Goal: Task Accomplishment & Management: Manage account settings

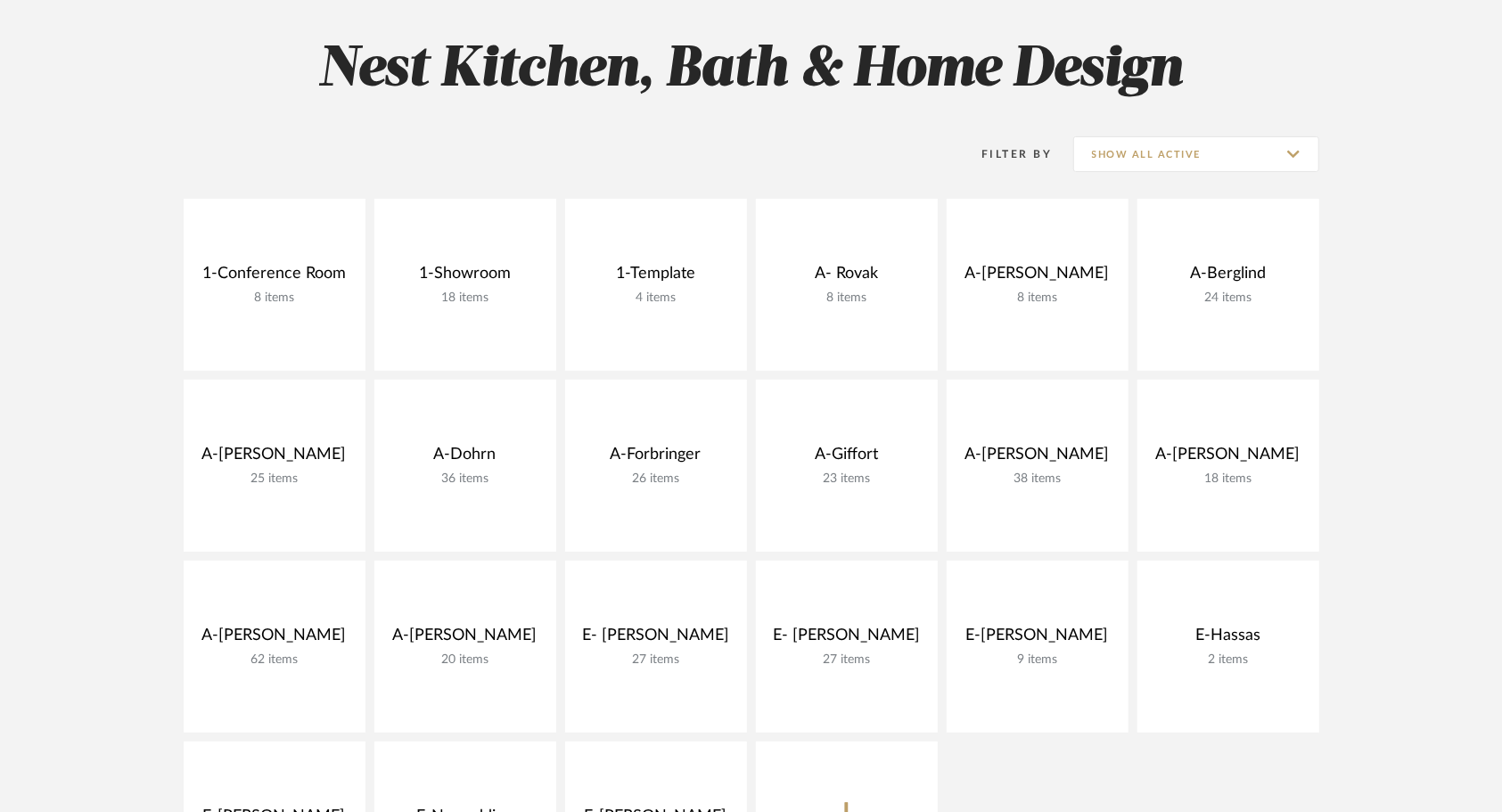
scroll to position [263, 0]
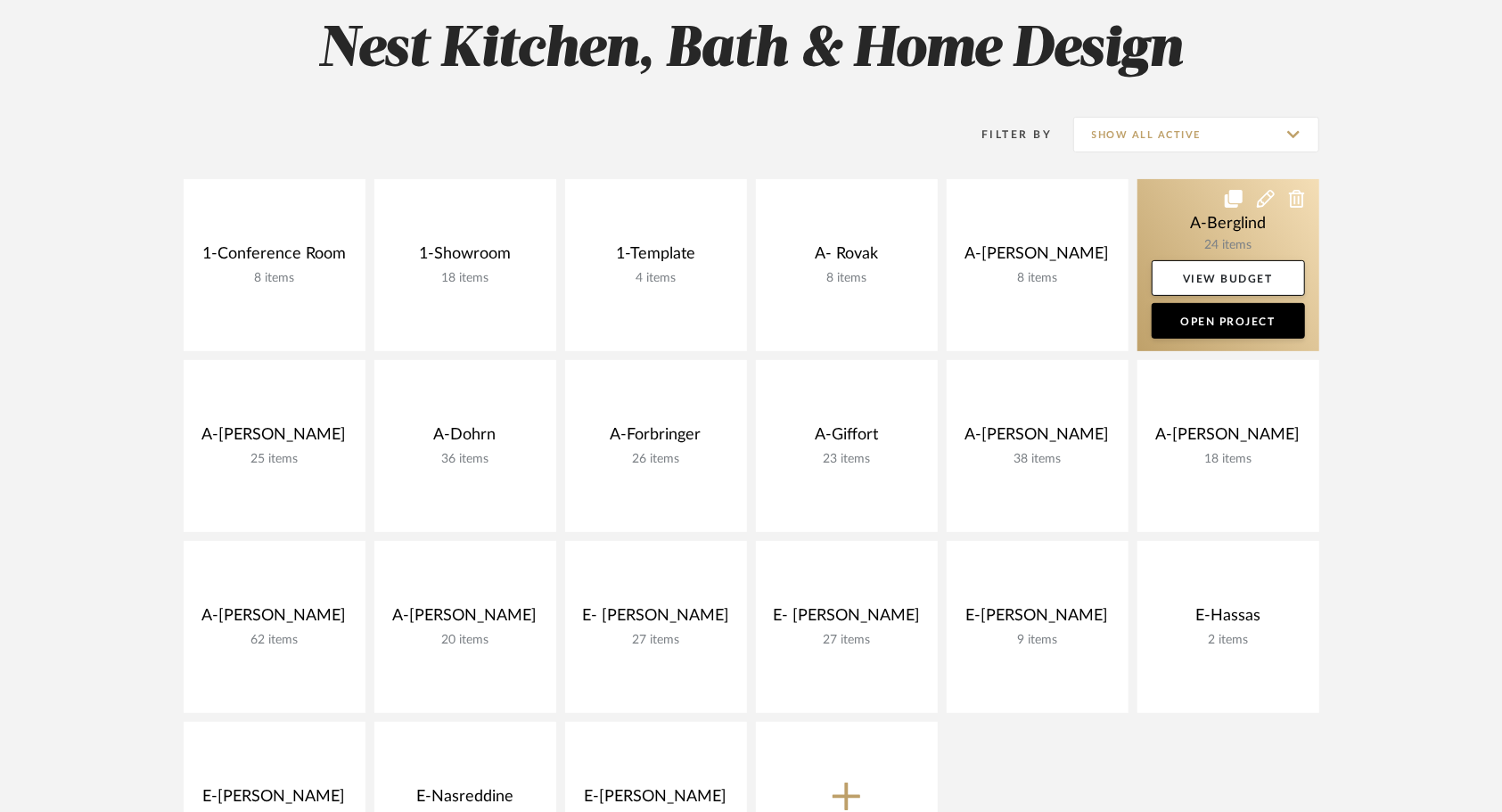
click at [1199, 239] on link at bounding box center [1228, 265] width 182 height 172
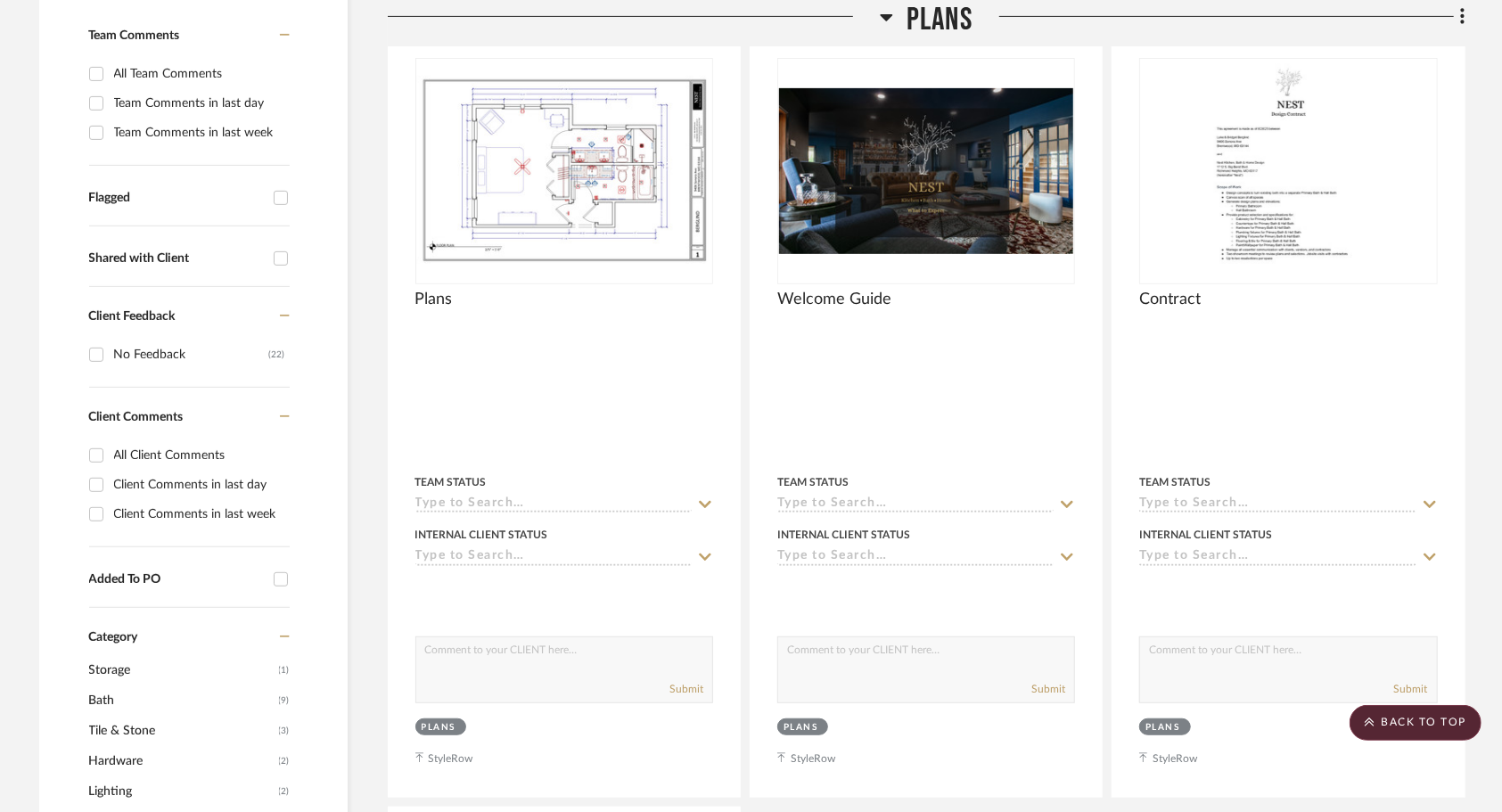
scroll to position [472, 0]
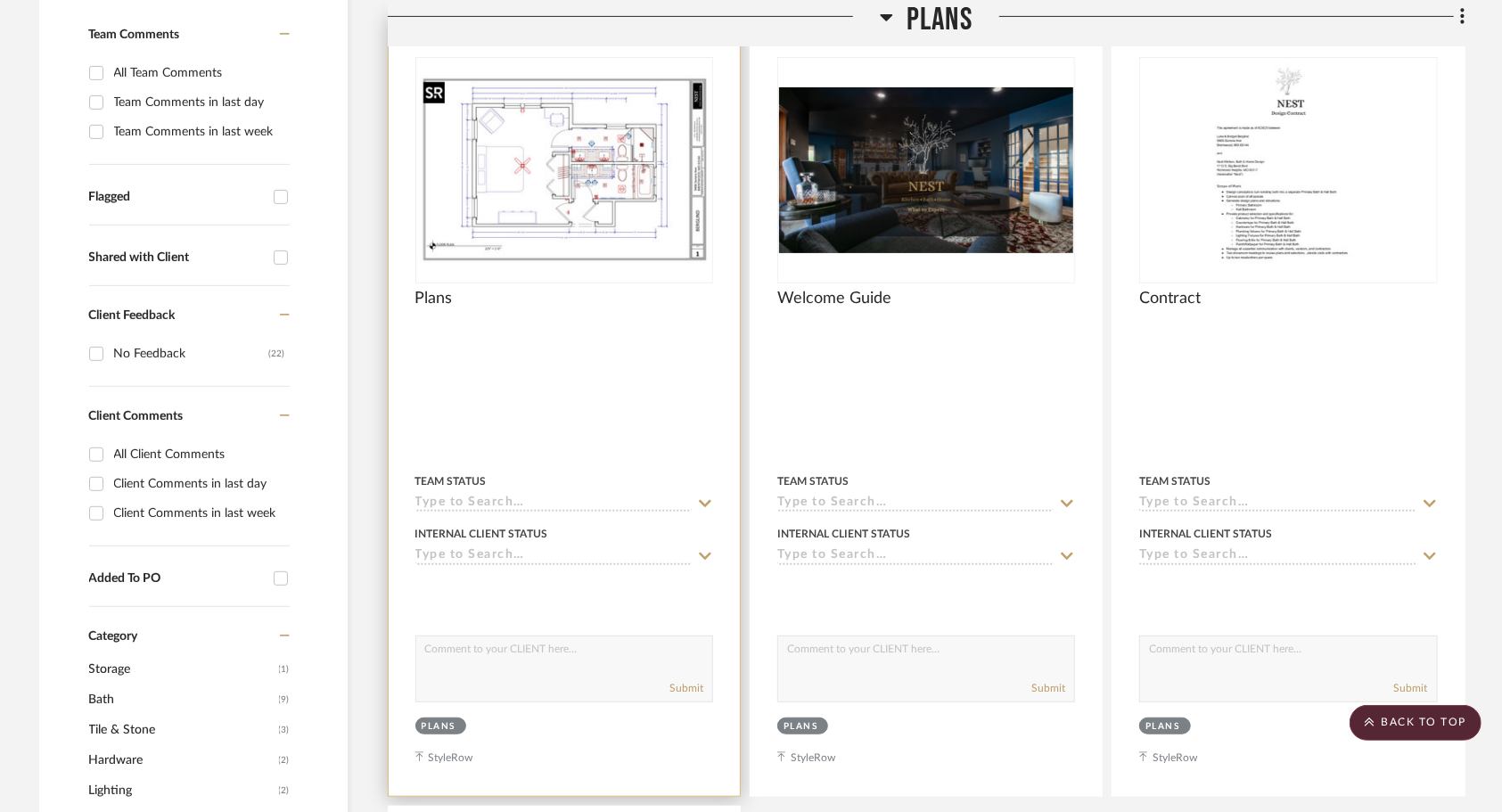
click at [624, 187] on div at bounding box center [564, 171] width 298 height 226
click at [624, 187] on img "0" at bounding box center [564, 170] width 294 height 190
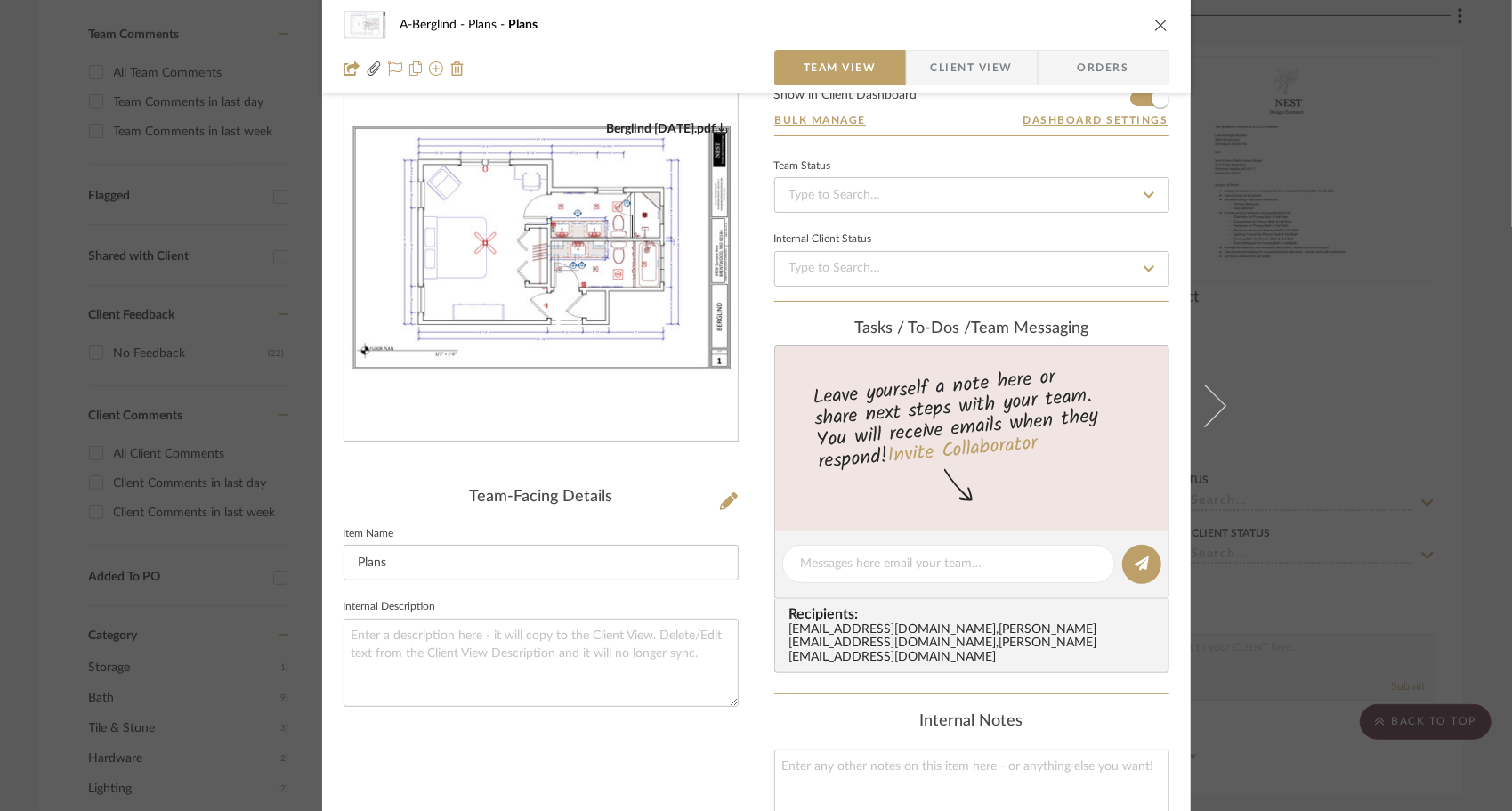
scroll to position [69, 0]
click at [643, 247] on img "0" at bounding box center [541, 247] width 393 height 255
click at [1154, 22] on icon "close" at bounding box center [1160, 24] width 14 height 14
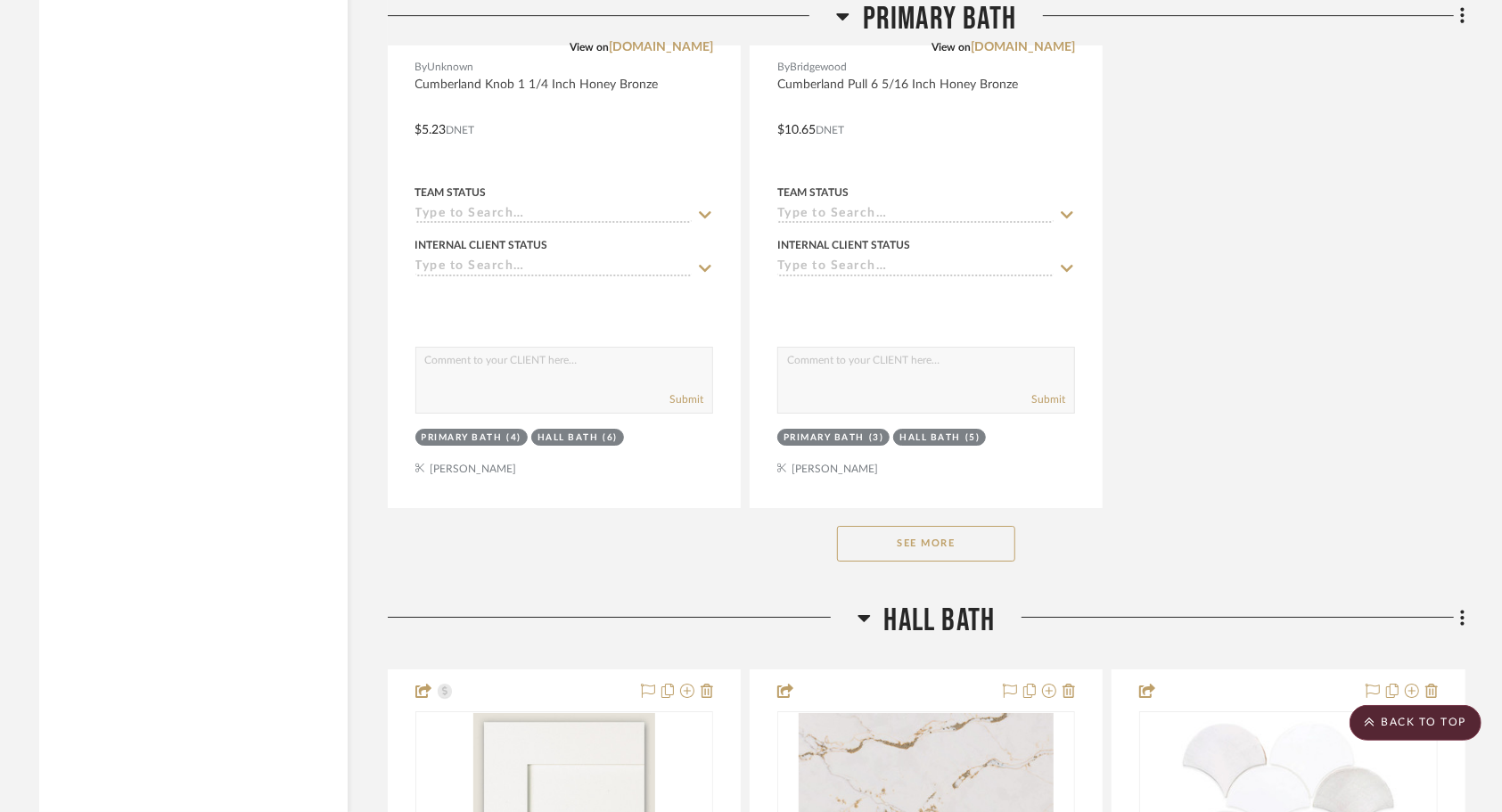
scroll to position [4005, 0]
click at [975, 545] on button "See More" at bounding box center [926, 543] width 178 height 36
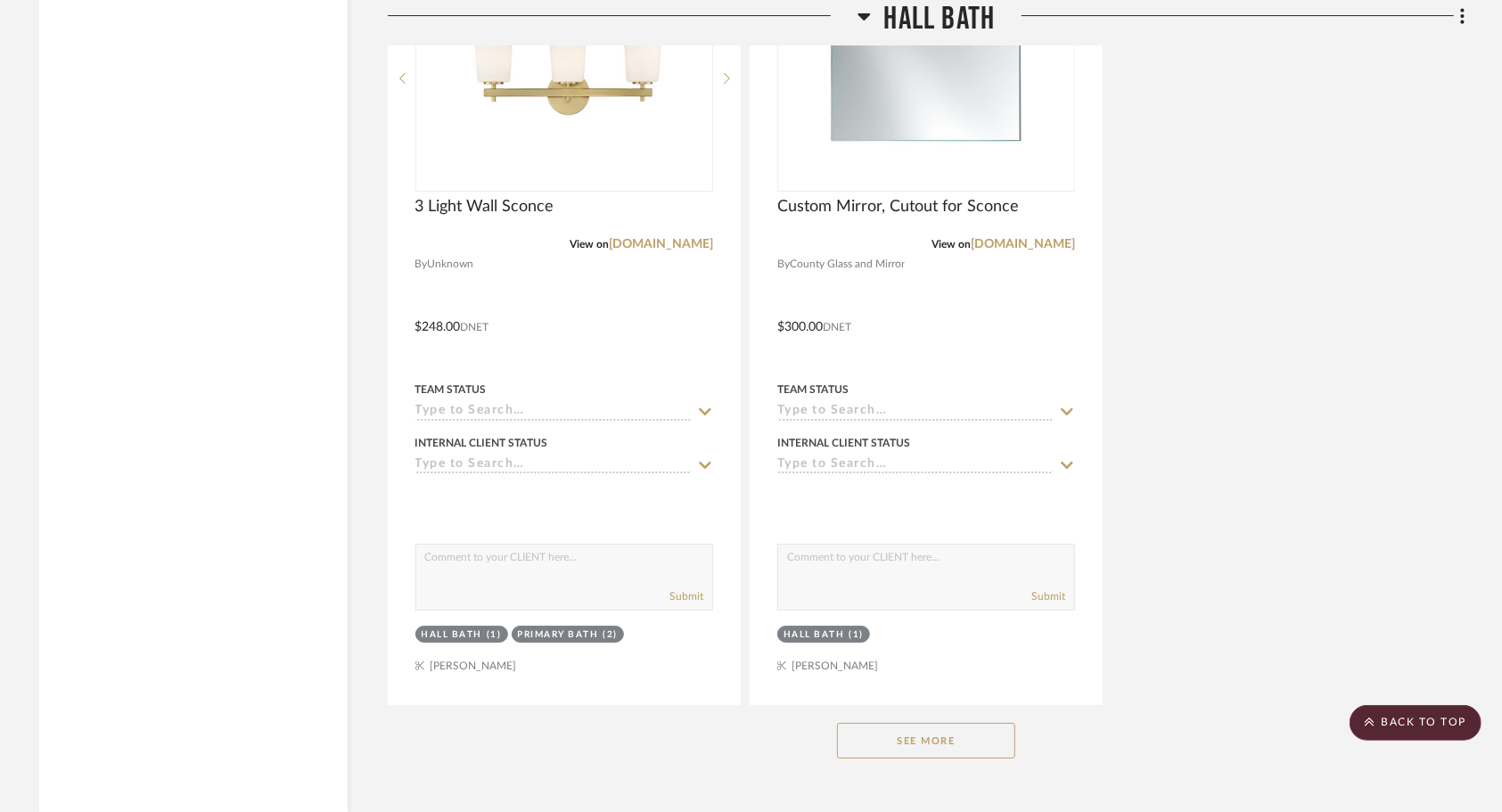
scroll to position [8791, 0]
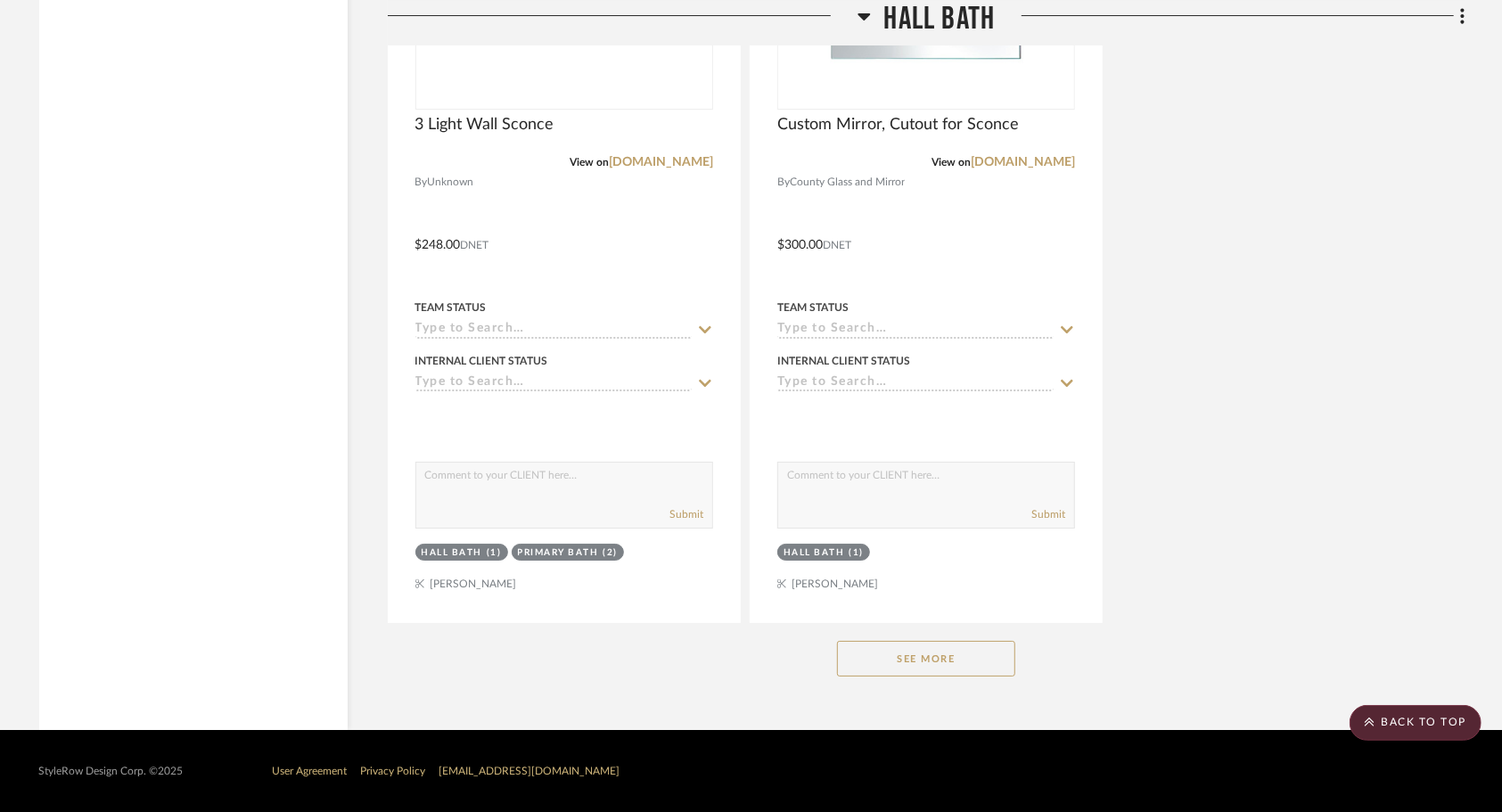
click at [889, 663] on button "See More" at bounding box center [926, 658] width 178 height 36
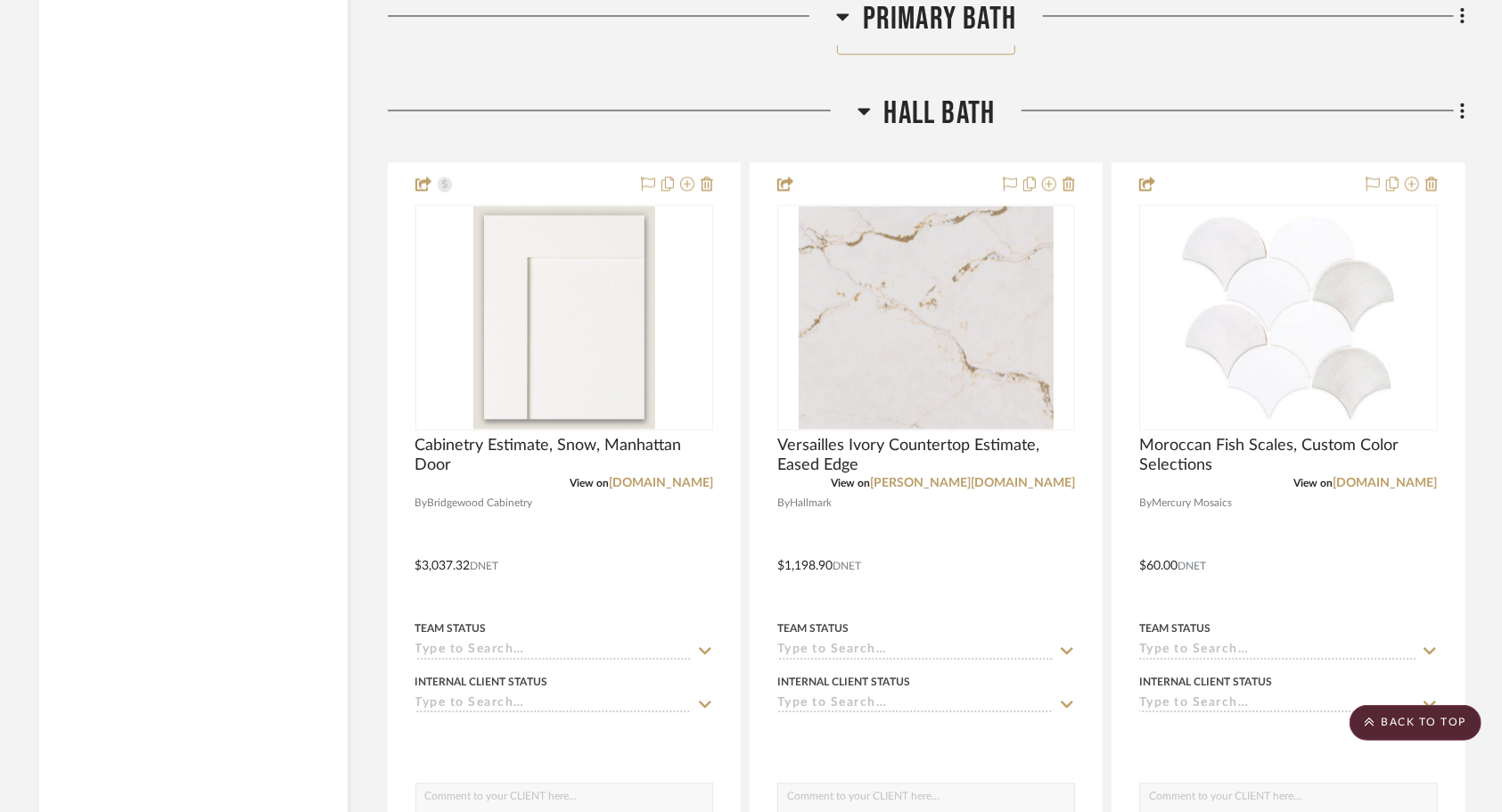
scroll to position [6885, 0]
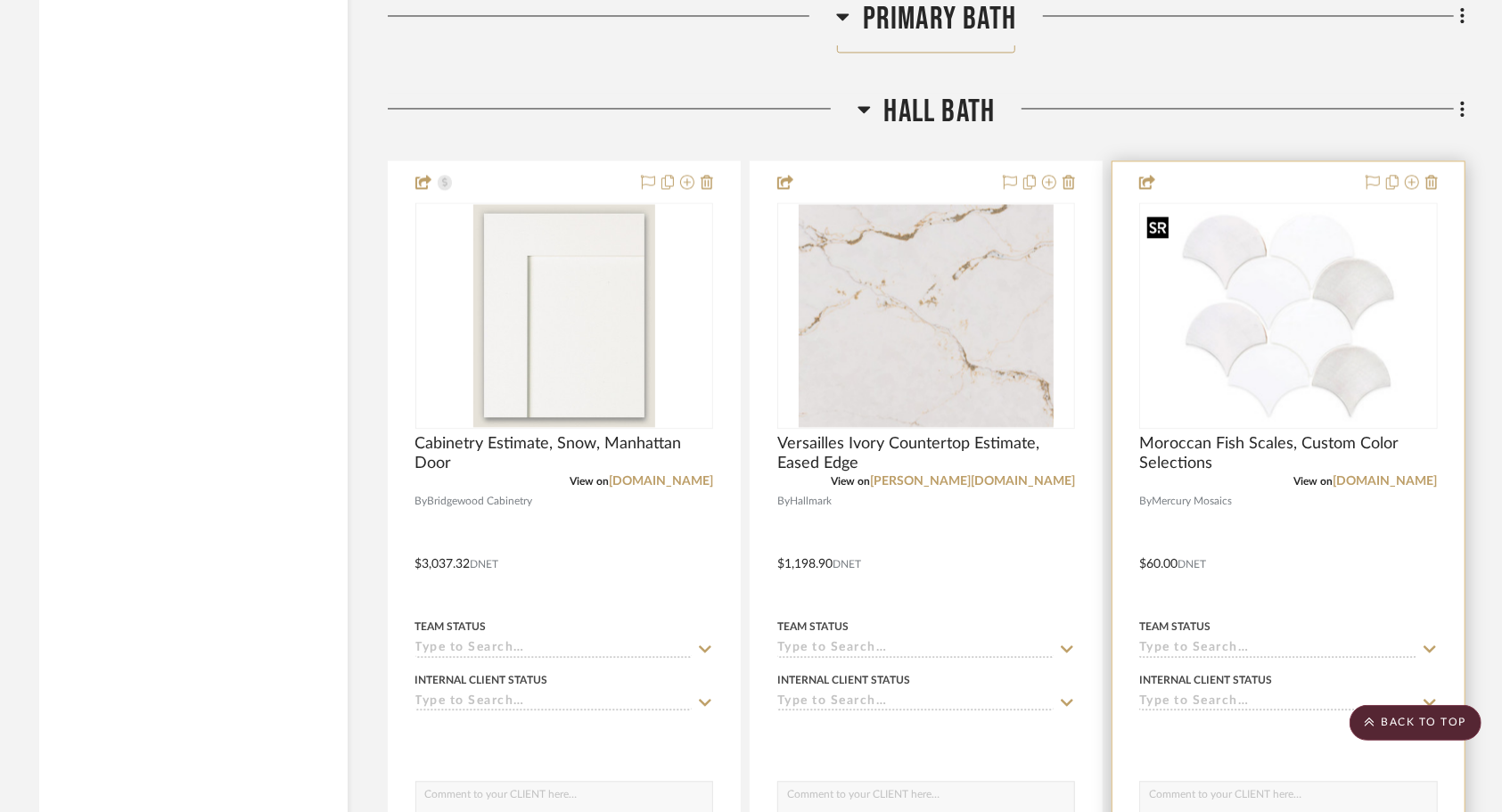
click at [1273, 423] on img "0" at bounding box center [1288, 316] width 294 height 221
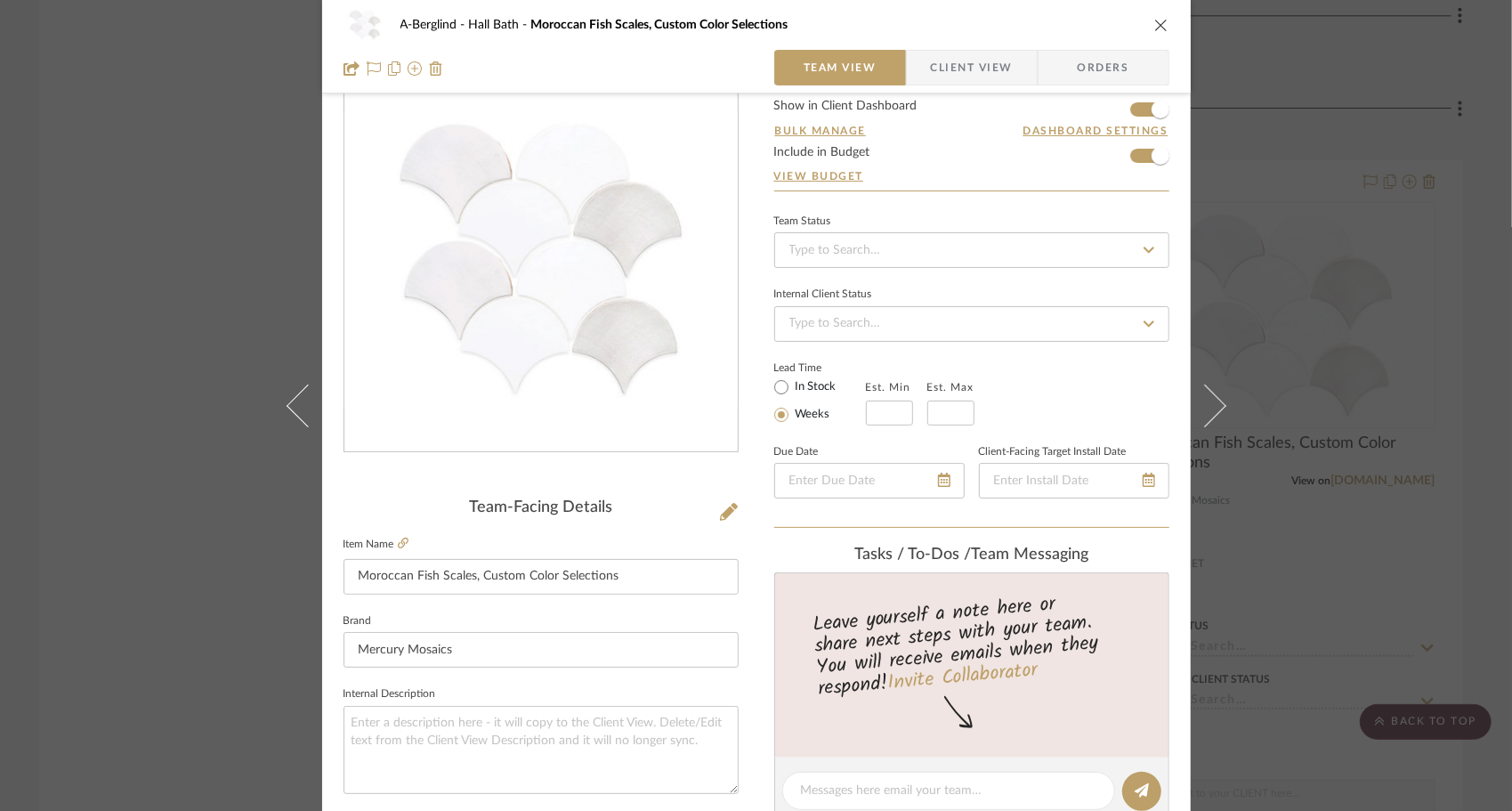
scroll to position [0, 0]
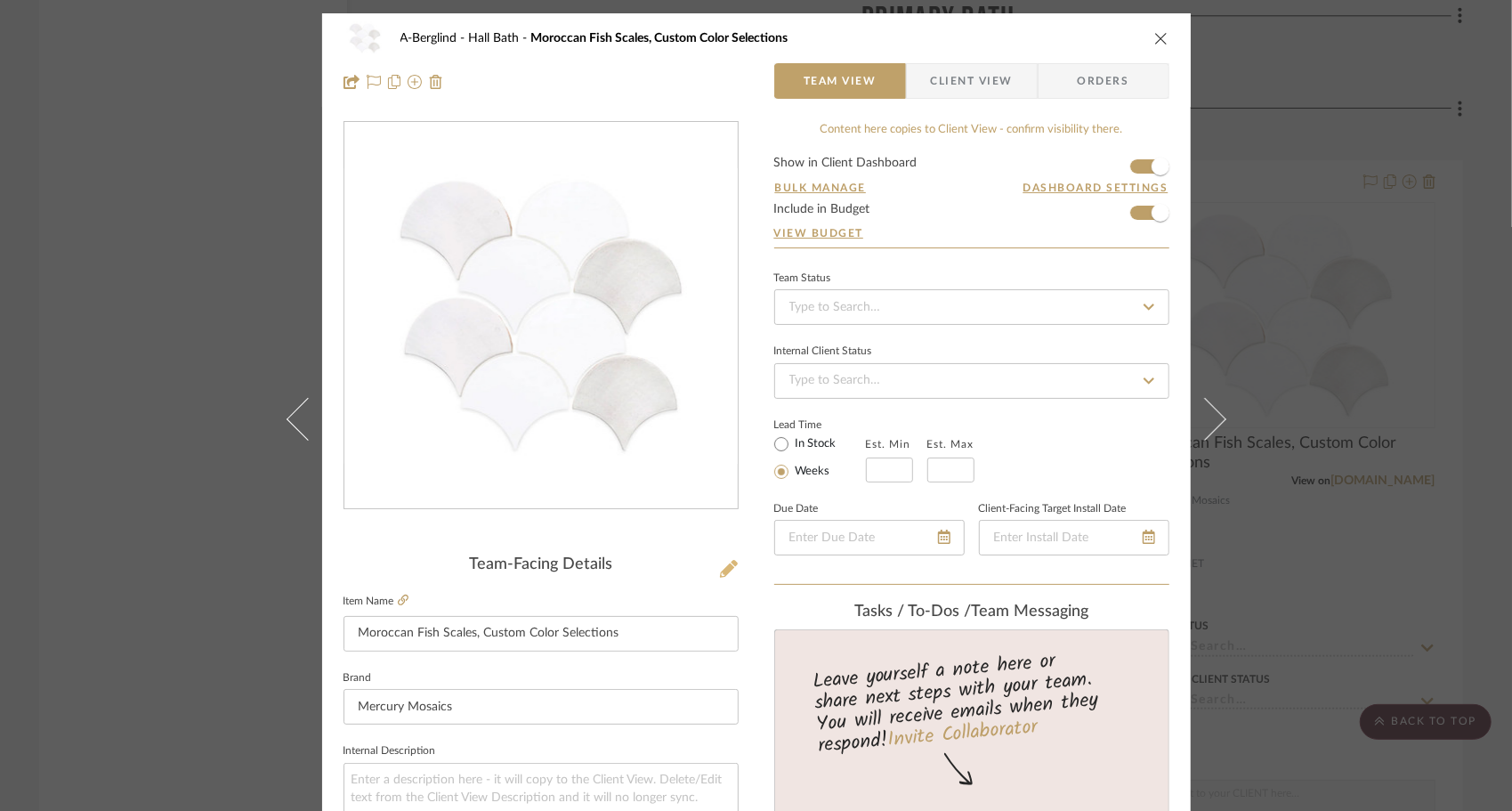
click at [724, 562] on icon at bounding box center [729, 568] width 18 height 18
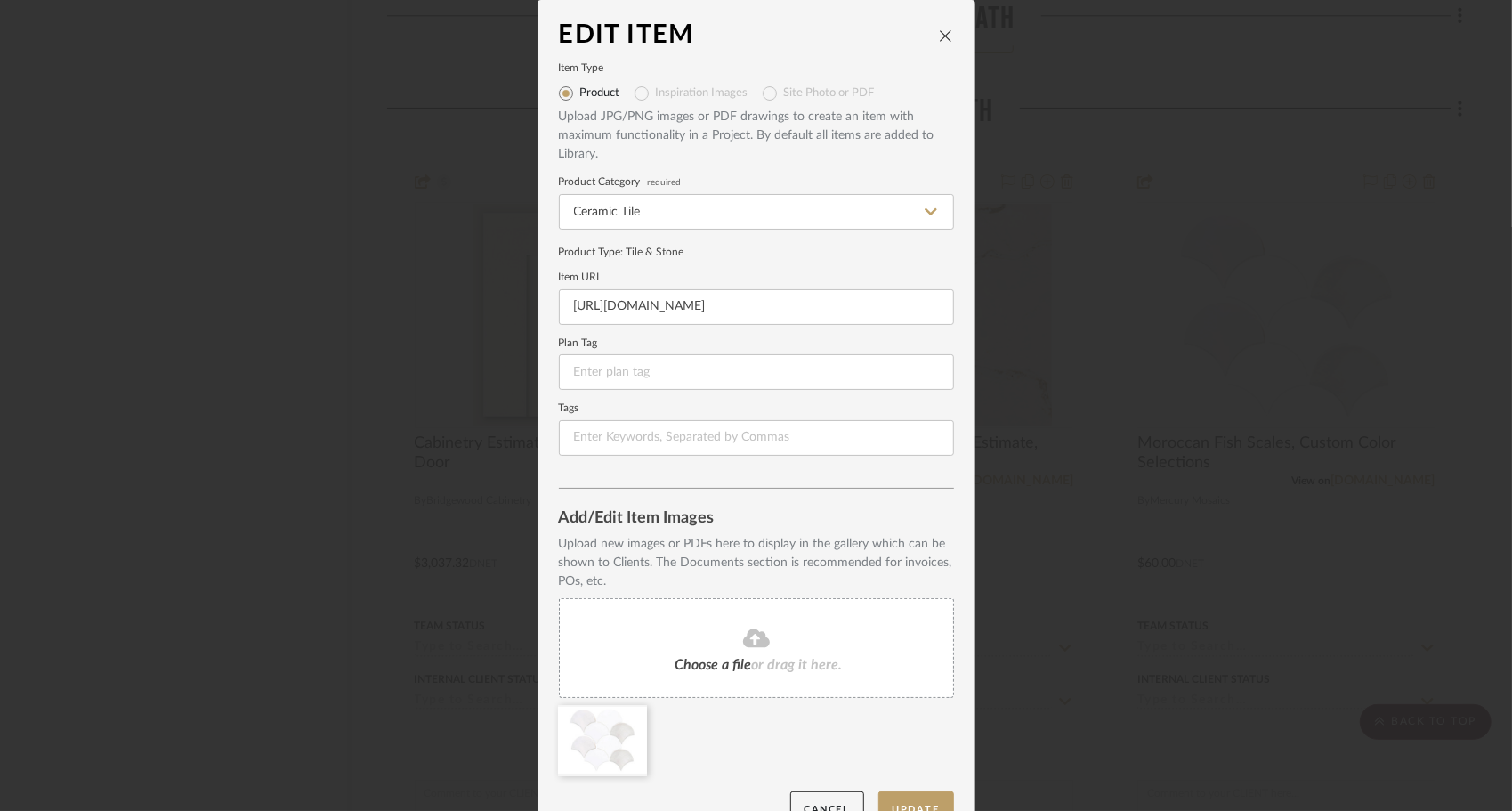
click at [736, 652] on div "Choose a file or drag it here." at bounding box center [756, 648] width 395 height 100
click at [914, 799] on button "Update" at bounding box center [916, 809] width 75 height 37
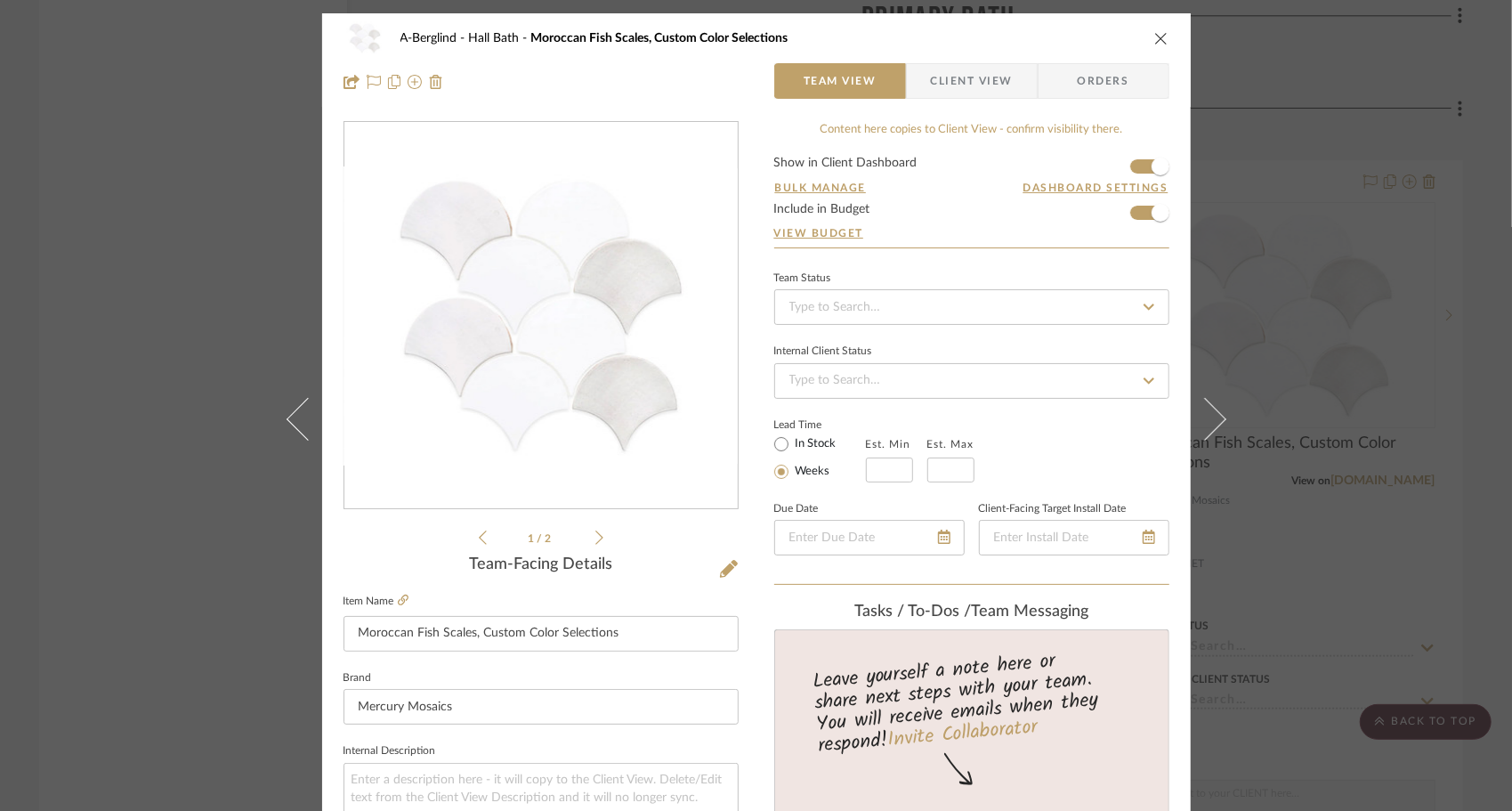
click at [970, 73] on span "Client View" at bounding box center [971, 81] width 82 height 36
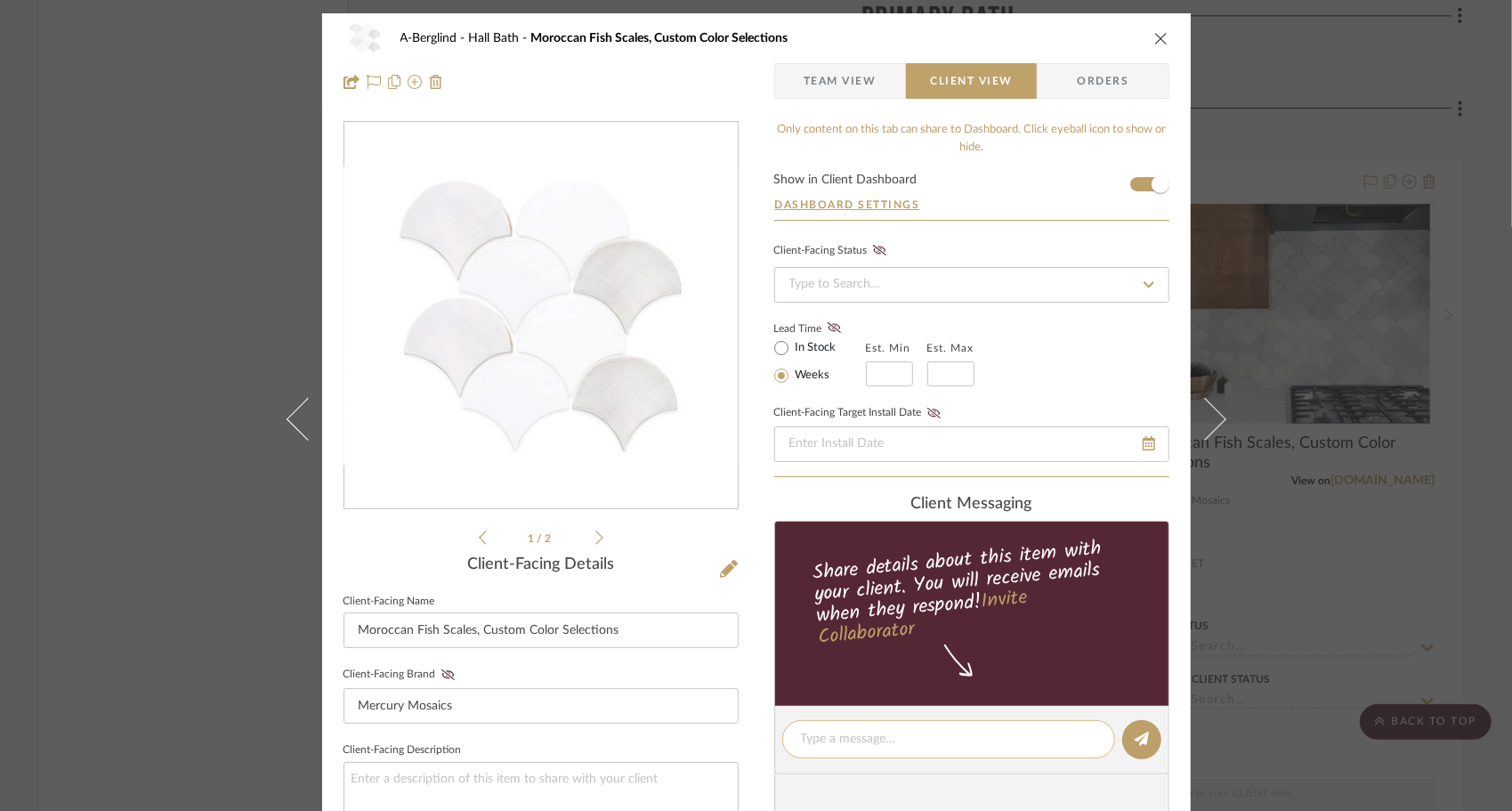
click at [949, 737] on textarea at bounding box center [949, 739] width 295 height 19
click at [1066, 739] on textarea "This tile comes with several colors that will keep it neutral" at bounding box center [949, 749] width 295 height 38
click at [947, 758] on textarea "This tile comes with several colors that will keep it fun but neutral" at bounding box center [949, 749] width 295 height 38
type textarea "This tile comes with several colors that will keep it fun but neutral."
click at [1134, 747] on button at bounding box center [1142, 740] width 39 height 40
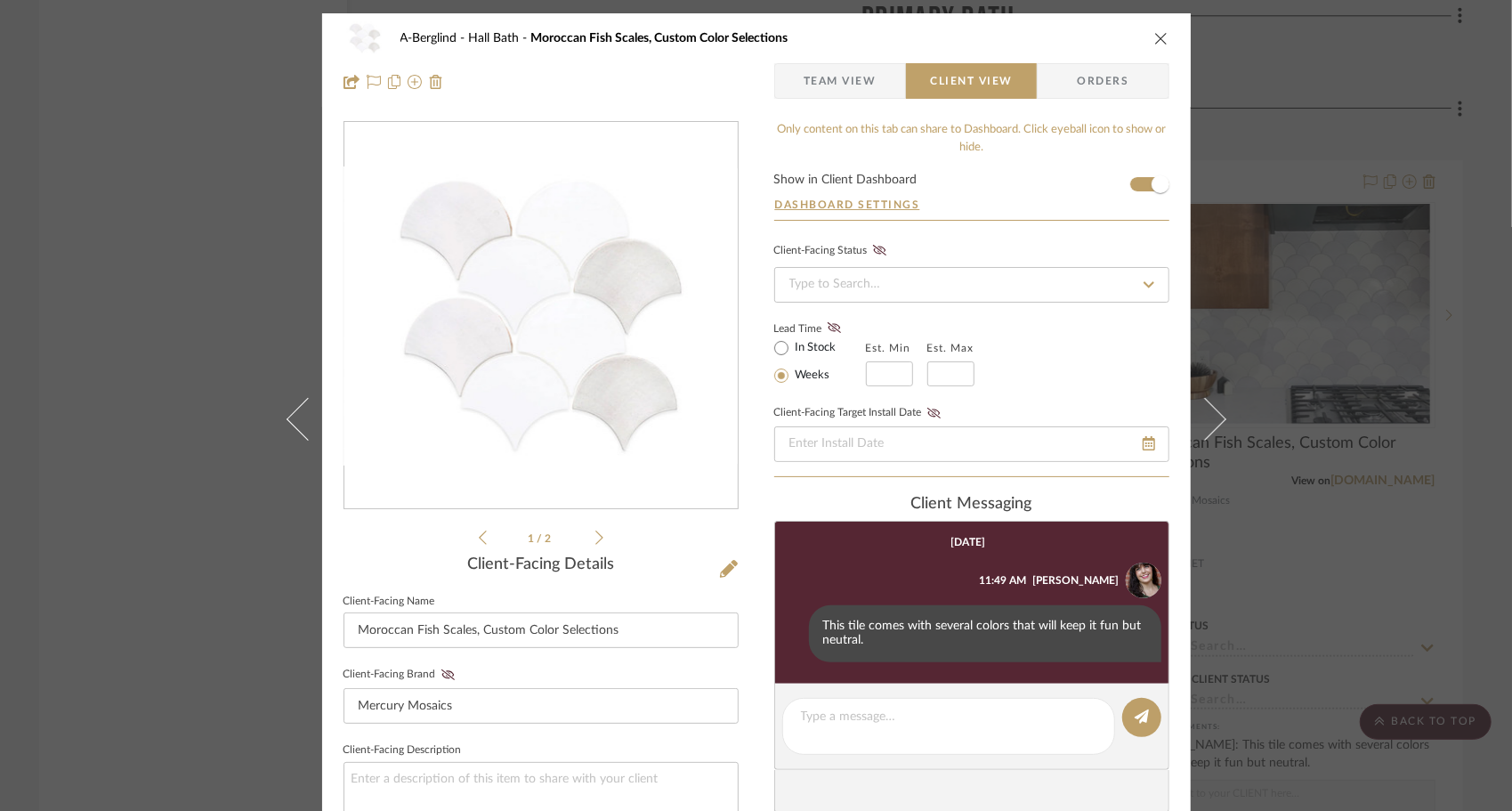
click at [1157, 42] on icon "close" at bounding box center [1160, 38] width 14 height 14
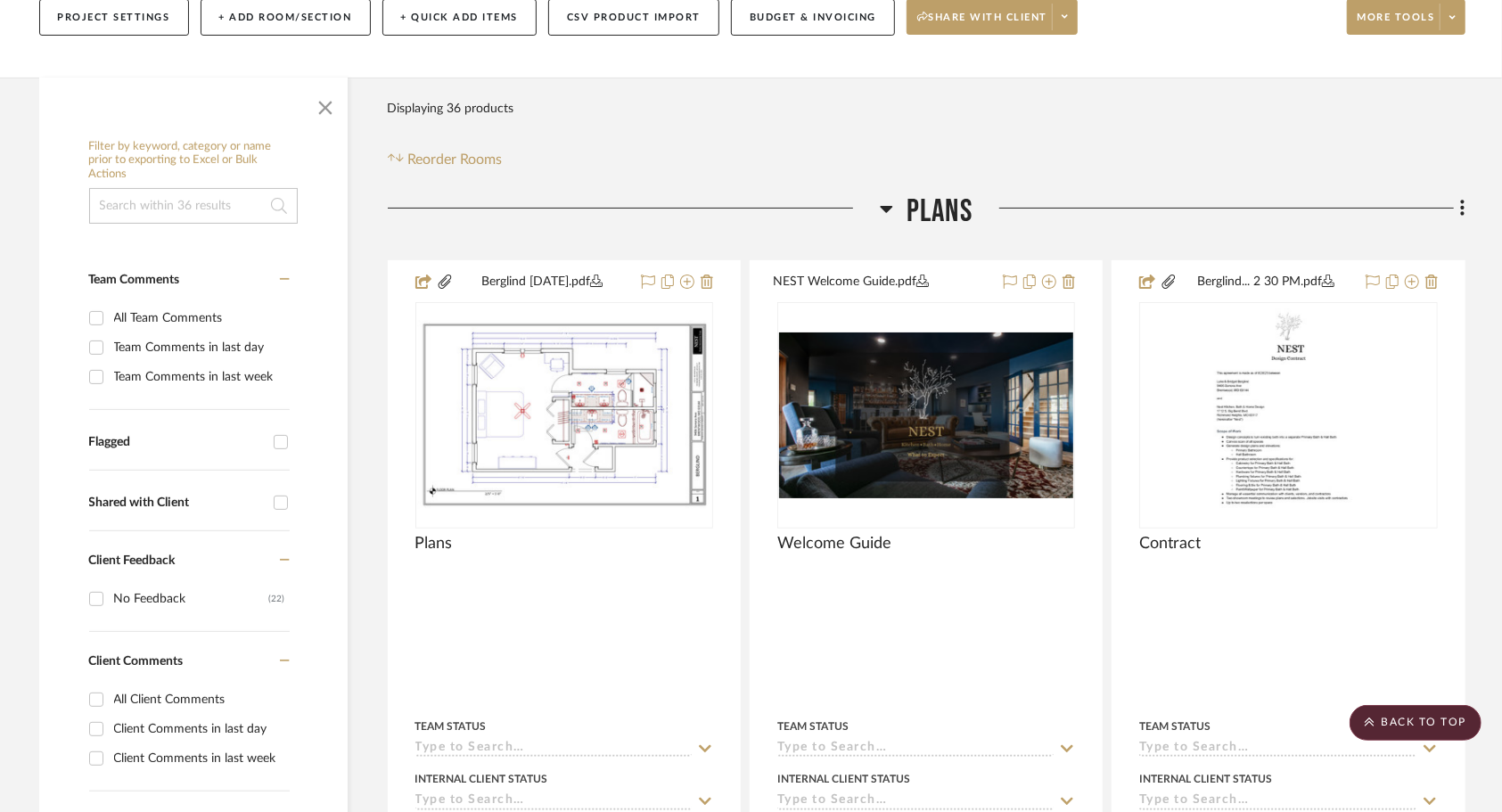
scroll to position [221, 0]
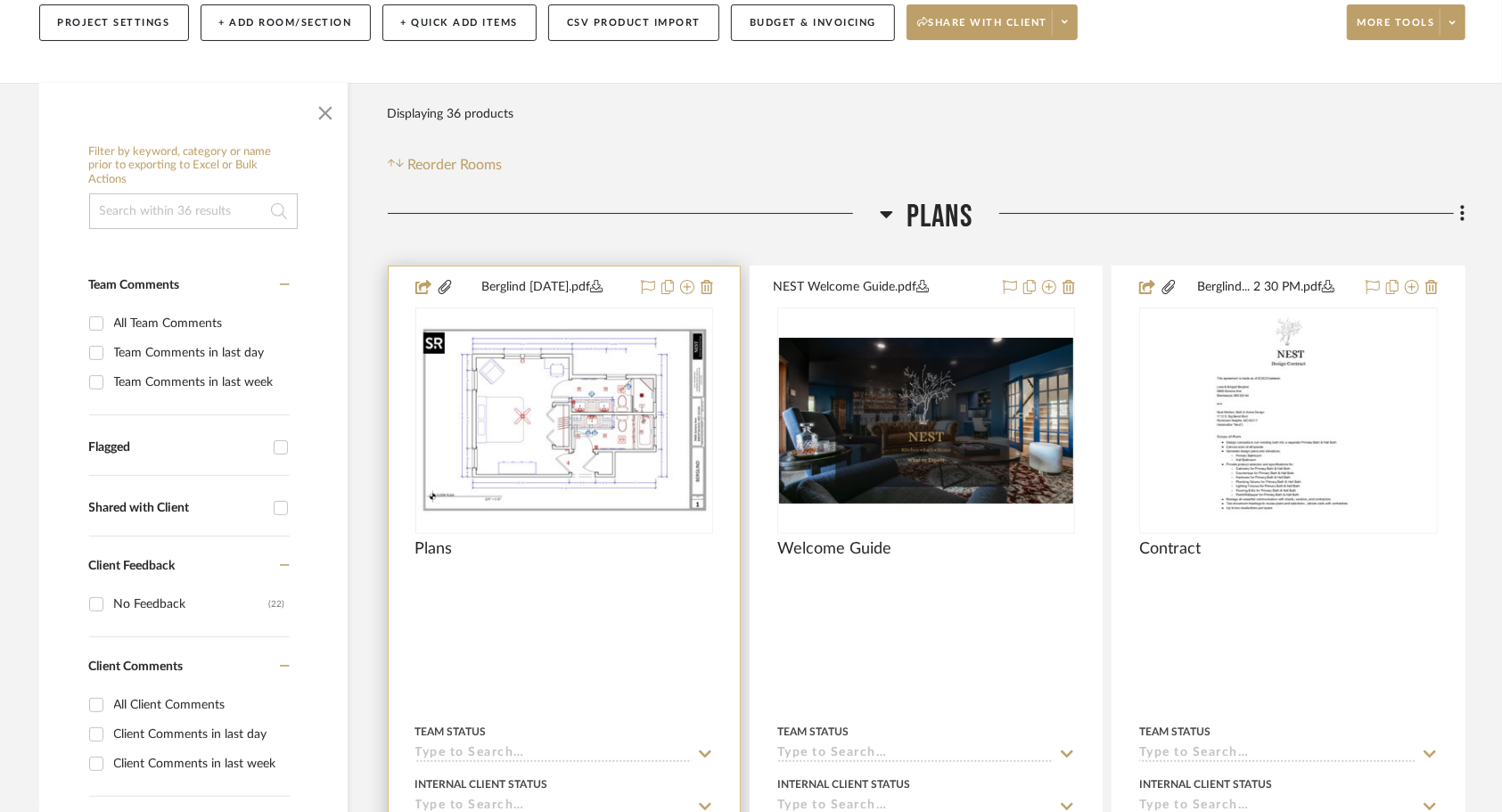
click at [572, 503] on img "0" at bounding box center [564, 420] width 294 height 190
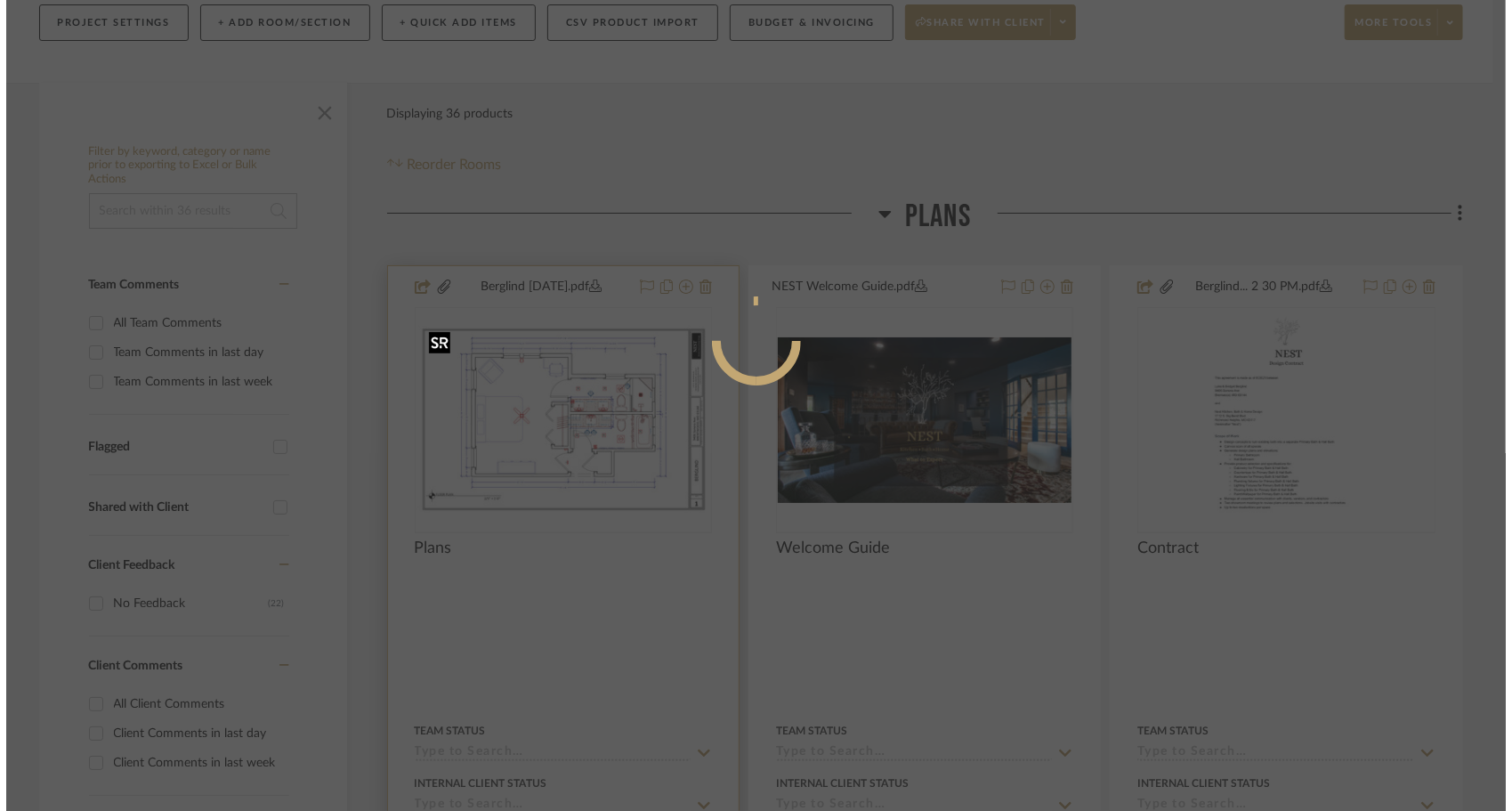
scroll to position [0, 0]
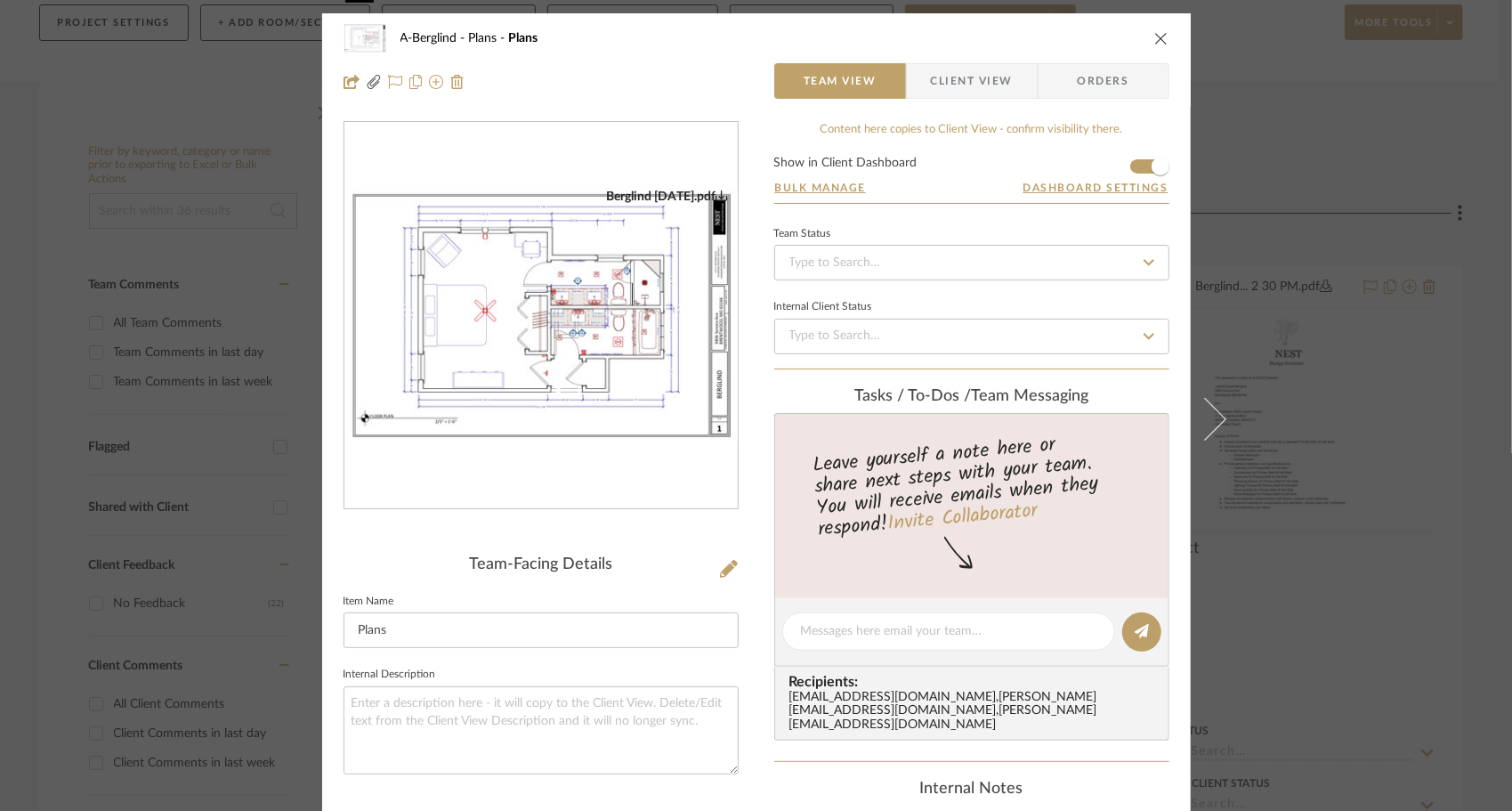
click at [551, 381] on img "0" at bounding box center [541, 316] width 393 height 255
click at [720, 571] on icon at bounding box center [729, 568] width 18 height 18
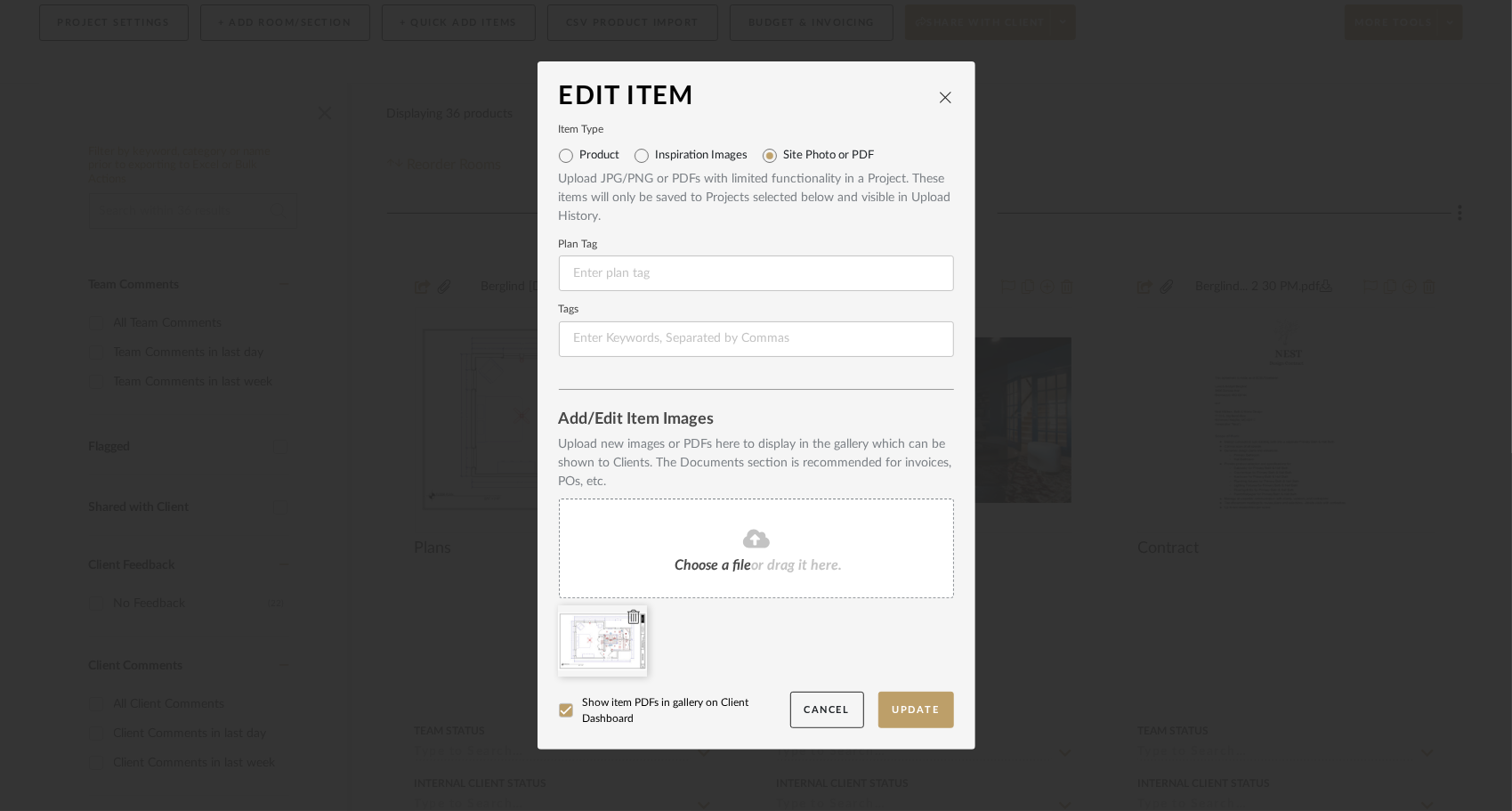
click at [628, 619] on icon at bounding box center [633, 616] width 12 height 14
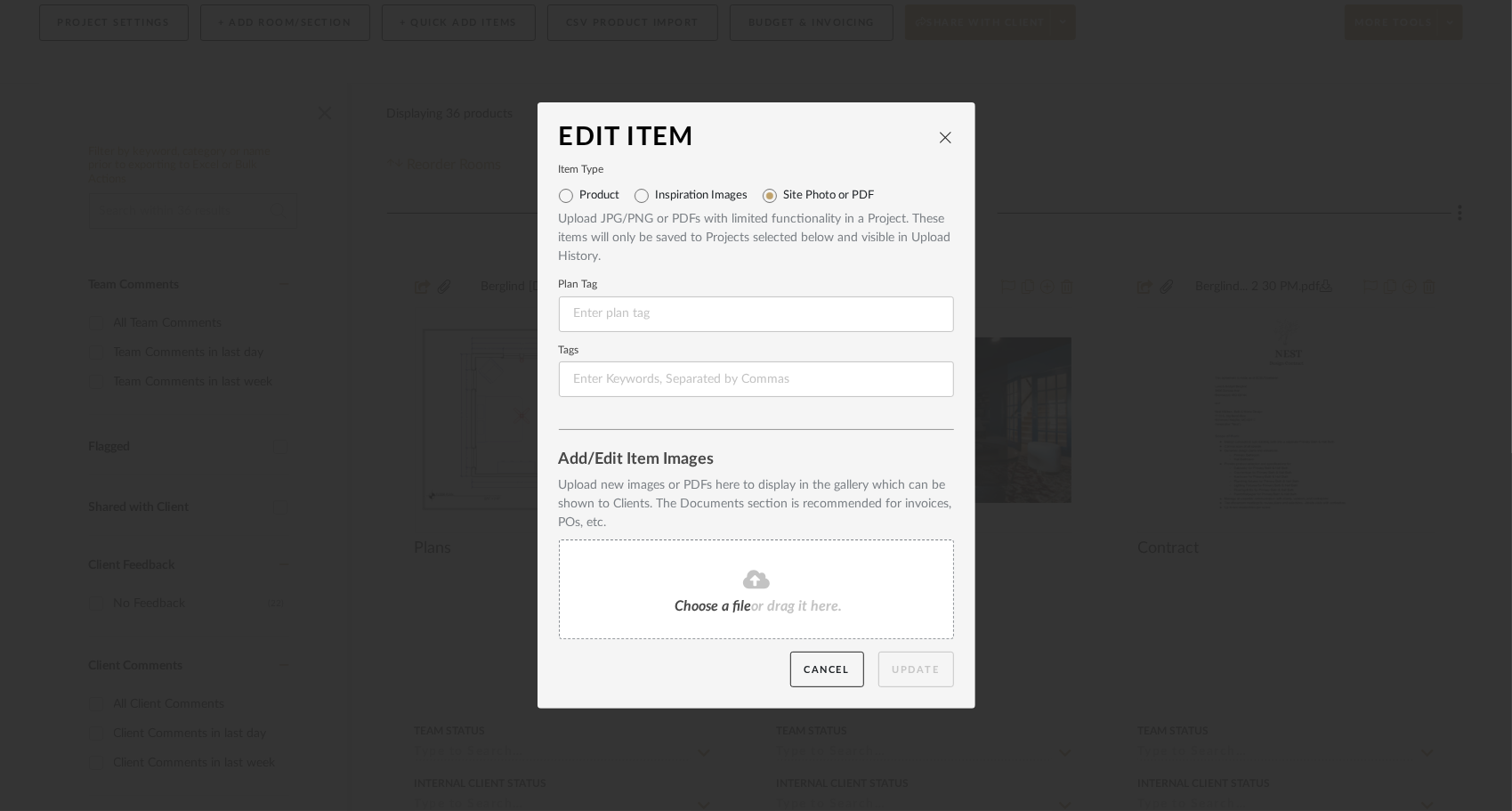
click at [677, 596] on div "Choose a file or drag it here." at bounding box center [756, 589] width 395 height 100
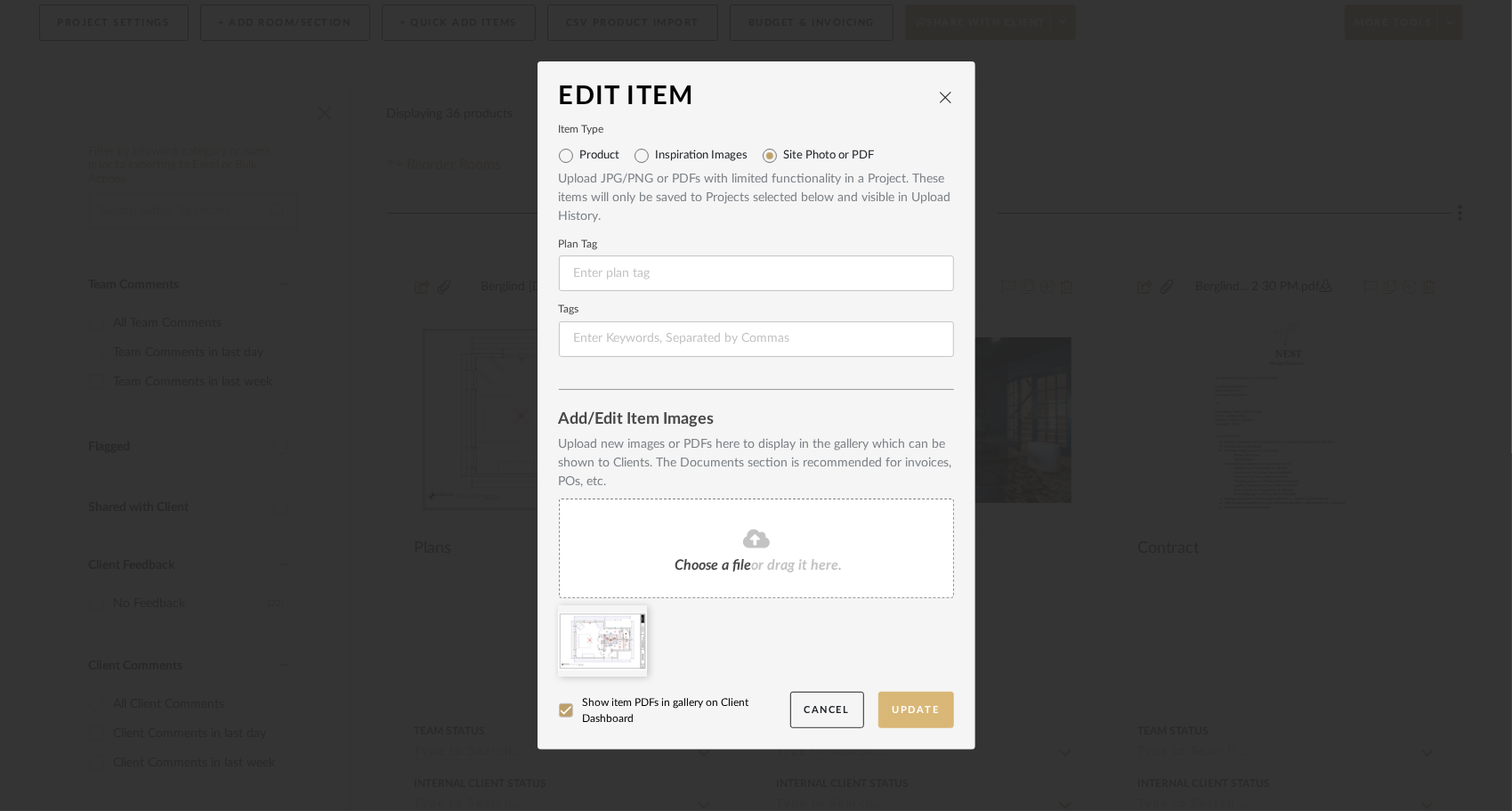
click at [892, 708] on button "Update" at bounding box center [916, 709] width 75 height 37
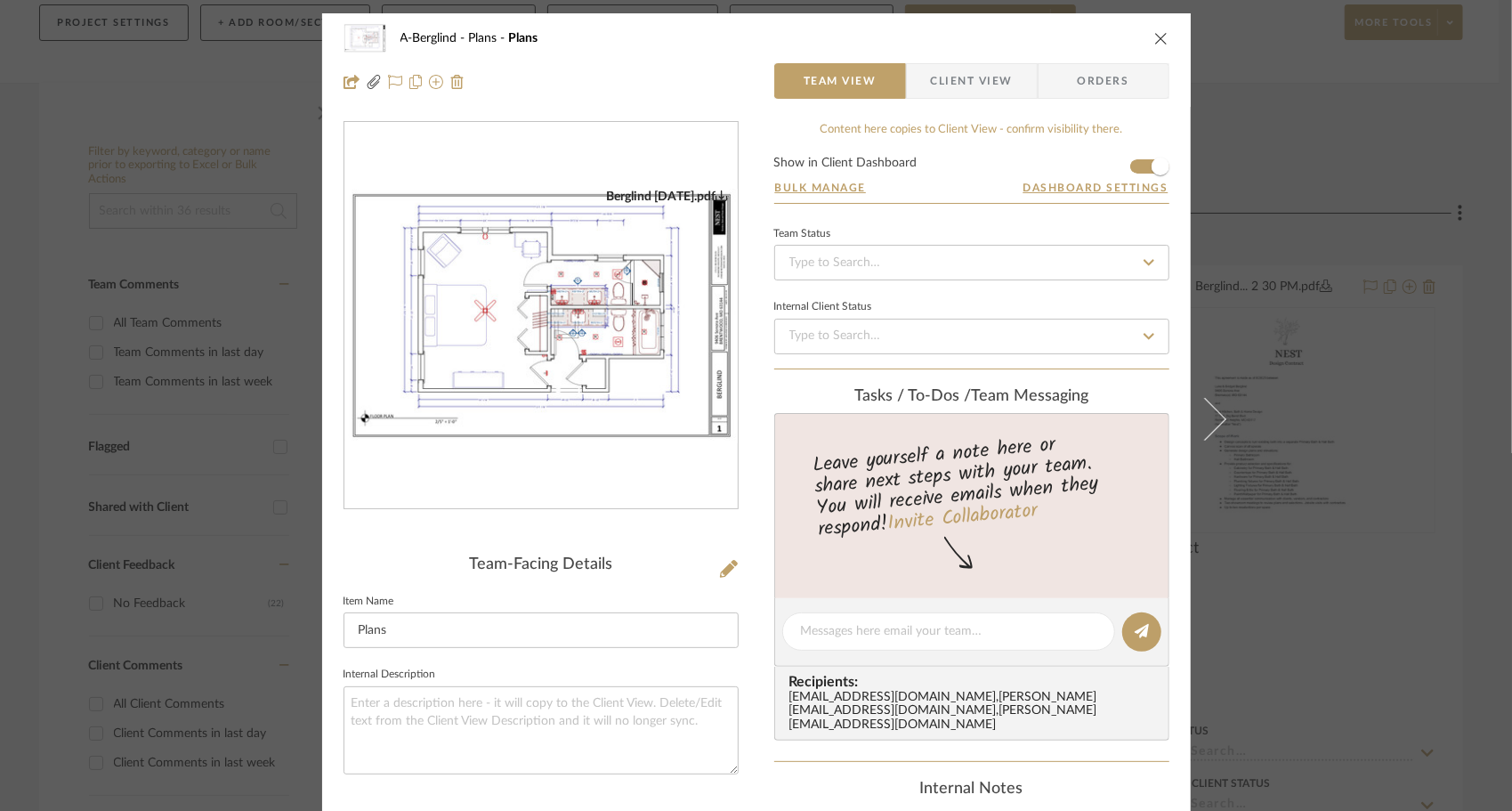
drag, startPoint x: 1156, startPoint y: 41, endPoint x: 1139, endPoint y: 47, distance: 18.0
click at [1139, 47] on div "A-Berglind Plans Plans" at bounding box center [756, 39] width 826 height 36
click at [1160, 36] on icon "close" at bounding box center [1160, 38] width 14 height 14
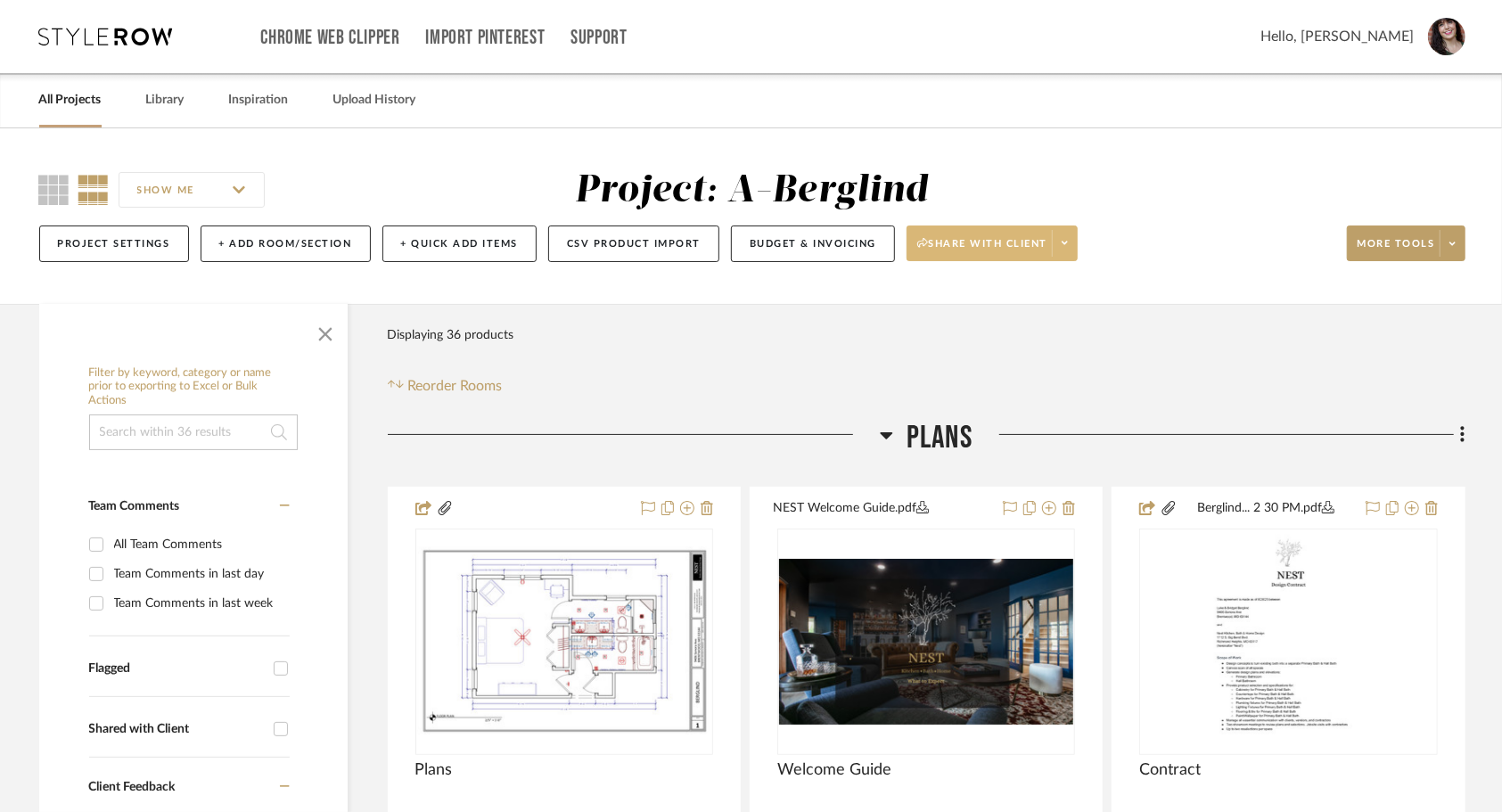
click at [1065, 246] on icon at bounding box center [1065, 243] width 7 height 9
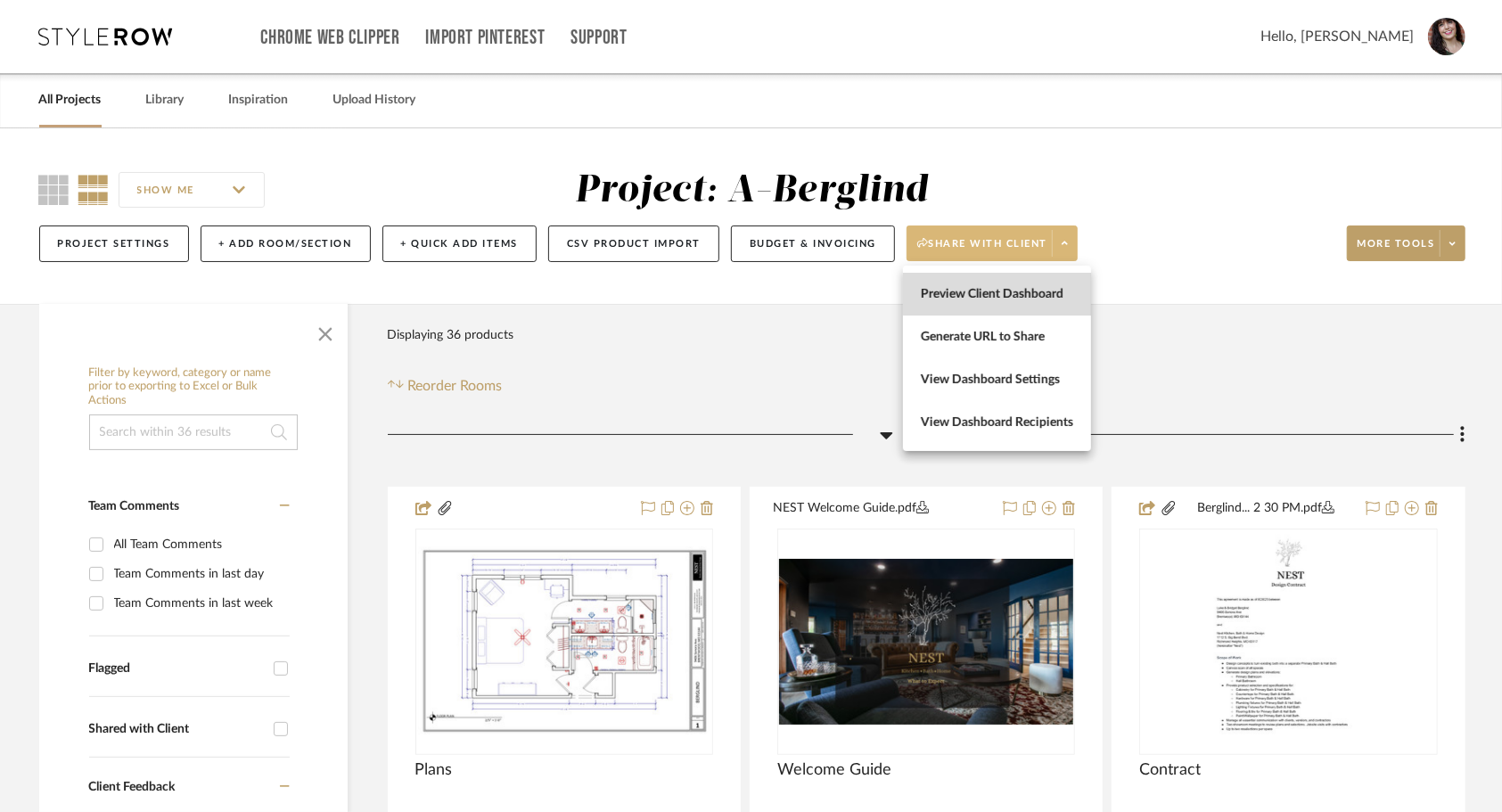
click at [1036, 285] on button "Preview Client Dashboard" at bounding box center [998, 294] width 188 height 42
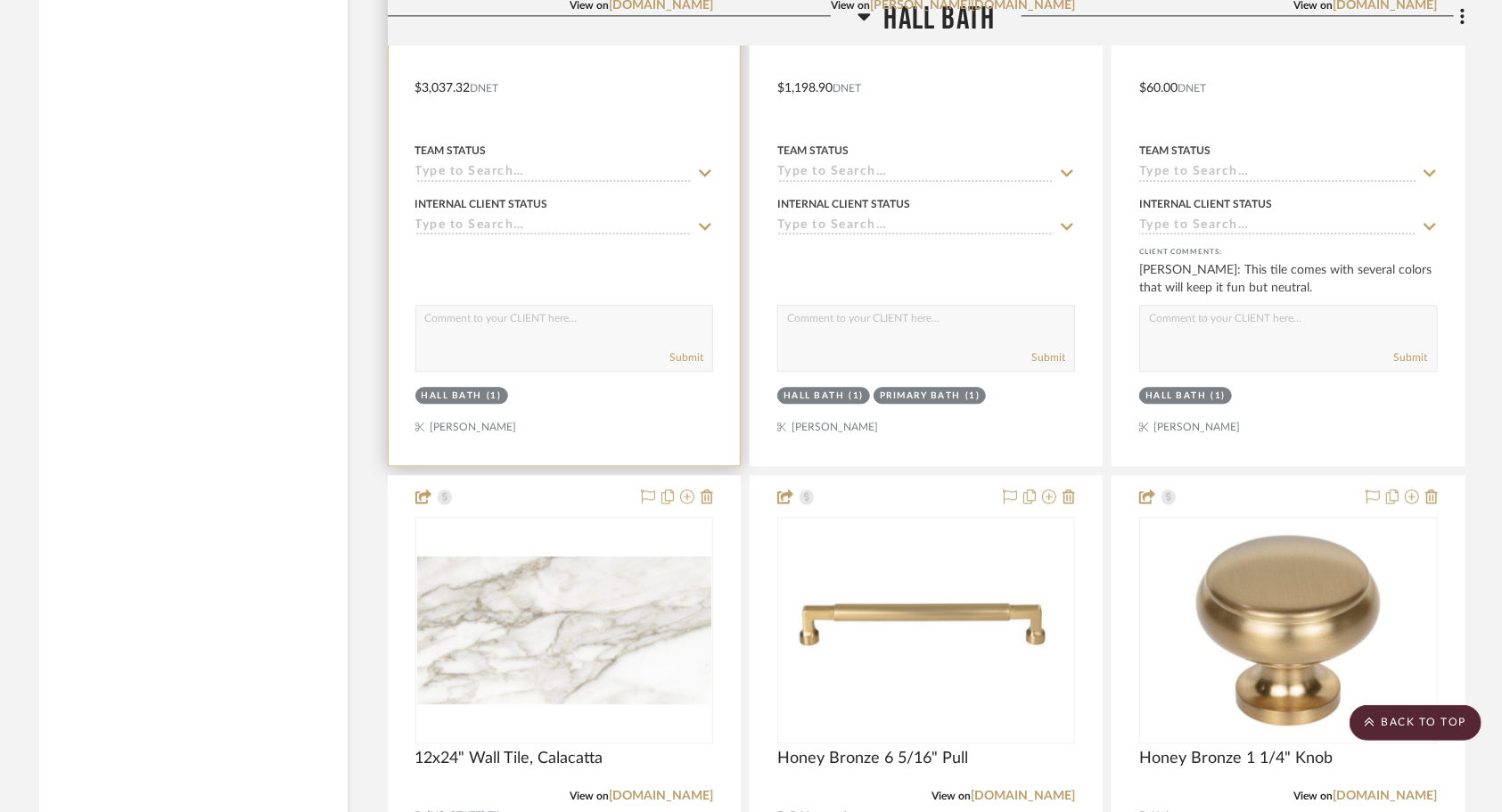
scroll to position [7361, 0]
click at [627, 130] on div at bounding box center [564, 75] width 351 height 780
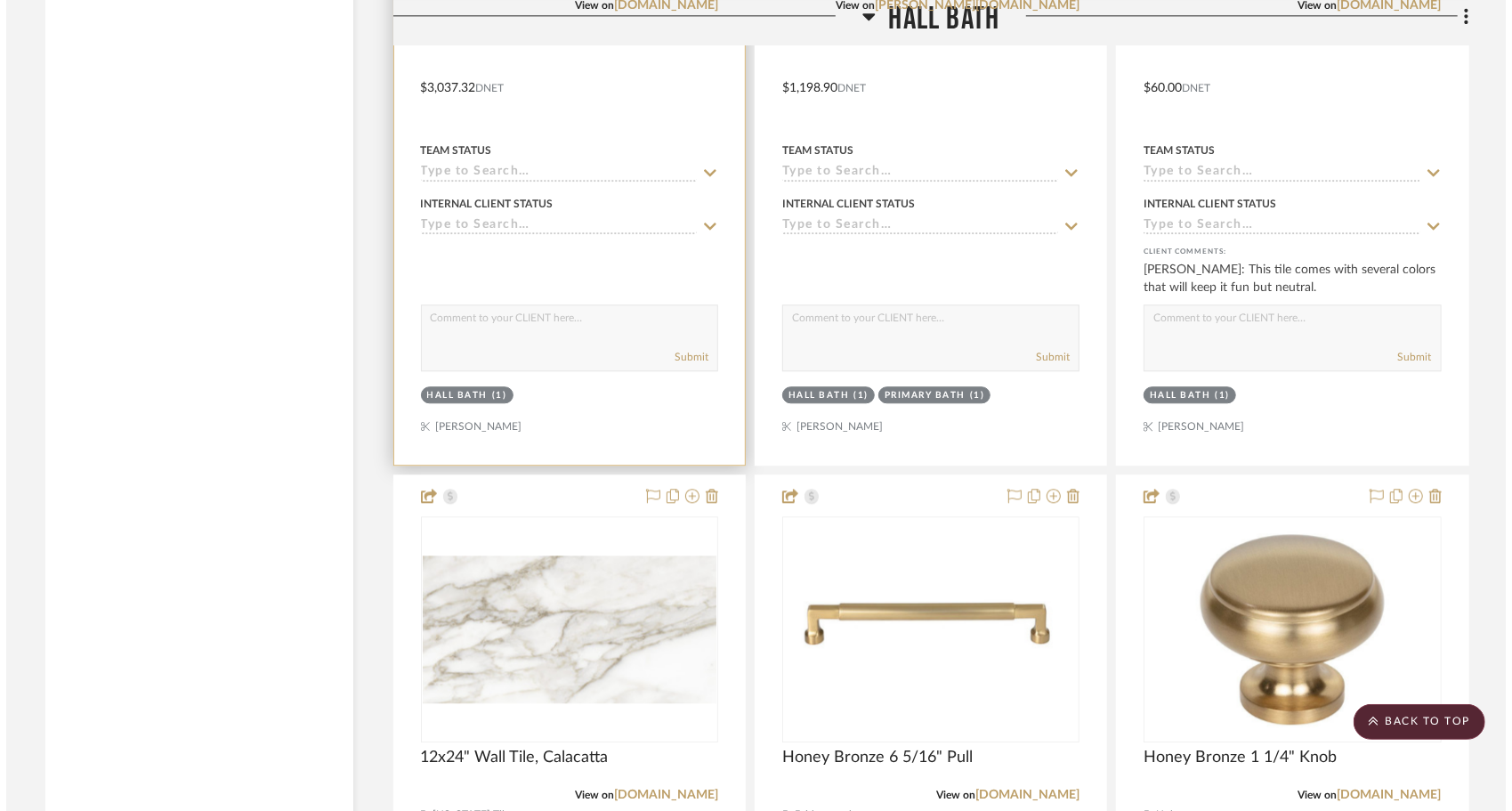
scroll to position [0, 0]
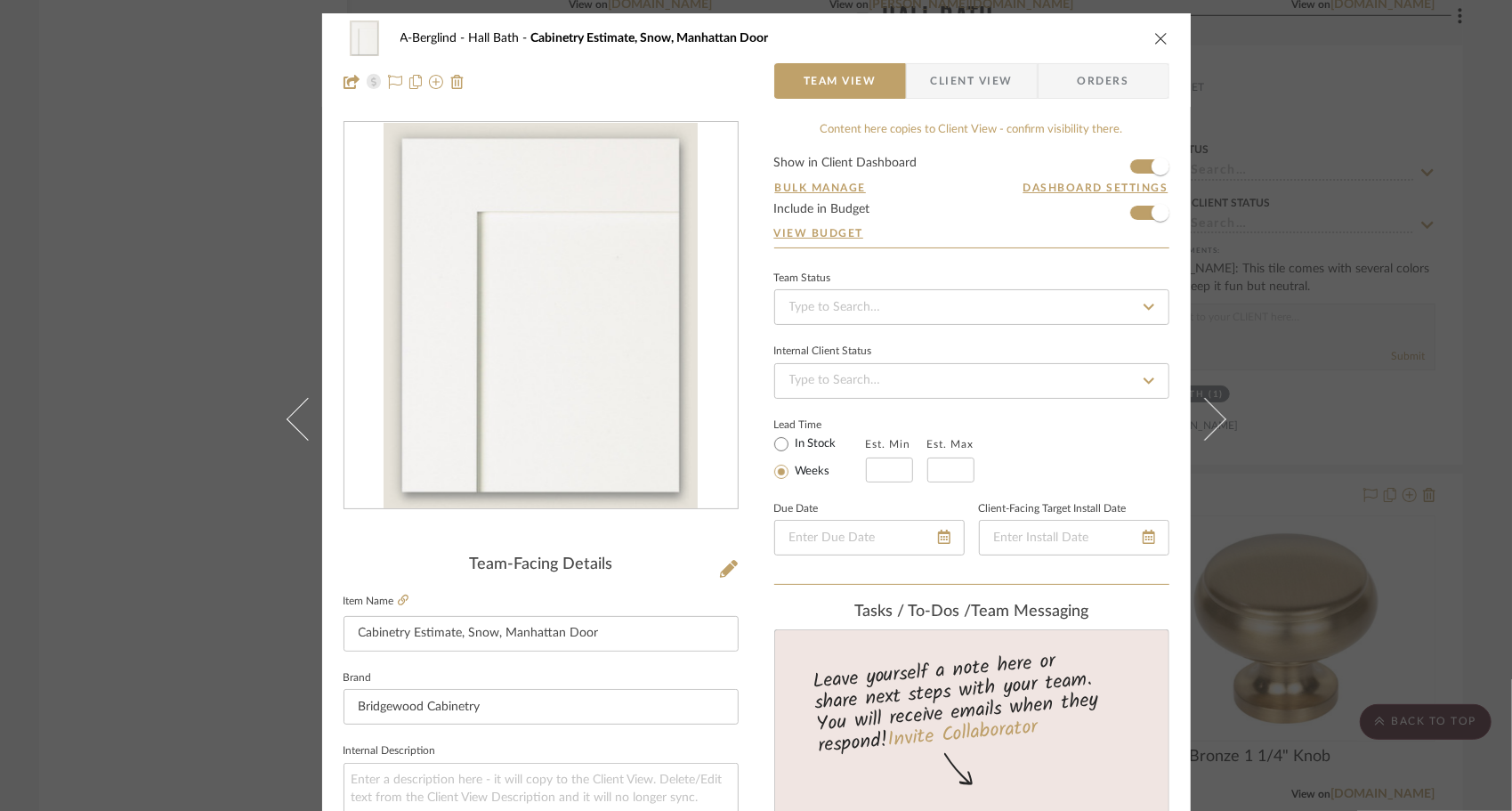
click at [987, 87] on span "Client View" at bounding box center [971, 81] width 82 height 36
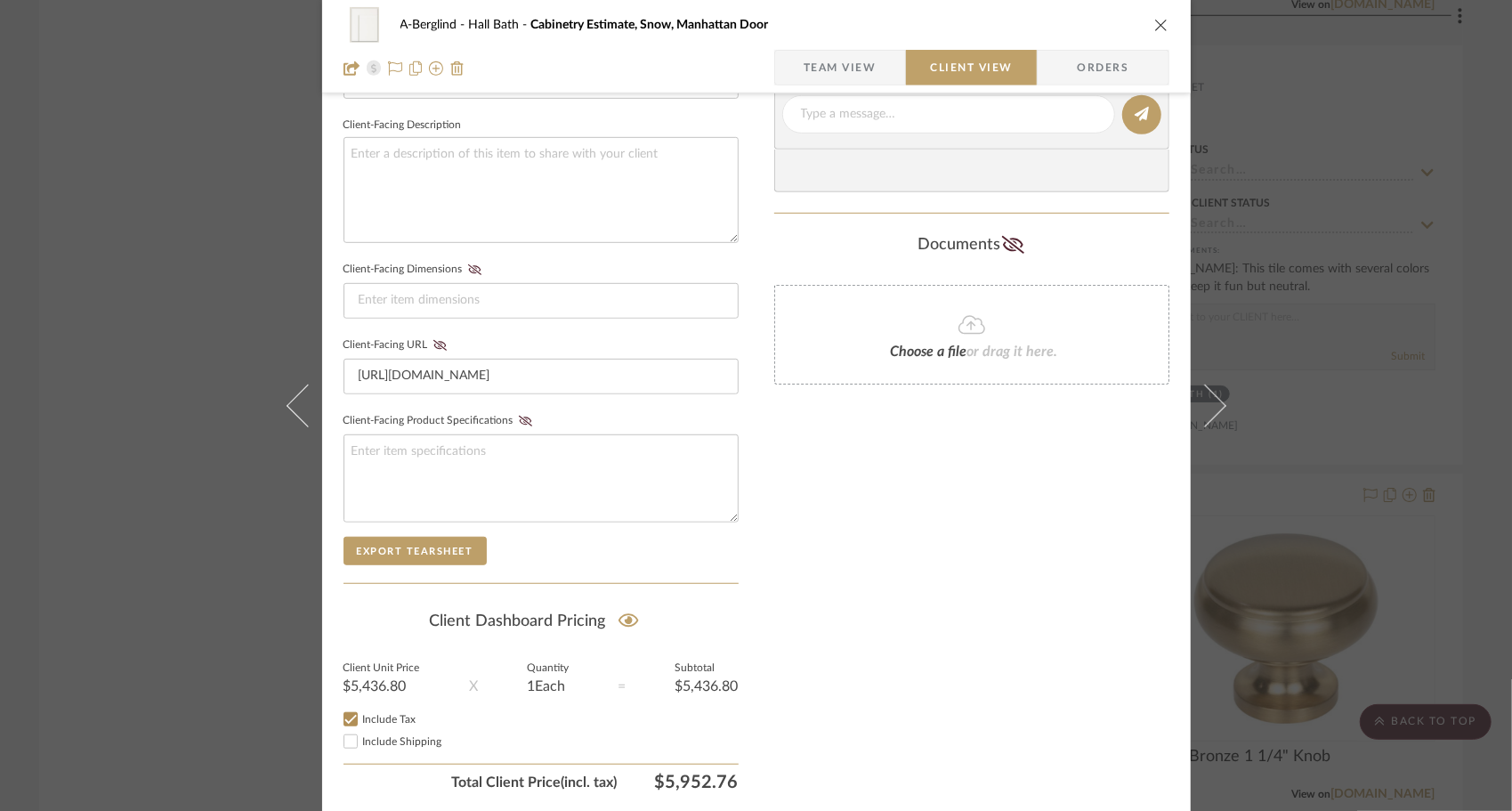
scroll to position [632, 0]
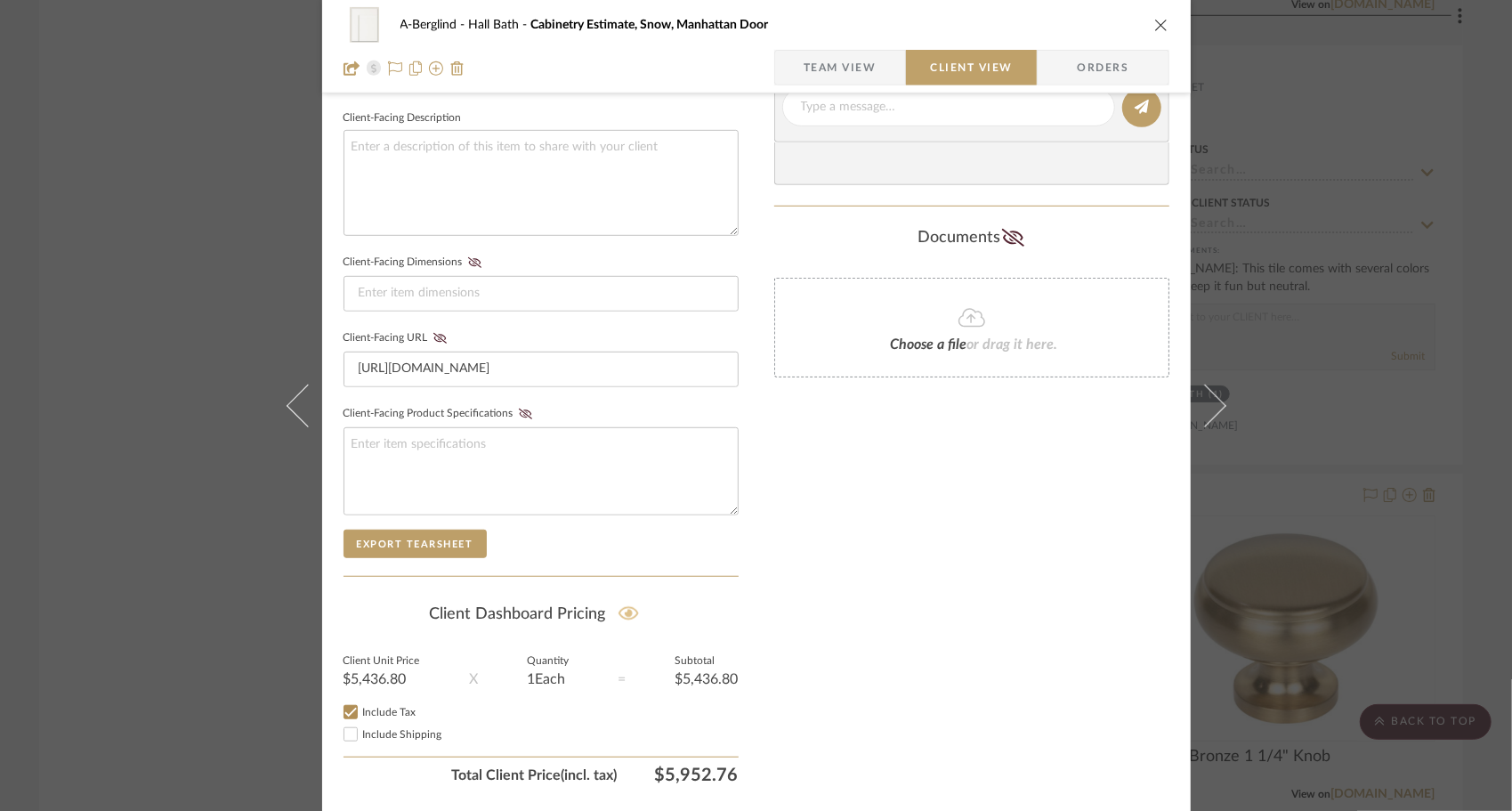
click at [619, 610] on icon at bounding box center [629, 613] width 21 height 18
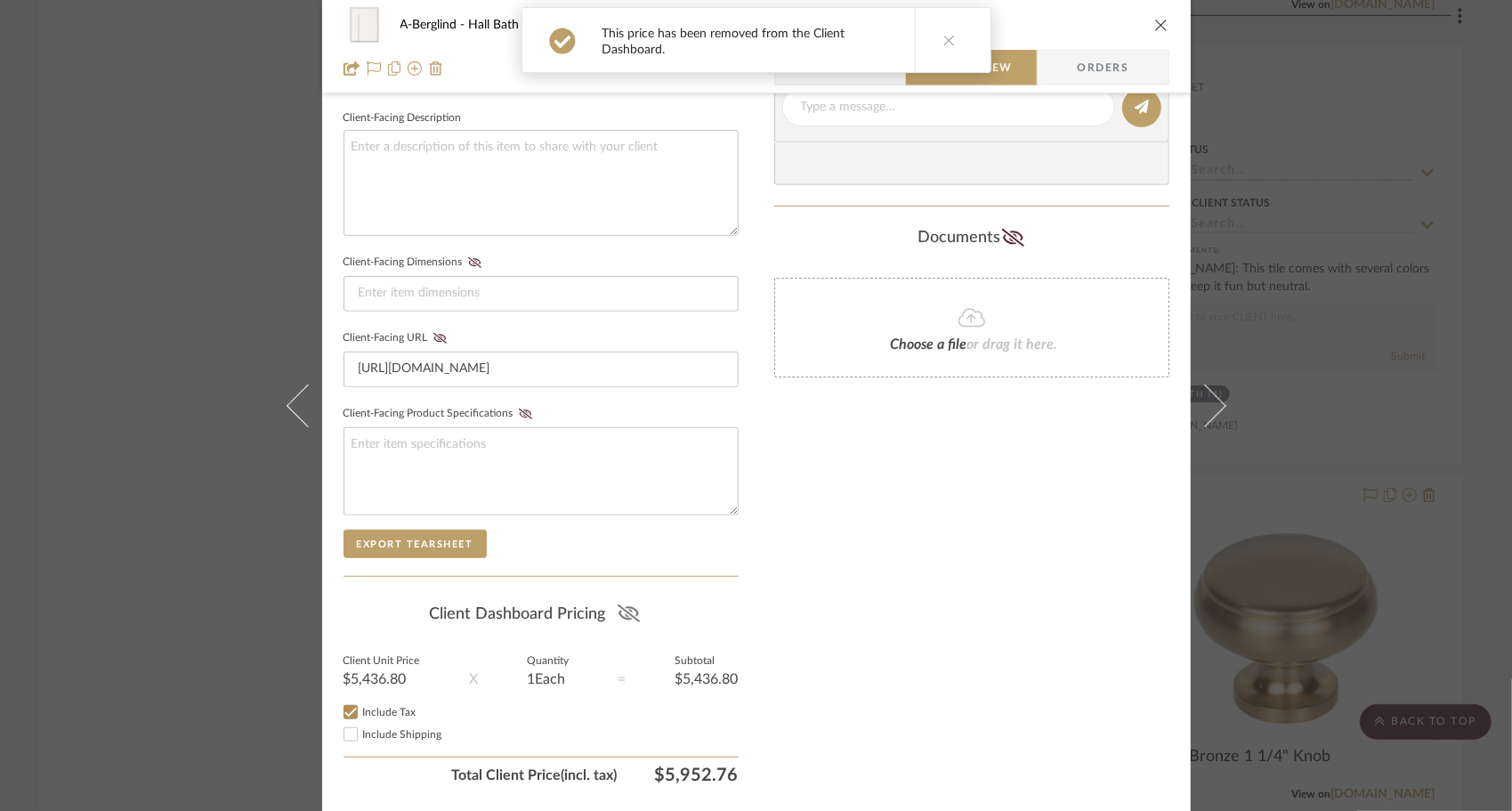
click at [1156, 24] on icon "close" at bounding box center [1160, 24] width 14 height 14
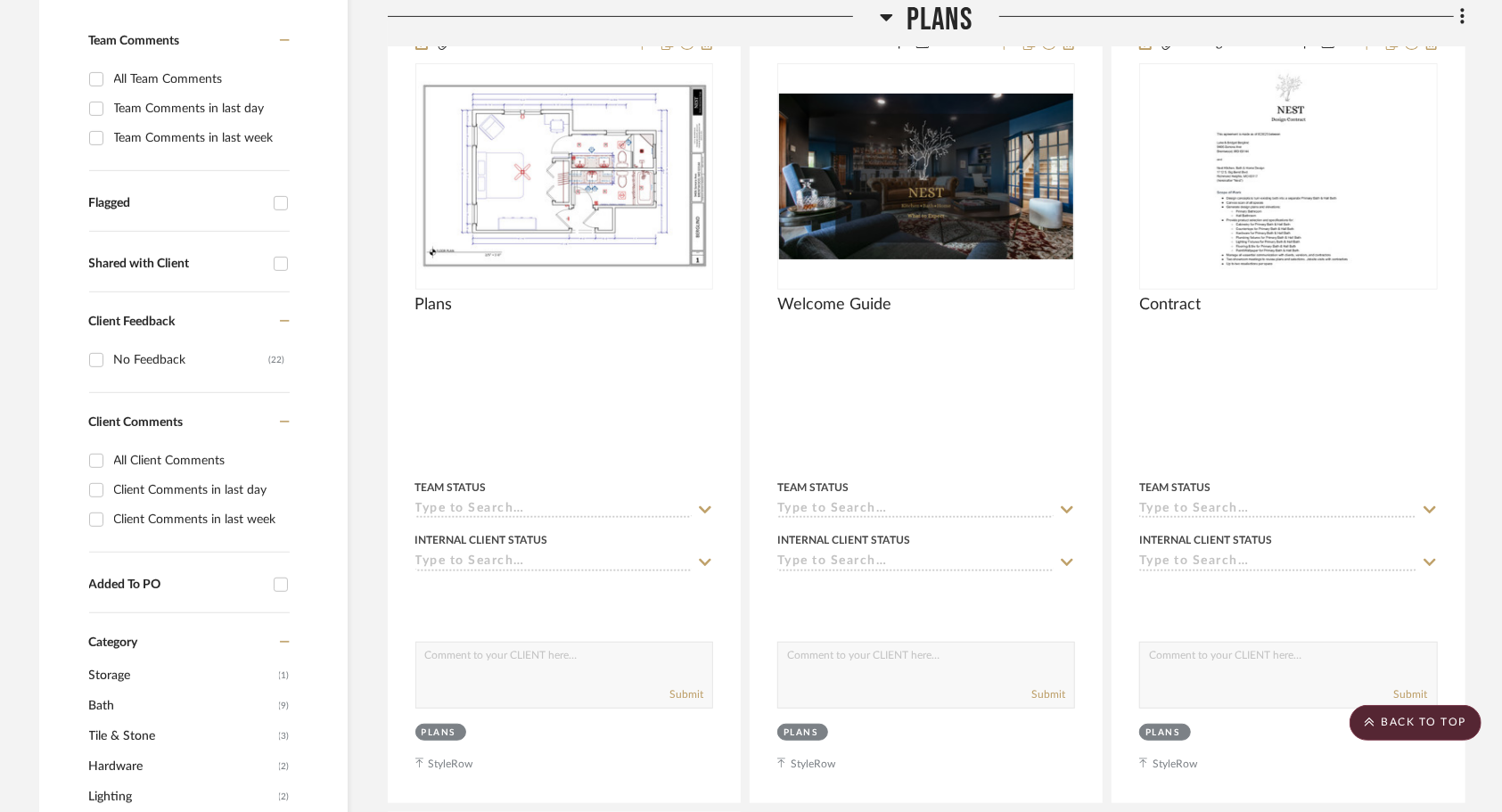
scroll to position [0, 0]
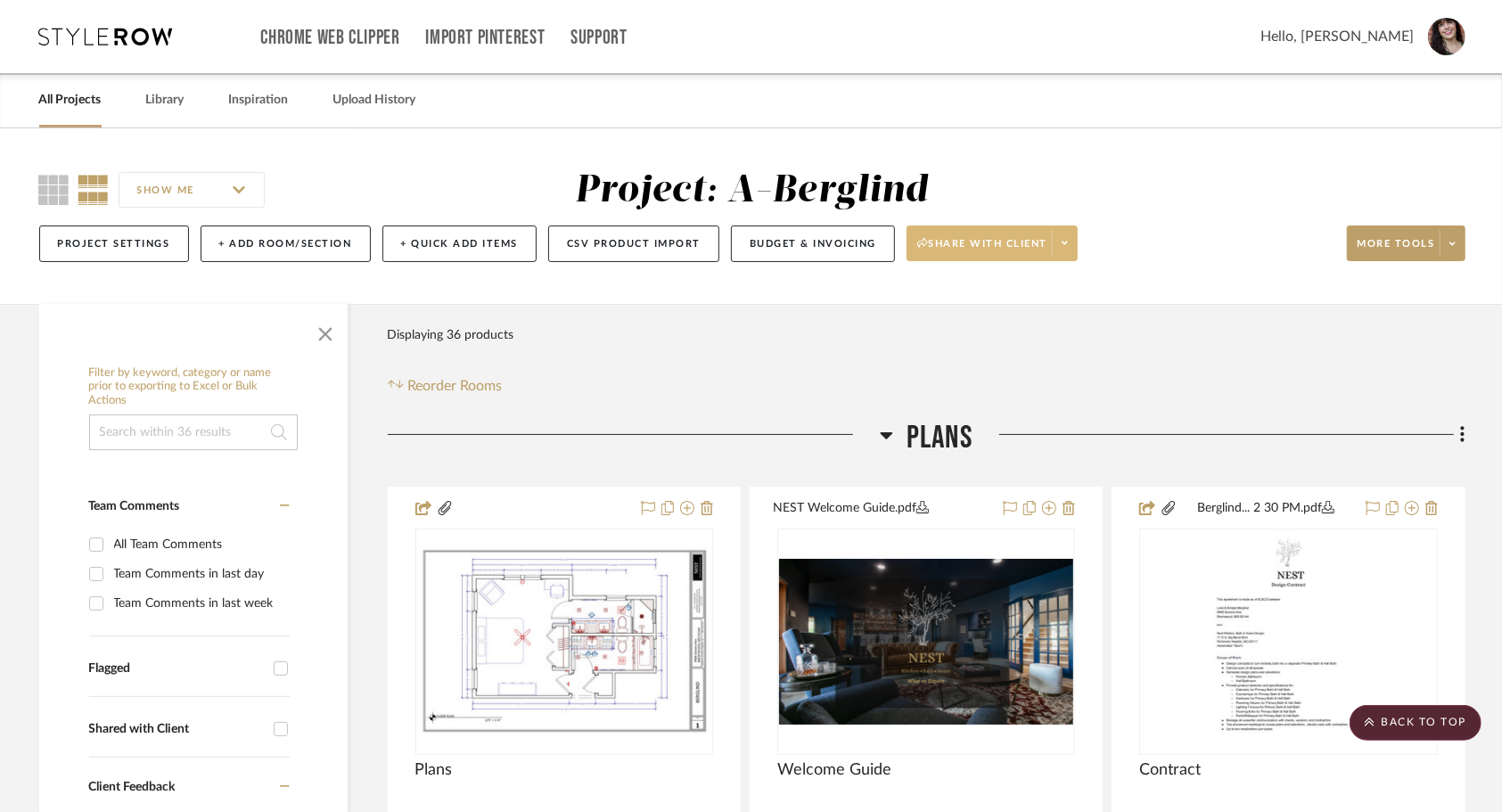
click at [1065, 248] on icon at bounding box center [1065, 243] width 7 height 9
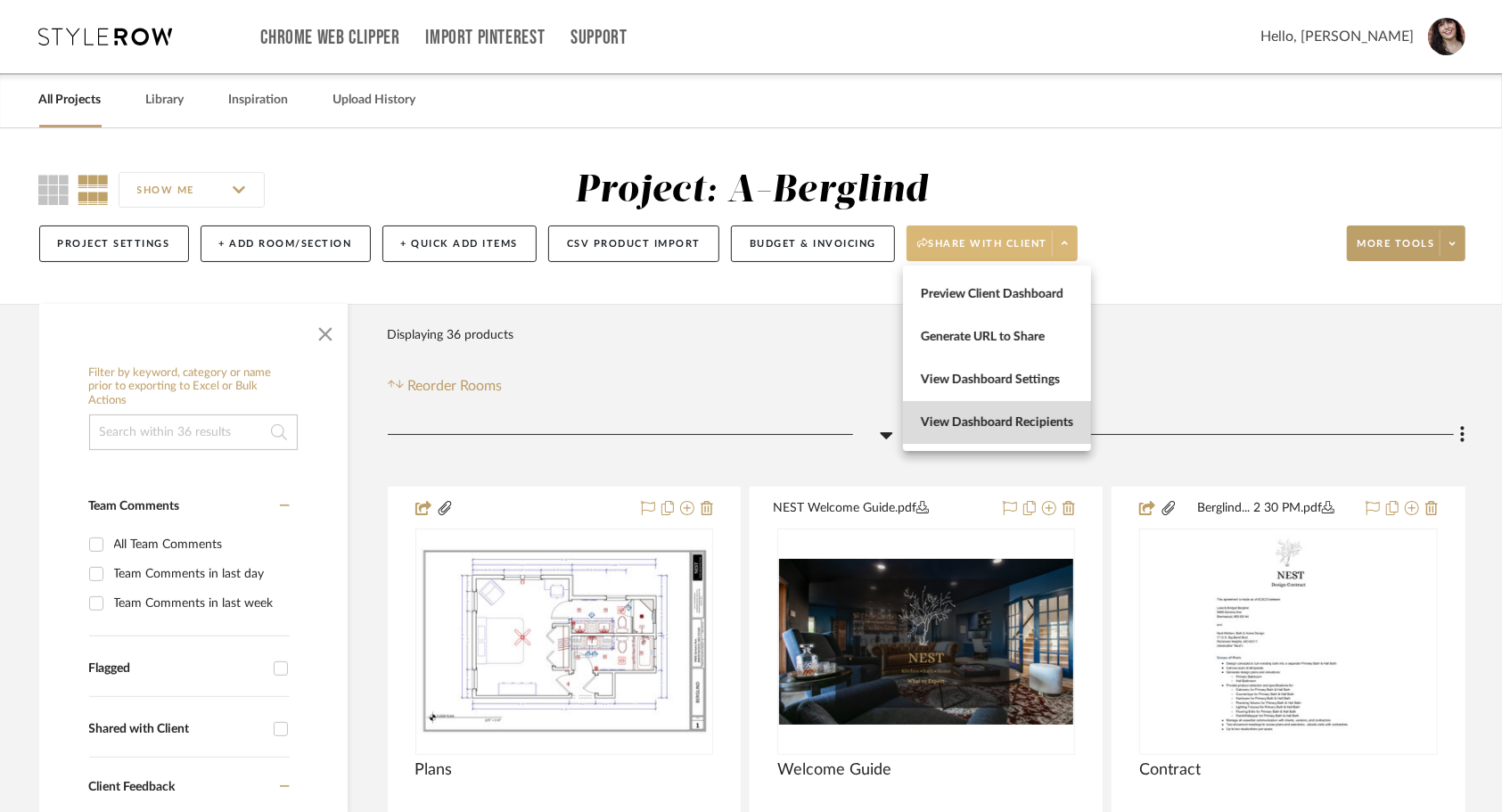
click at [1035, 417] on span "View Dashboard Recipients" at bounding box center [997, 423] width 153 height 15
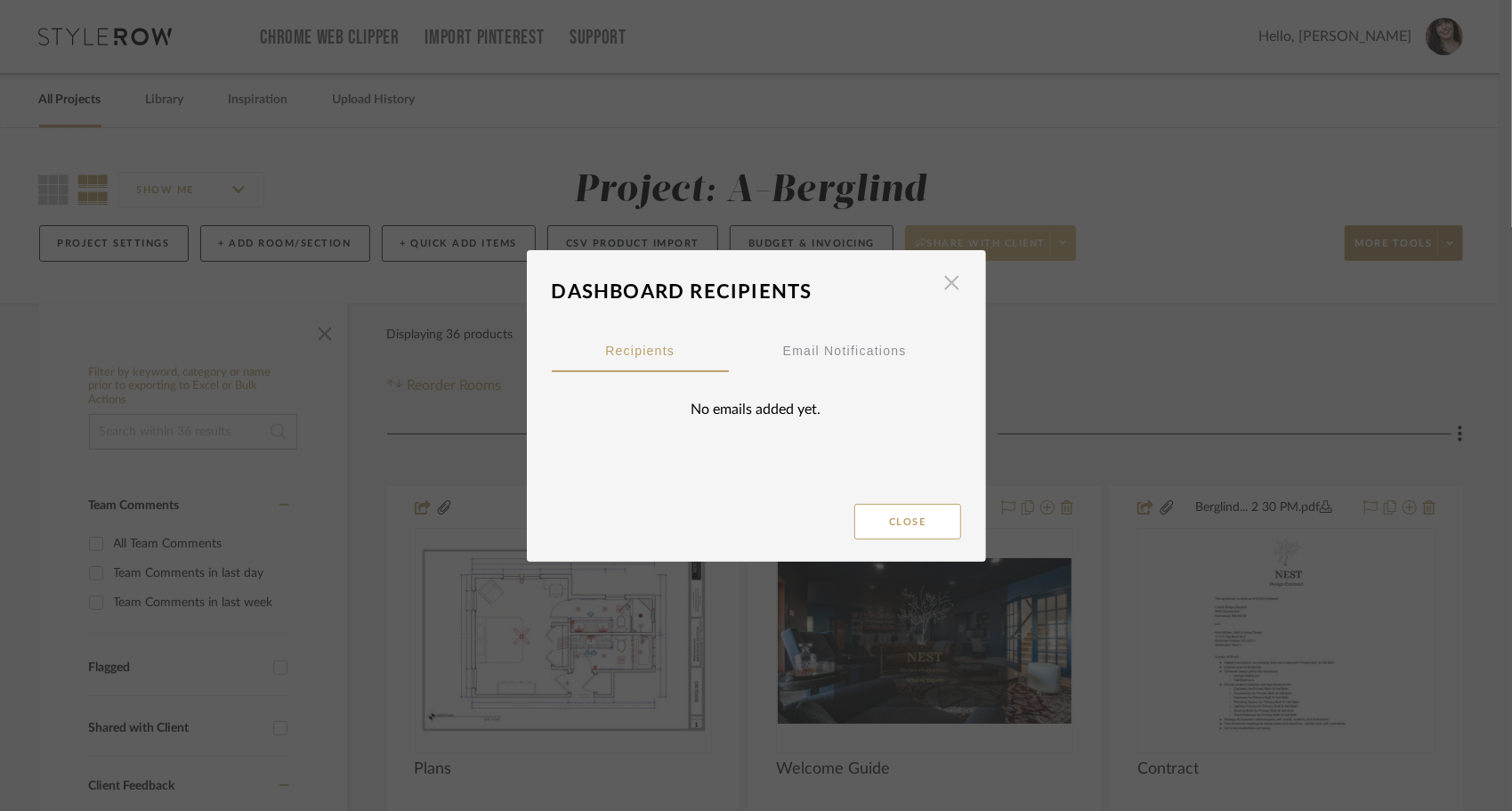
click at [943, 274] on span "button" at bounding box center [953, 283] width 36 height 36
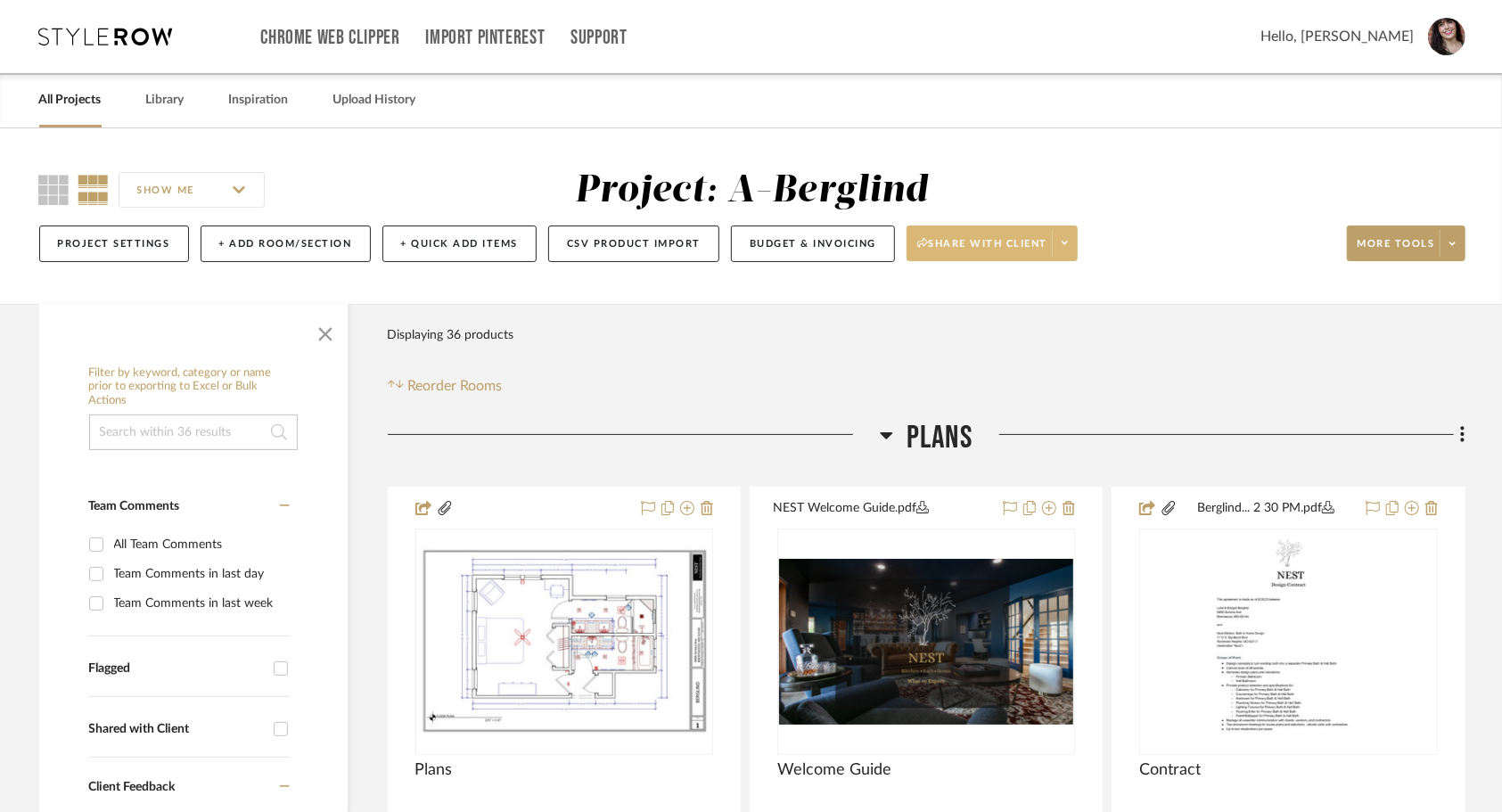
click at [1065, 249] on span at bounding box center [1065, 243] width 24 height 26
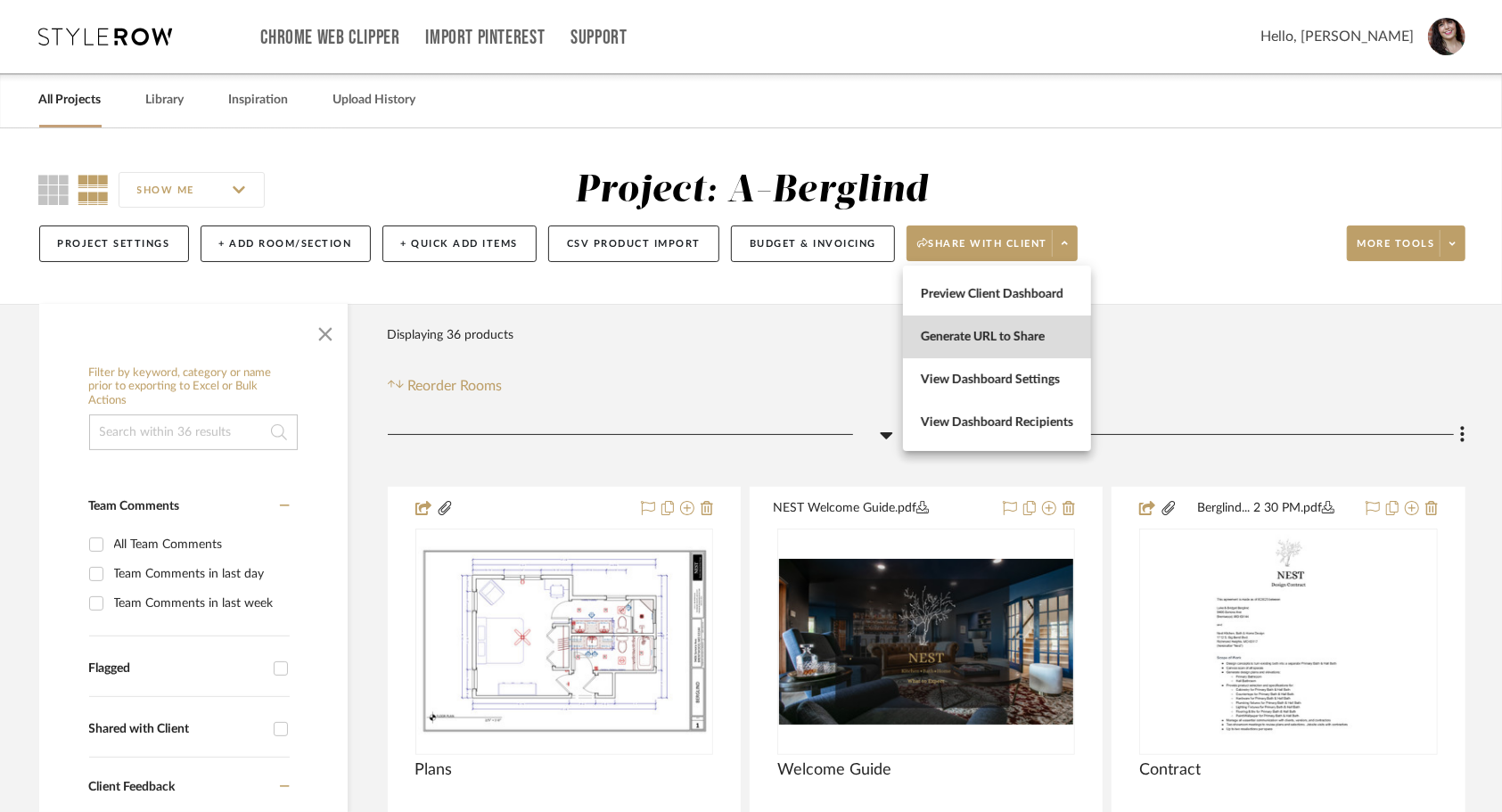
click at [1022, 333] on span "Generate URL to Share" at bounding box center [997, 337] width 153 height 15
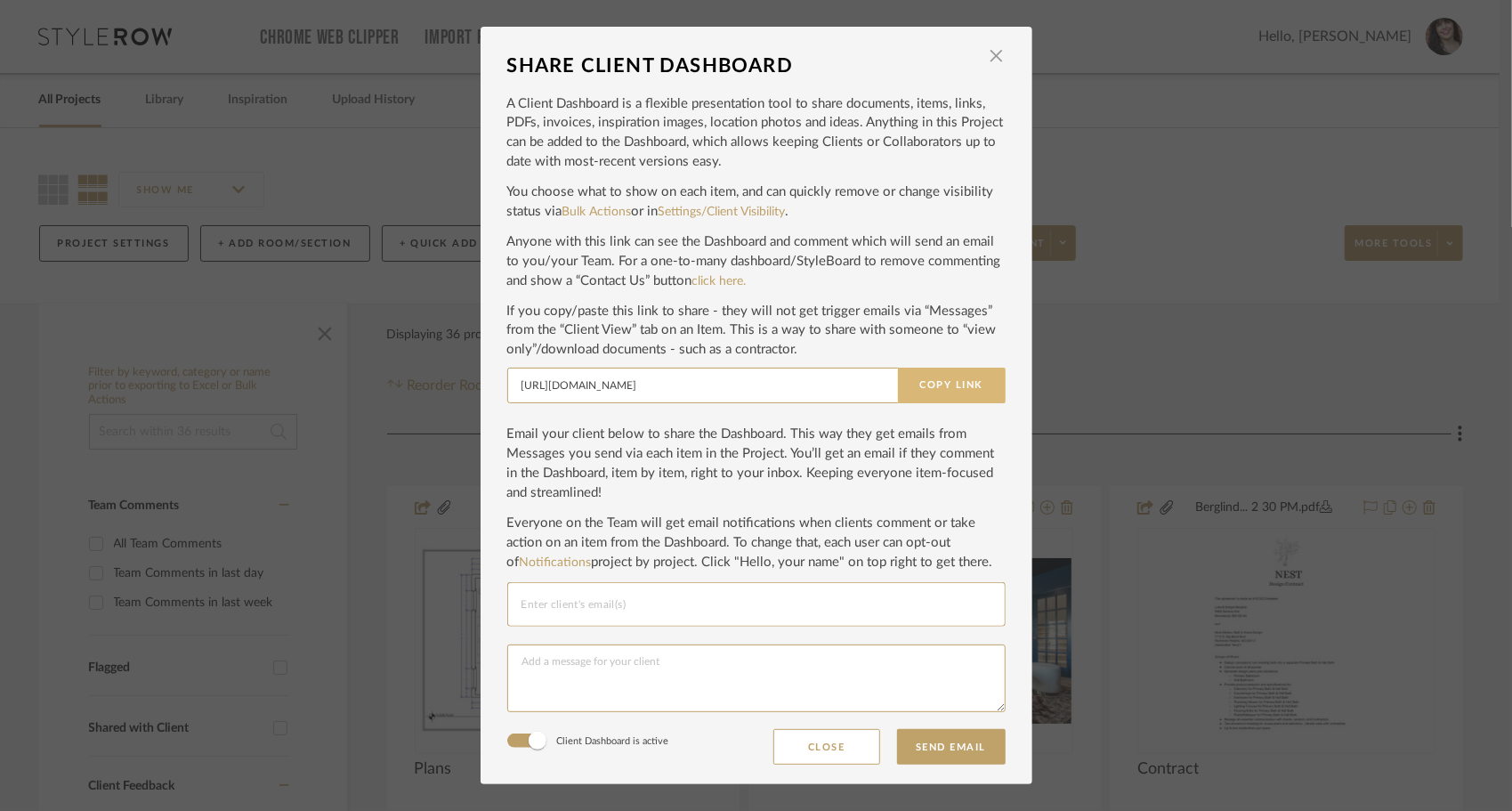
click at [969, 378] on button "Copy Link" at bounding box center [952, 386] width 107 height 36
click at [985, 58] on span "button" at bounding box center [997, 56] width 36 height 36
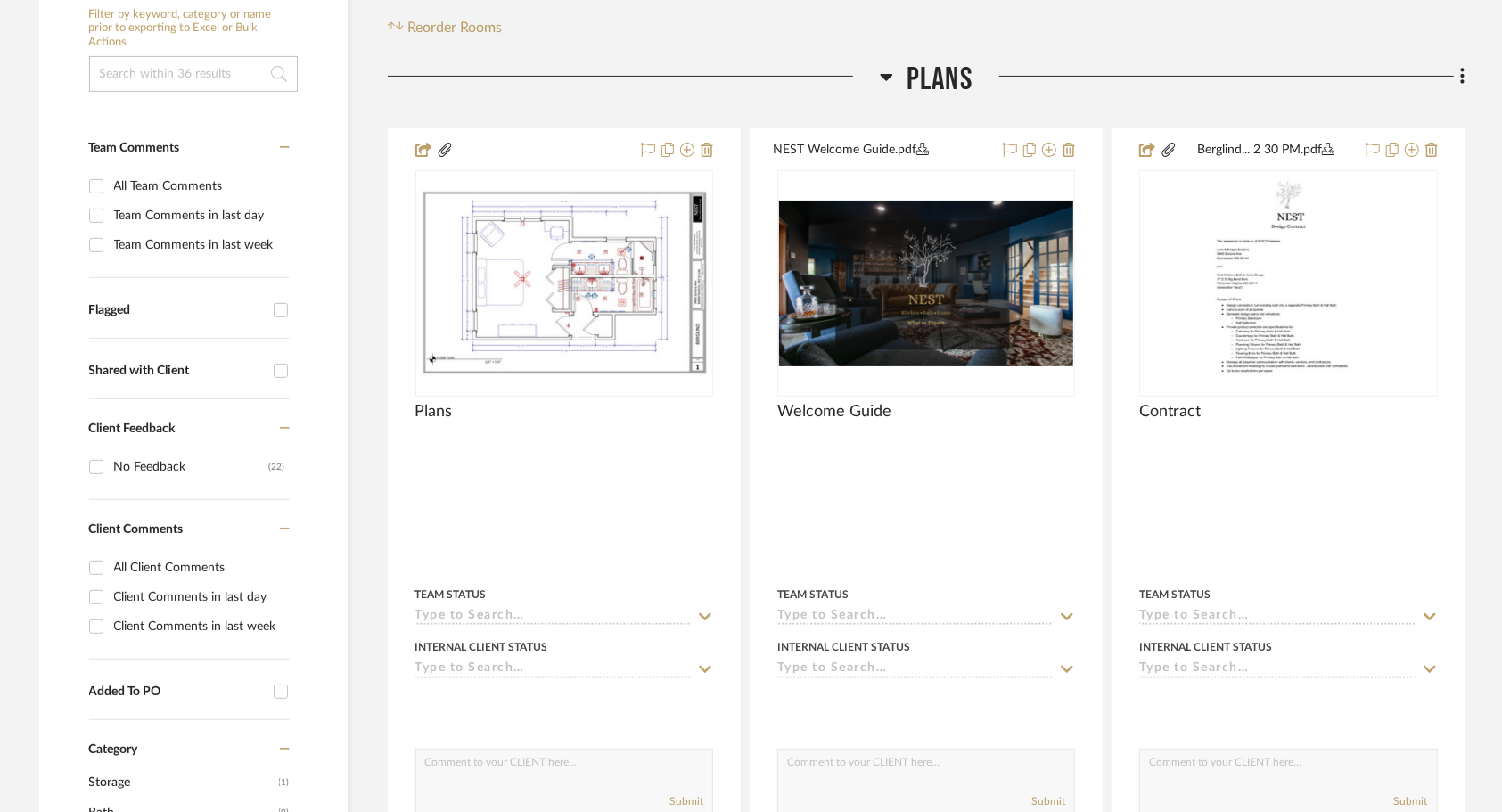
scroll to position [358, 0]
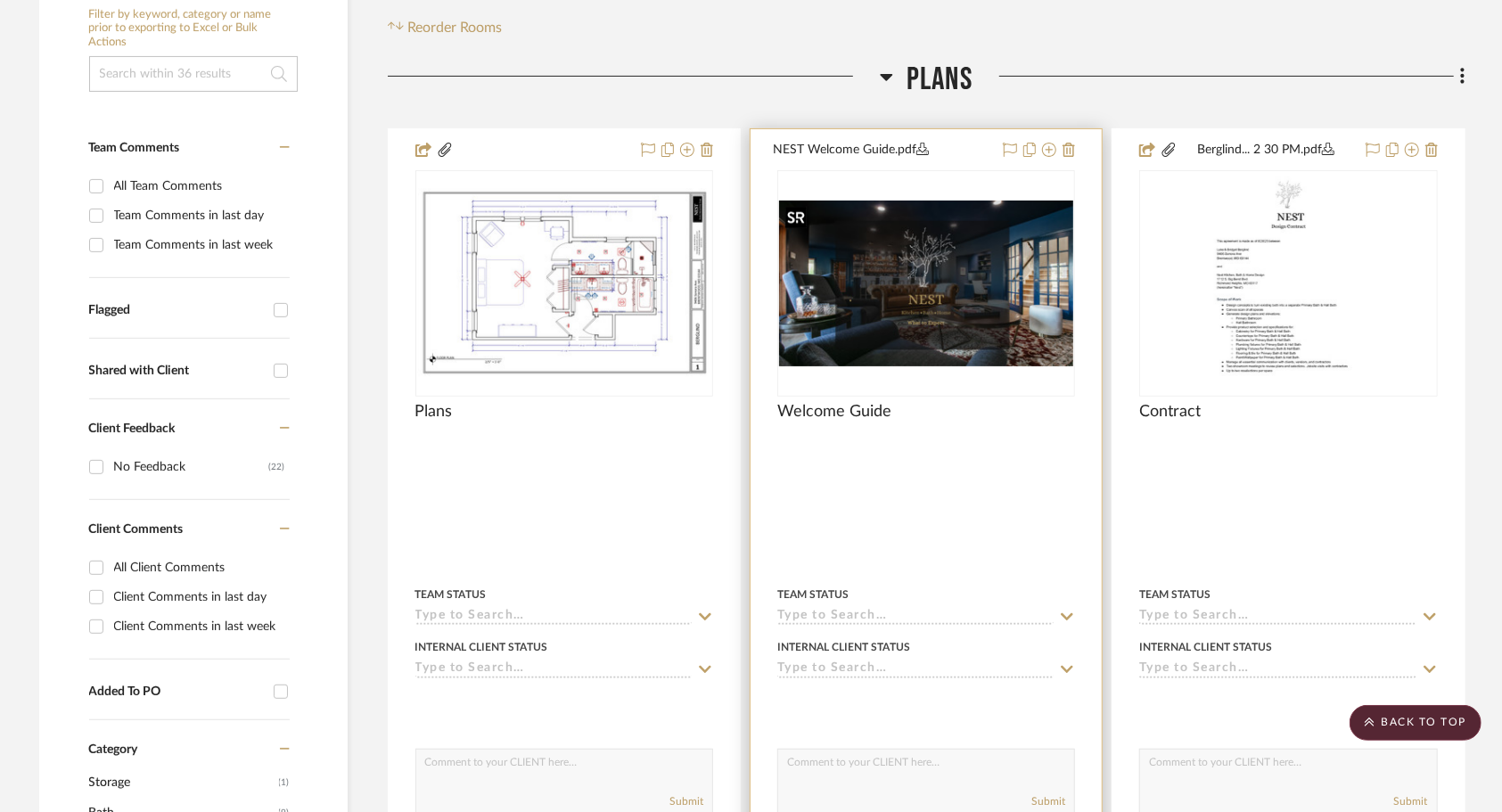
click at [923, 334] on img "0" at bounding box center [926, 284] width 294 height 166
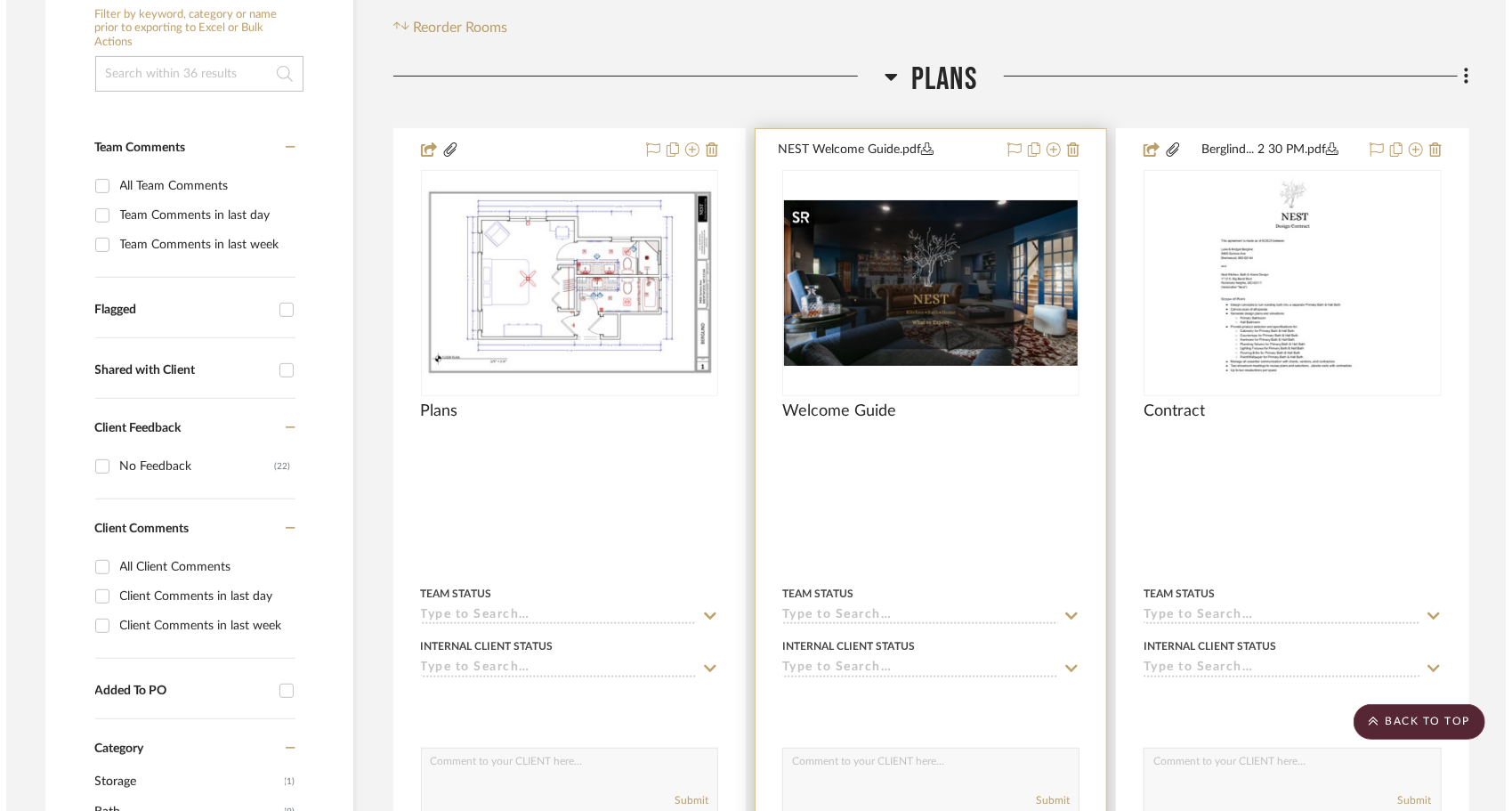
scroll to position [0, 0]
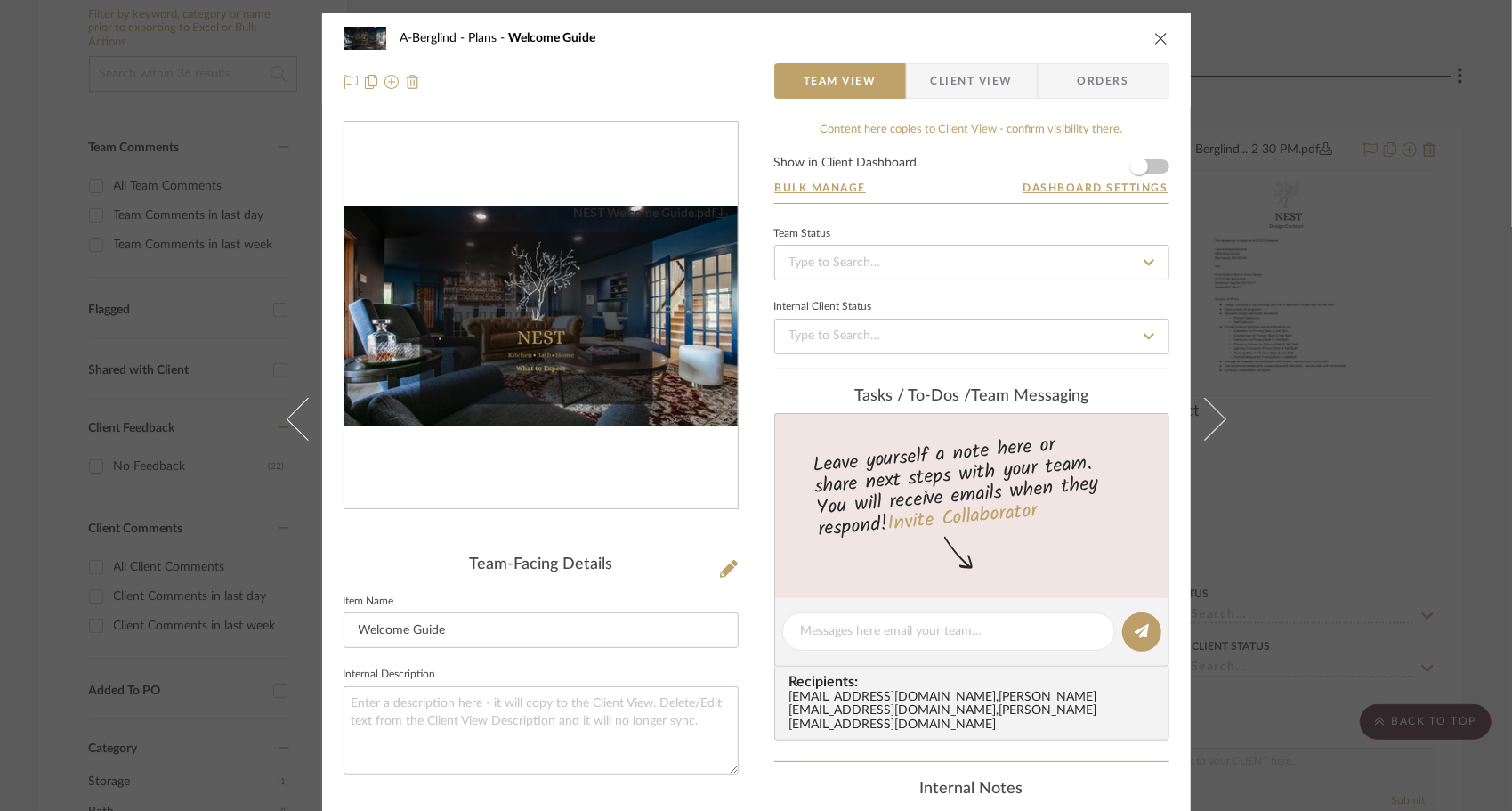
click at [412, 83] on img at bounding box center [412, 81] width 14 height 14
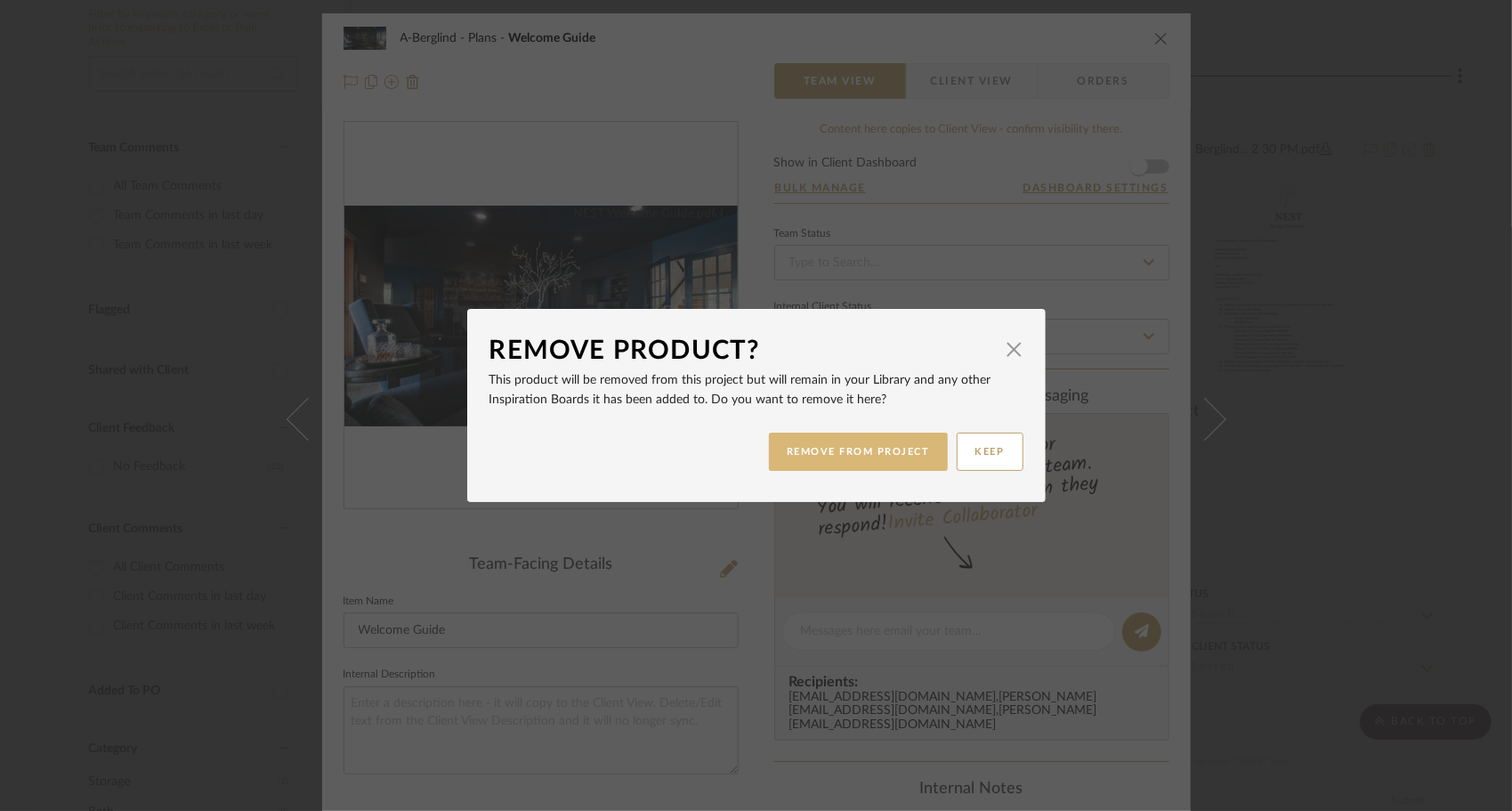
click at [801, 466] on button "REMOVE FROM PROJECT" at bounding box center [858, 452] width 179 height 39
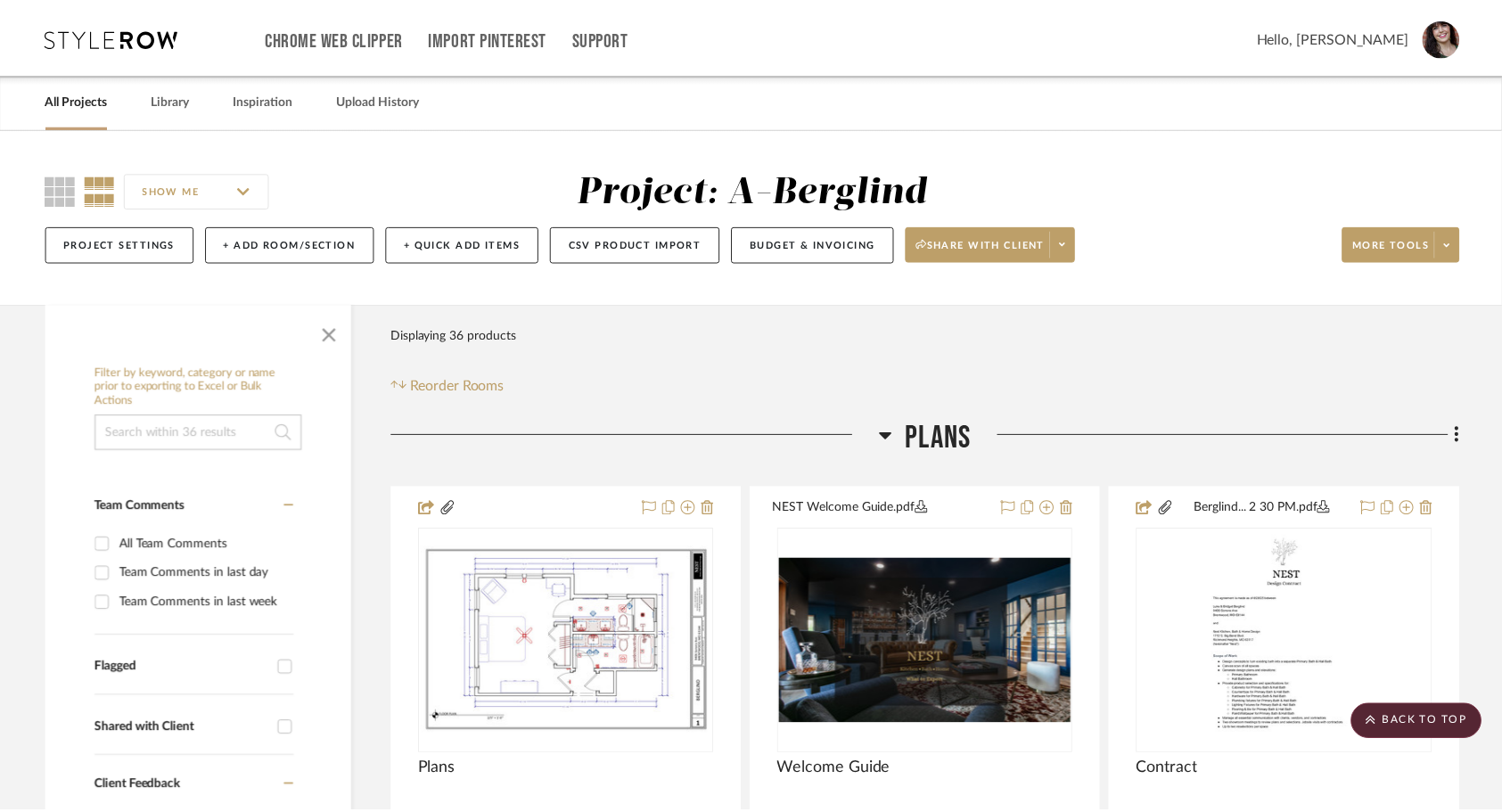
scroll to position [358, 0]
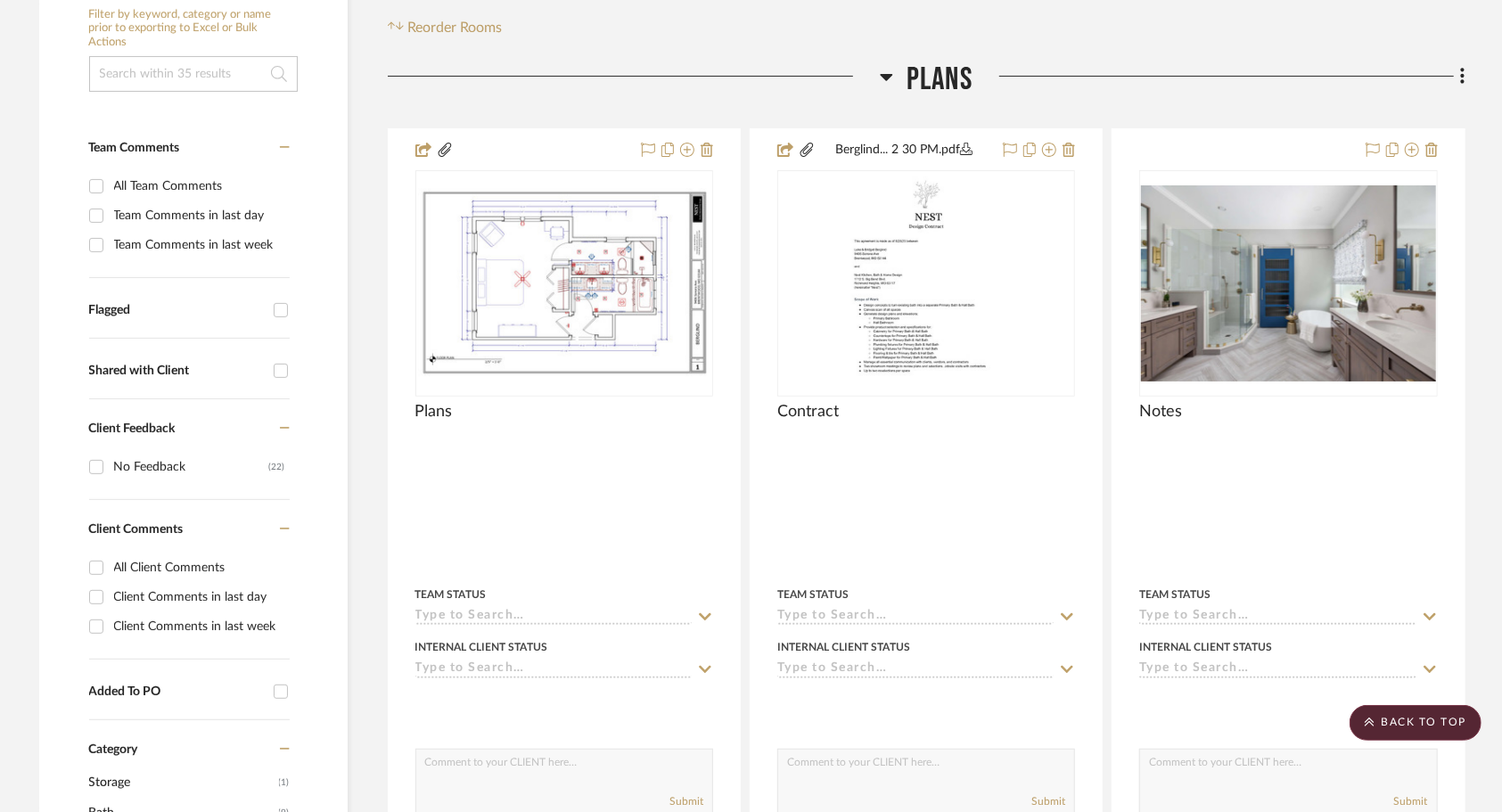
click at [1463, 76] on icon at bounding box center [1463, 76] width 4 height 15
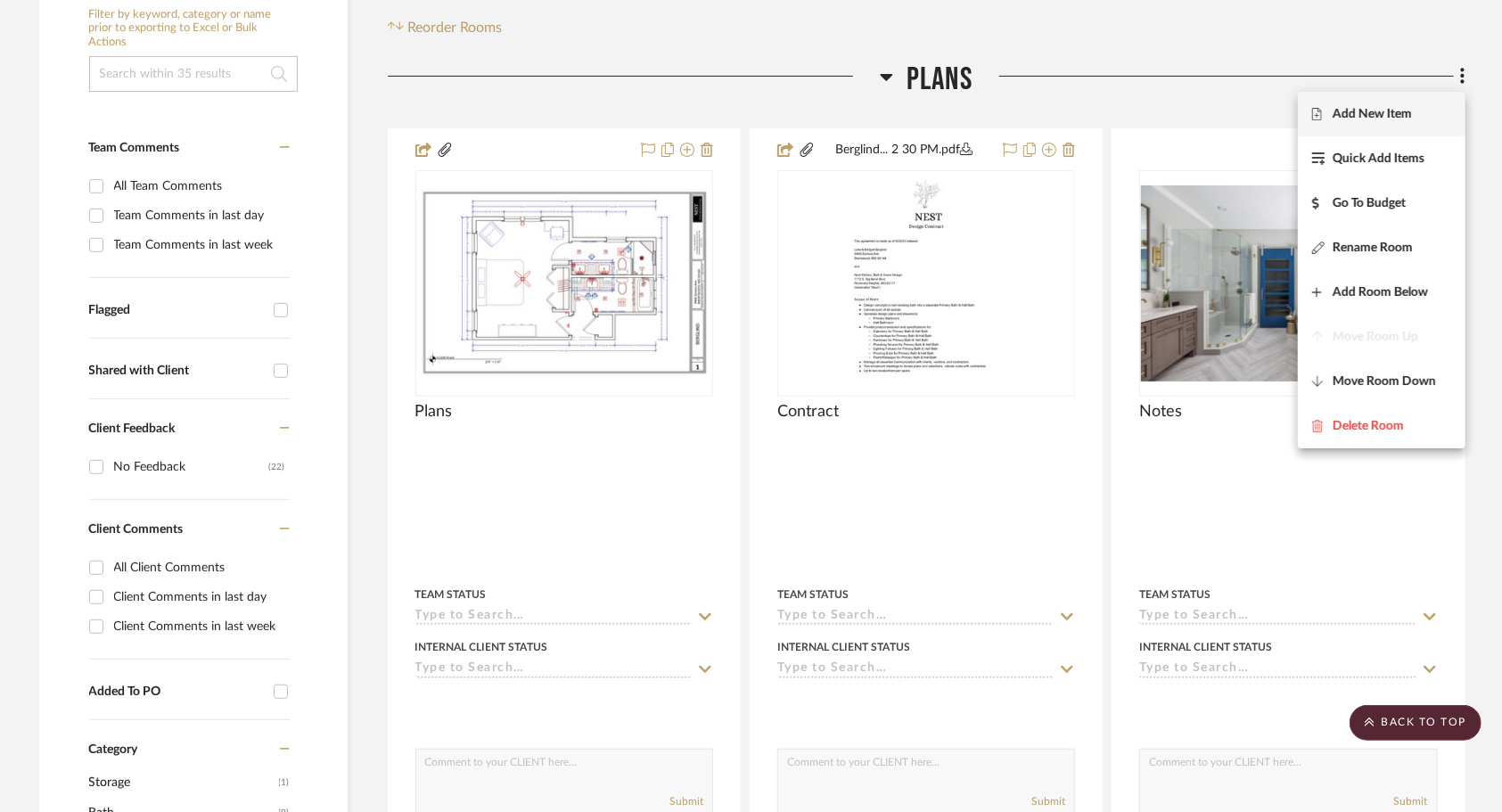
click at [1408, 123] on button "Add New Item" at bounding box center [1382, 113] width 168 height 44
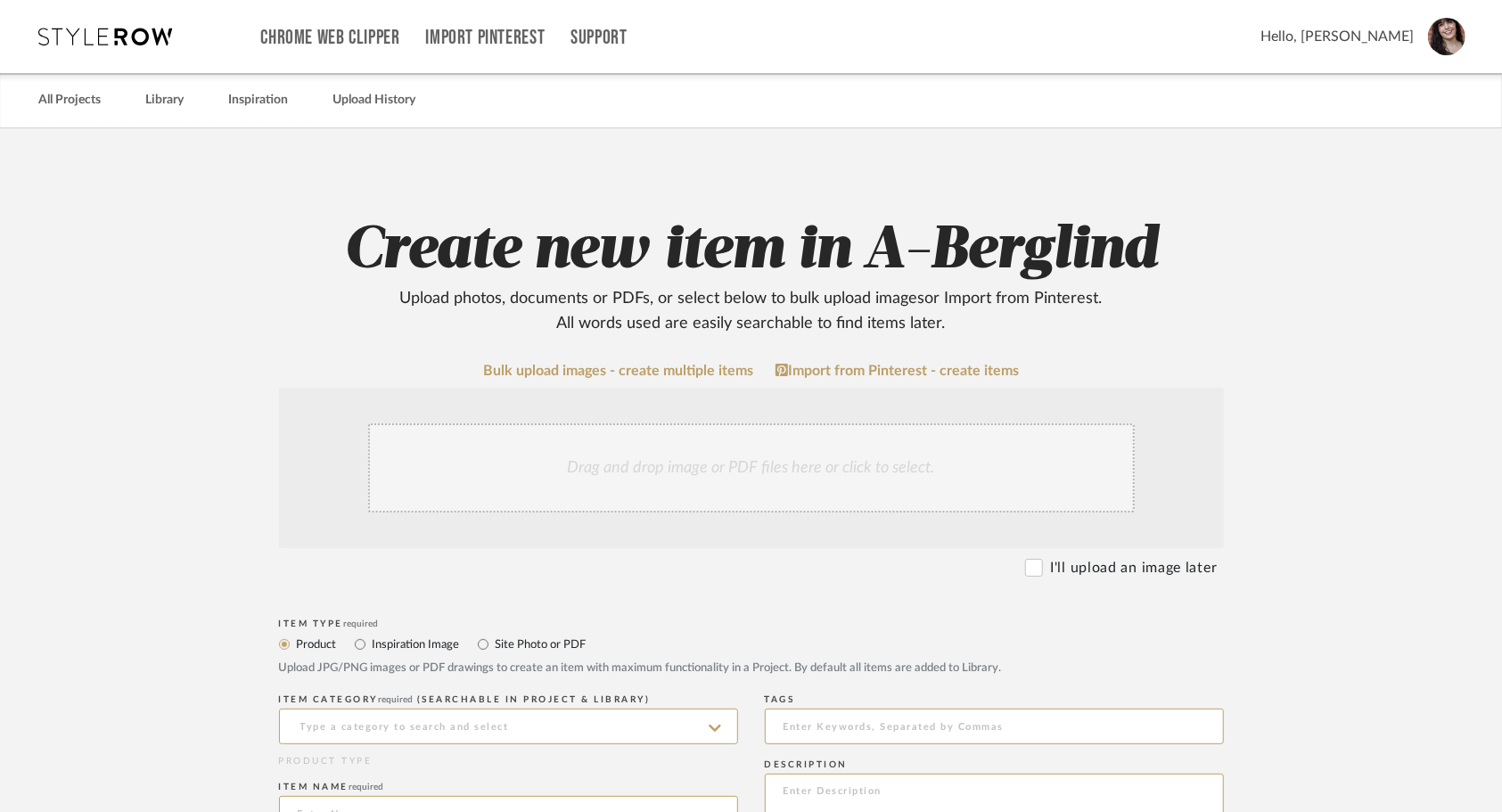
click at [515, 643] on label "Site Photo or PDF" at bounding box center [540, 644] width 92 height 20
click at [494, 643] on input "Site Photo or PDF" at bounding box center [483, 644] width 22 height 22
radio input "true"
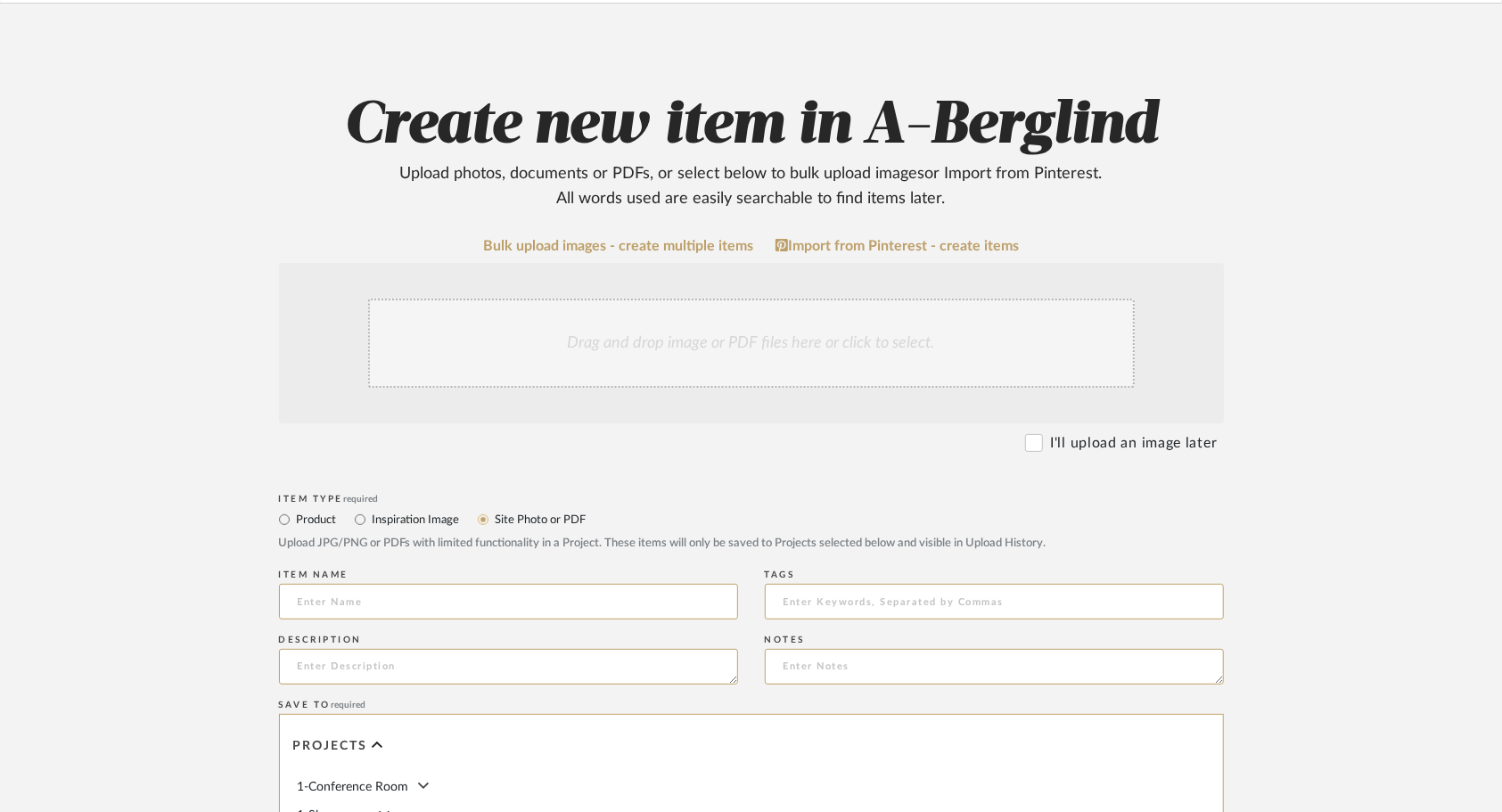
scroll to position [138, 0]
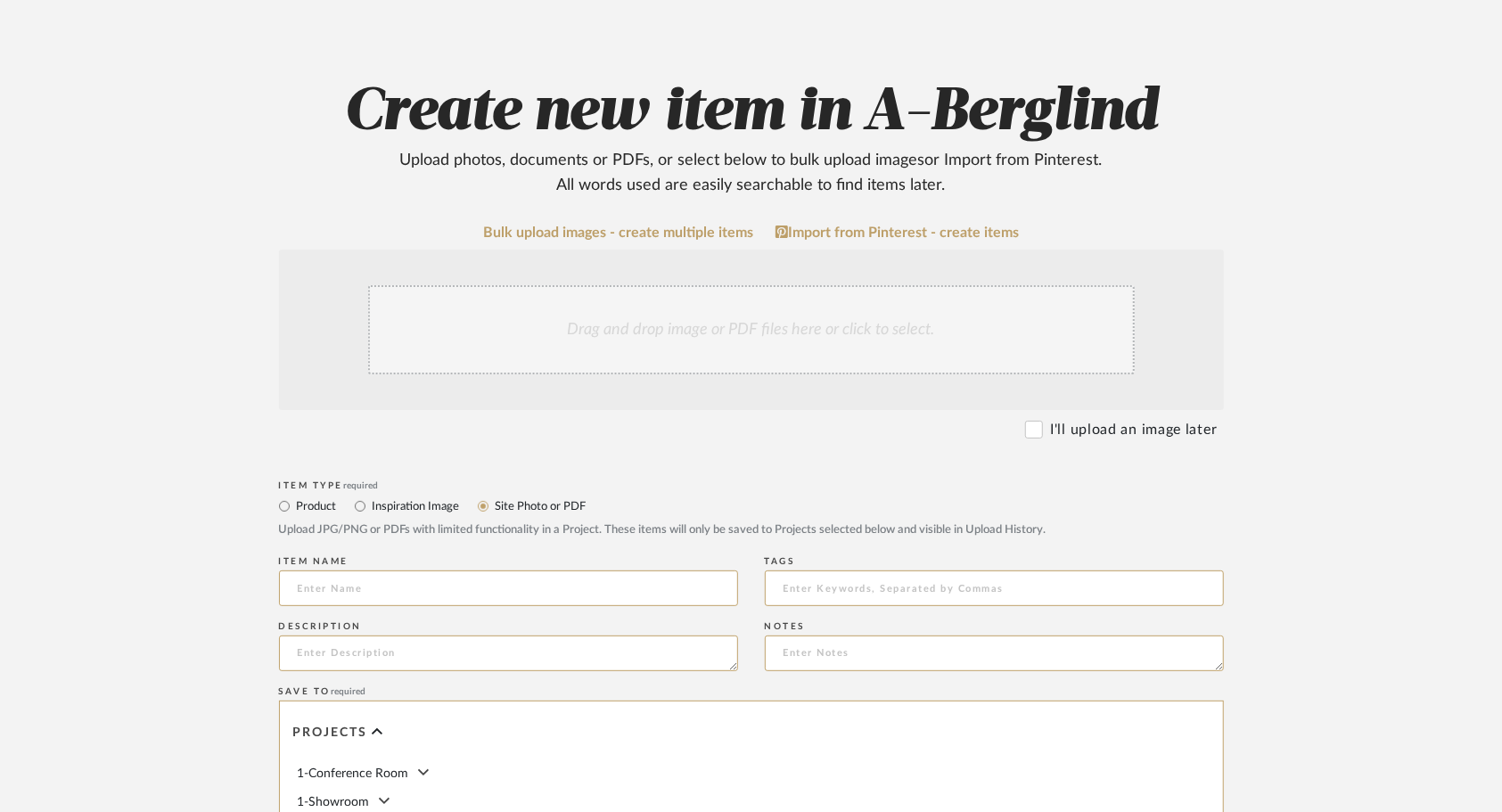
click at [546, 570] on div "Item name" at bounding box center [508, 584] width 459 height 65
click at [547, 587] on input at bounding box center [508, 589] width 459 height 36
type input "Welcome Guide"
click at [563, 330] on div "Drag and drop image or PDF files here or click to select." at bounding box center [752, 330] width 767 height 89
click at [539, 356] on div "Drag and drop image or PDF files here or click to select." at bounding box center [752, 330] width 767 height 89
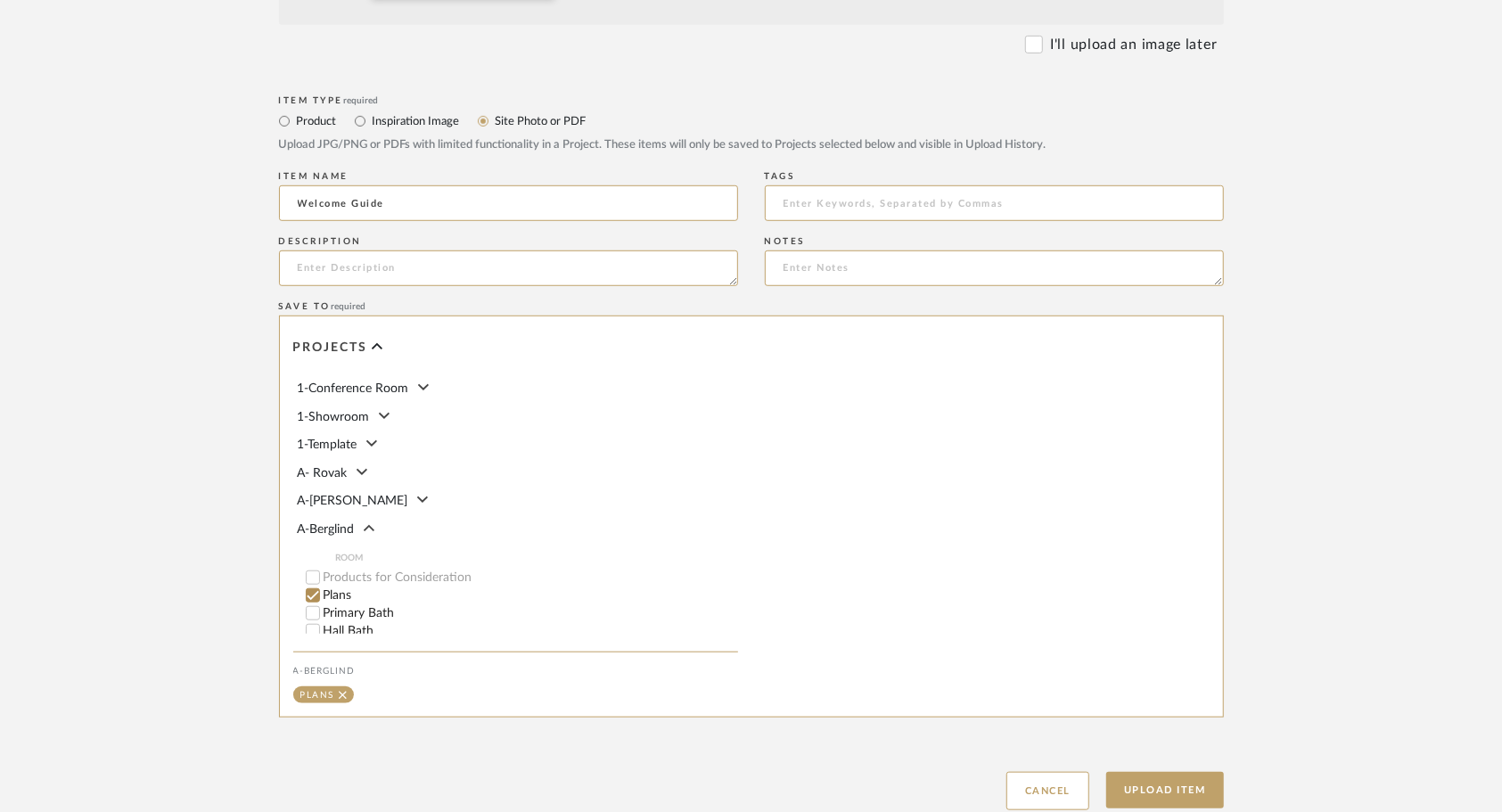
scroll to position [836, 0]
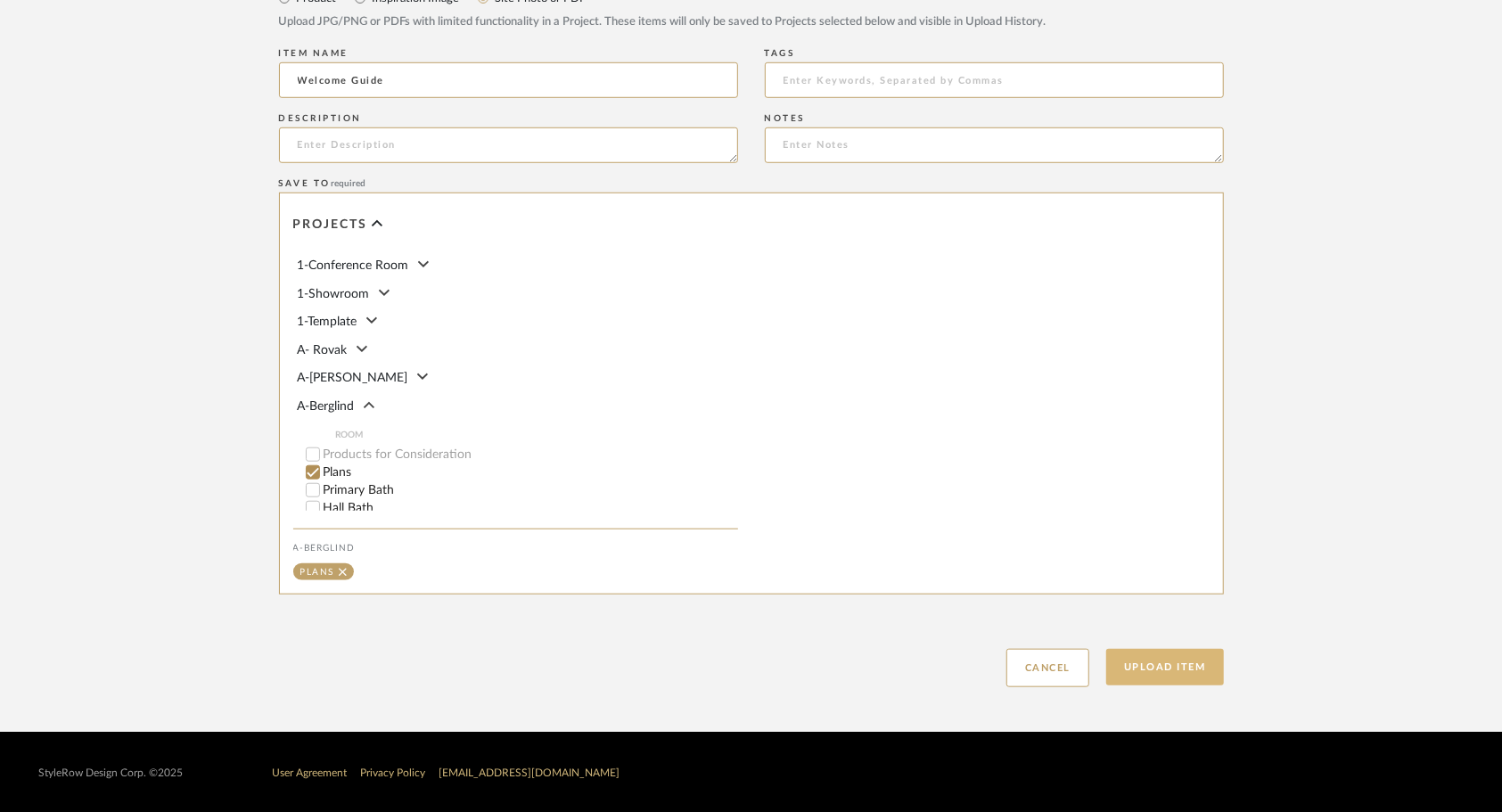
click at [1197, 649] on button "Upload Item" at bounding box center [1165, 667] width 118 height 37
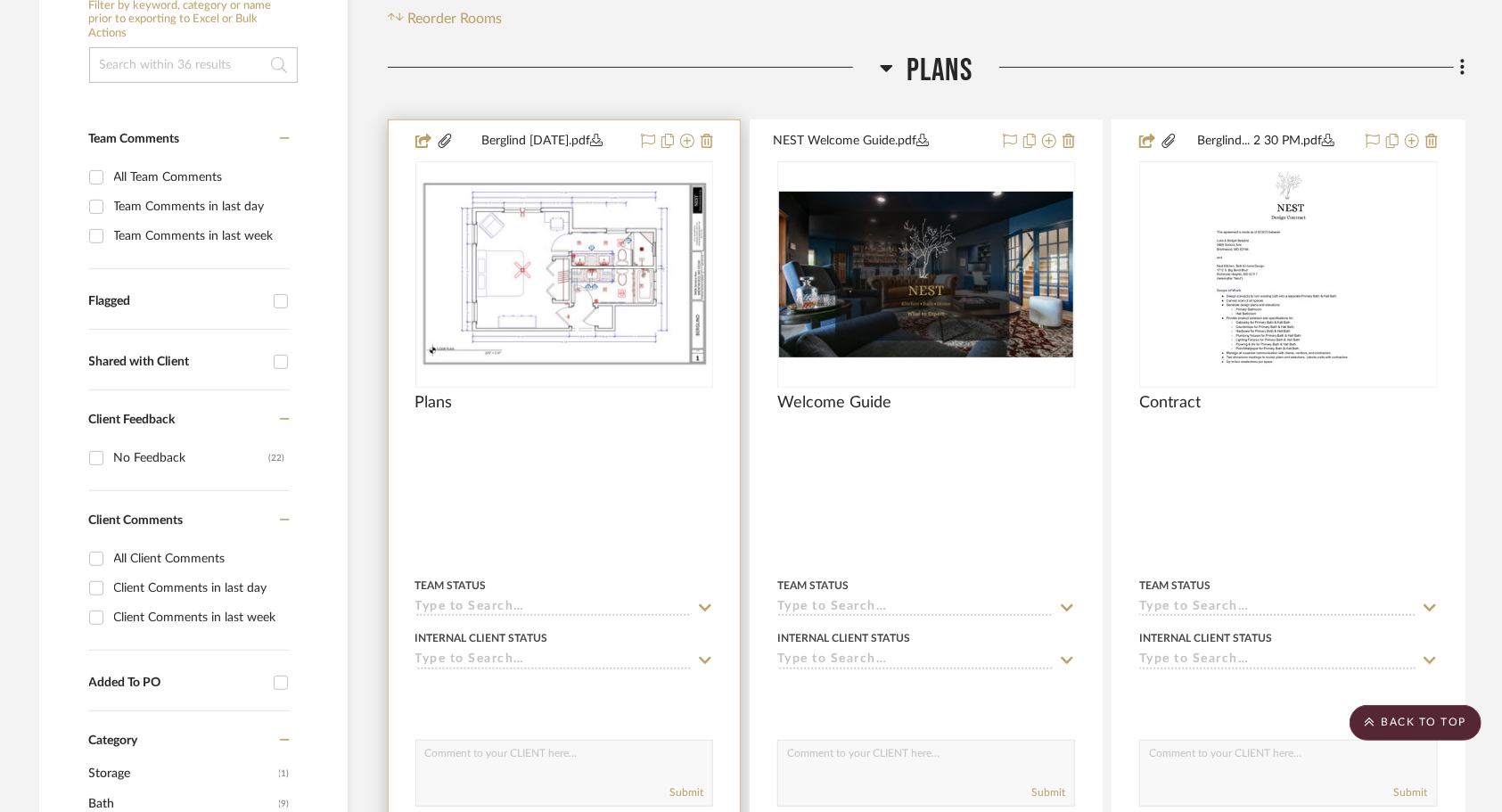
scroll to position [360, 0]
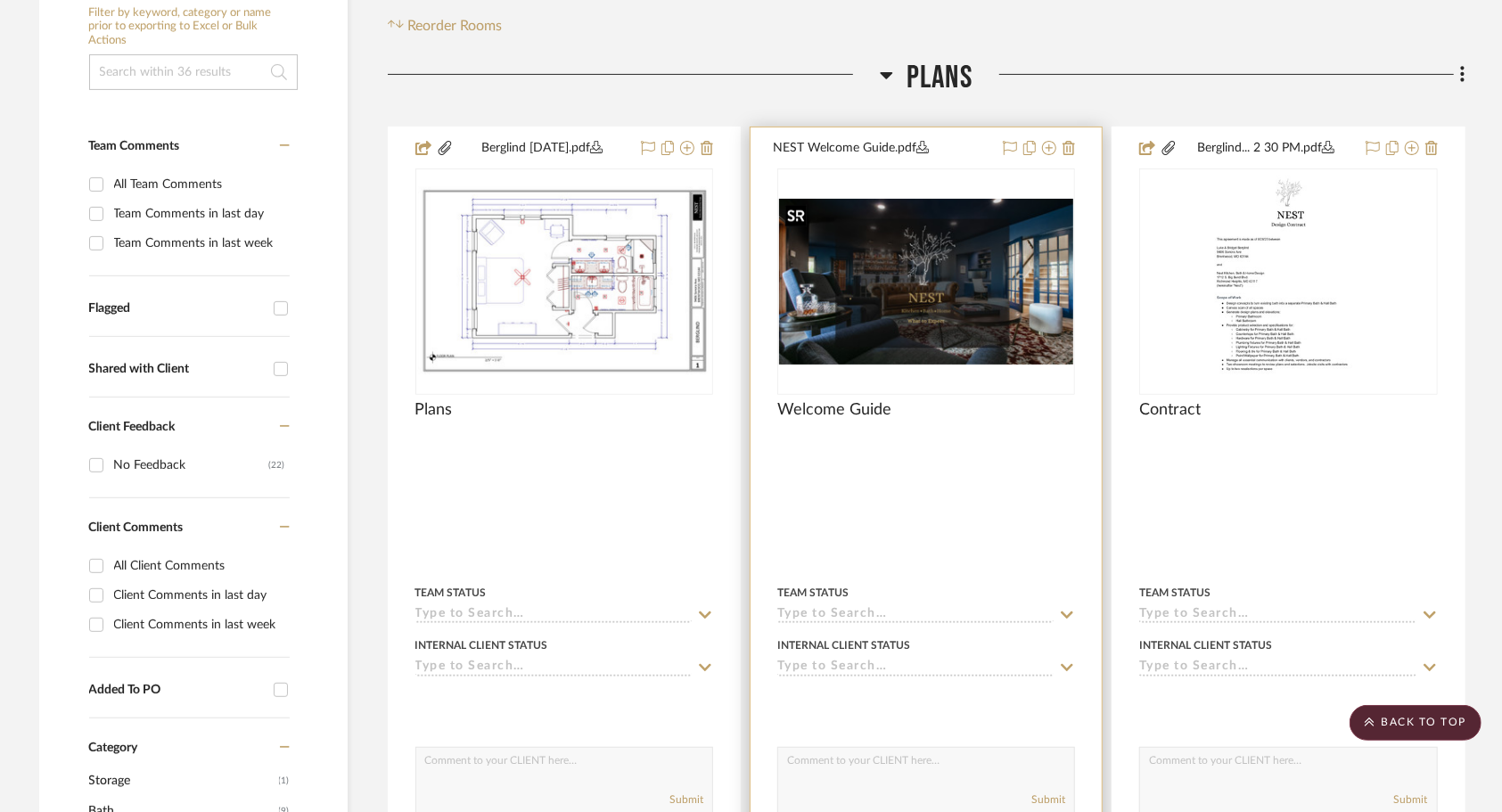
click at [945, 325] on img "0" at bounding box center [926, 282] width 294 height 166
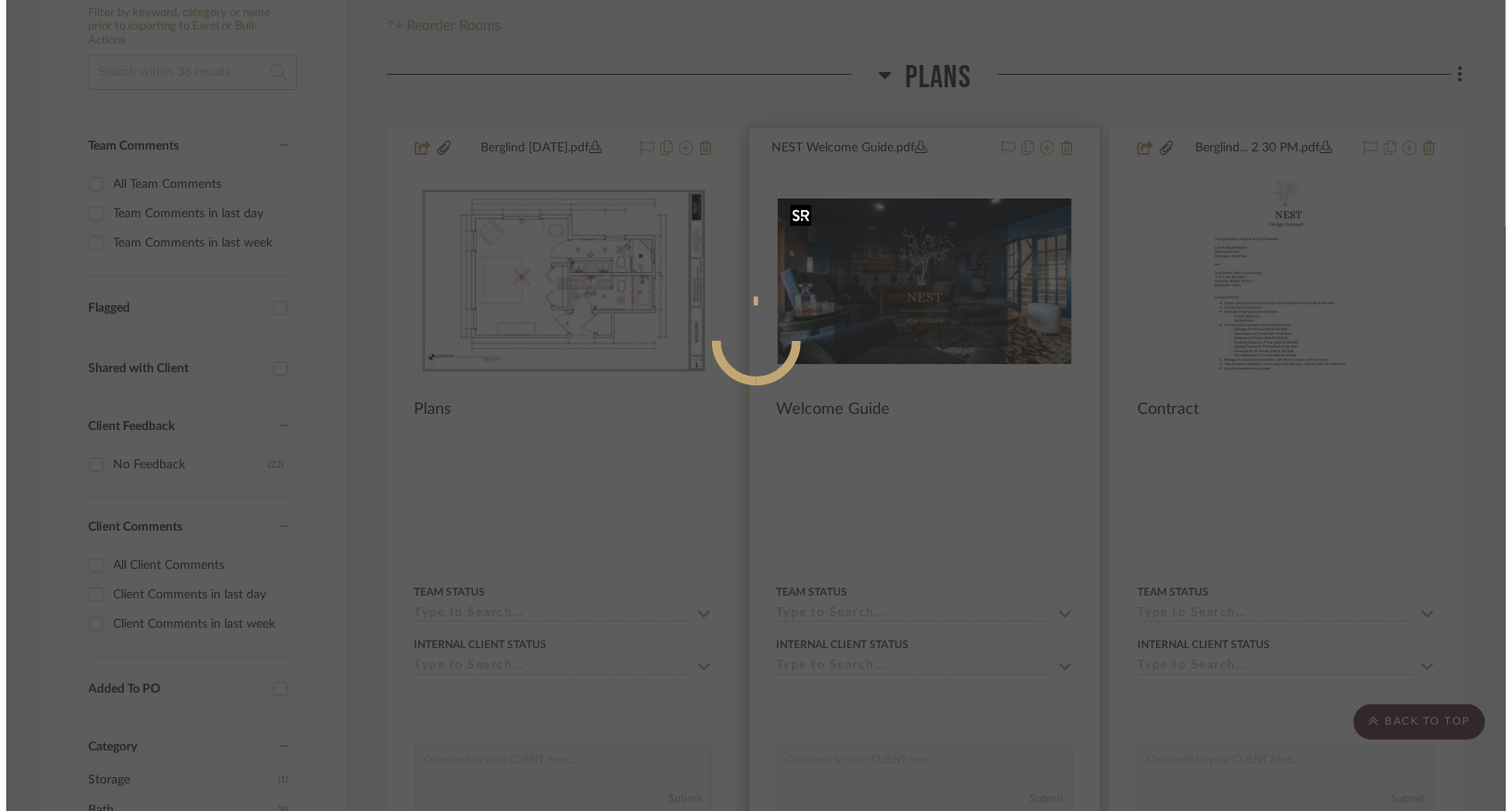
scroll to position [0, 0]
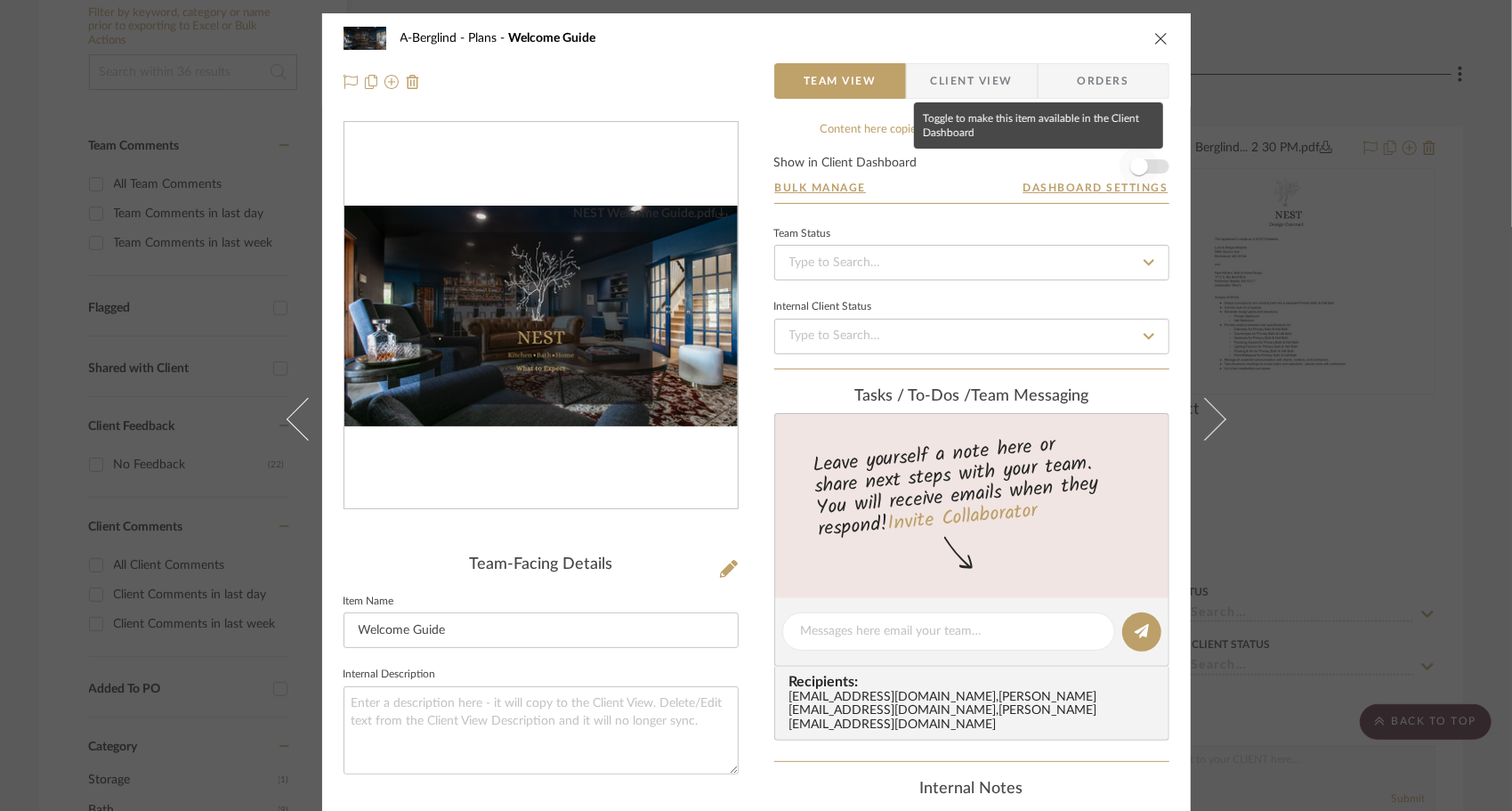
click at [1149, 171] on span "button" at bounding box center [1139, 167] width 39 height 40
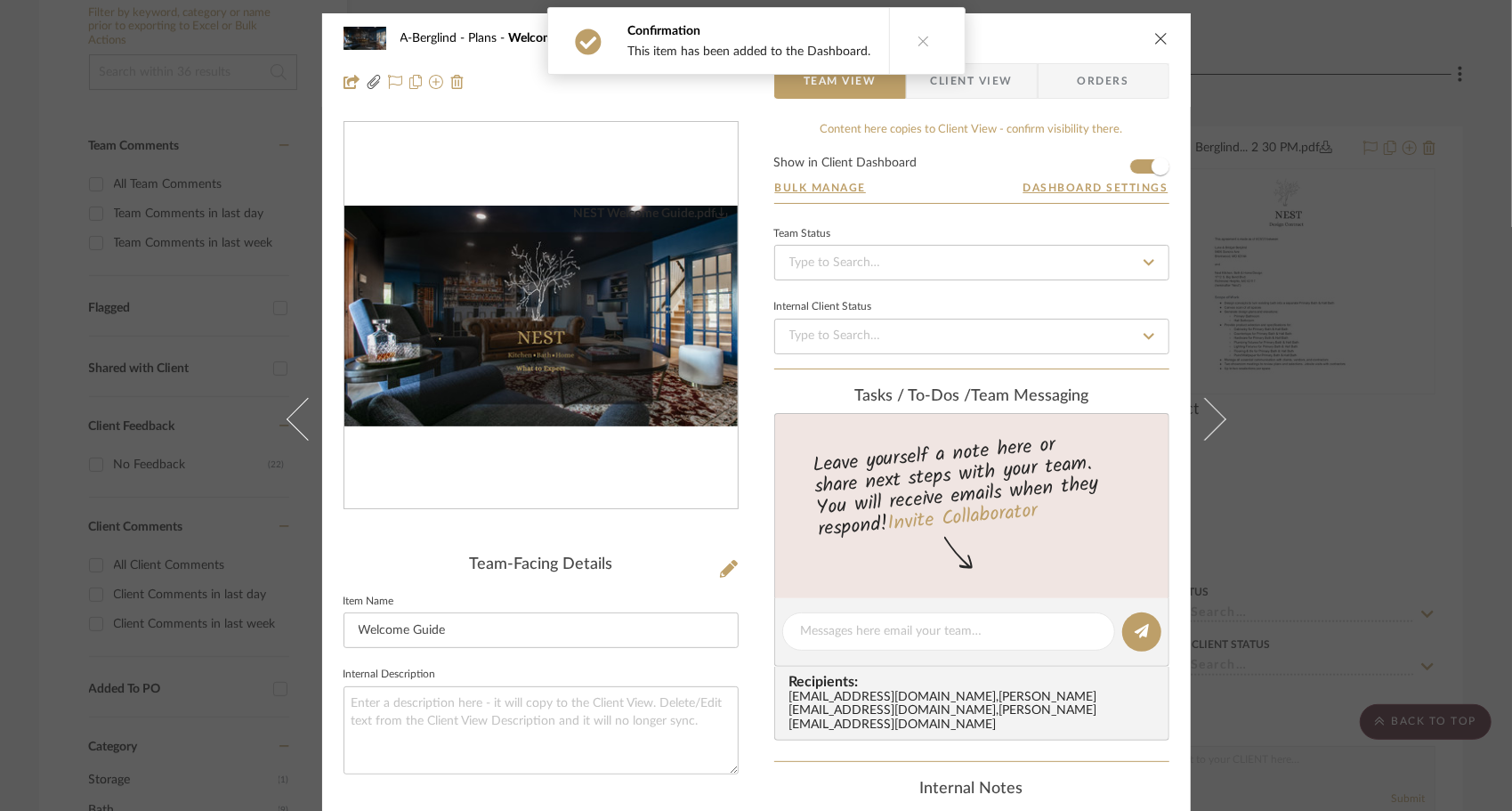
click at [578, 366] on img "0" at bounding box center [541, 317] width 393 height 222
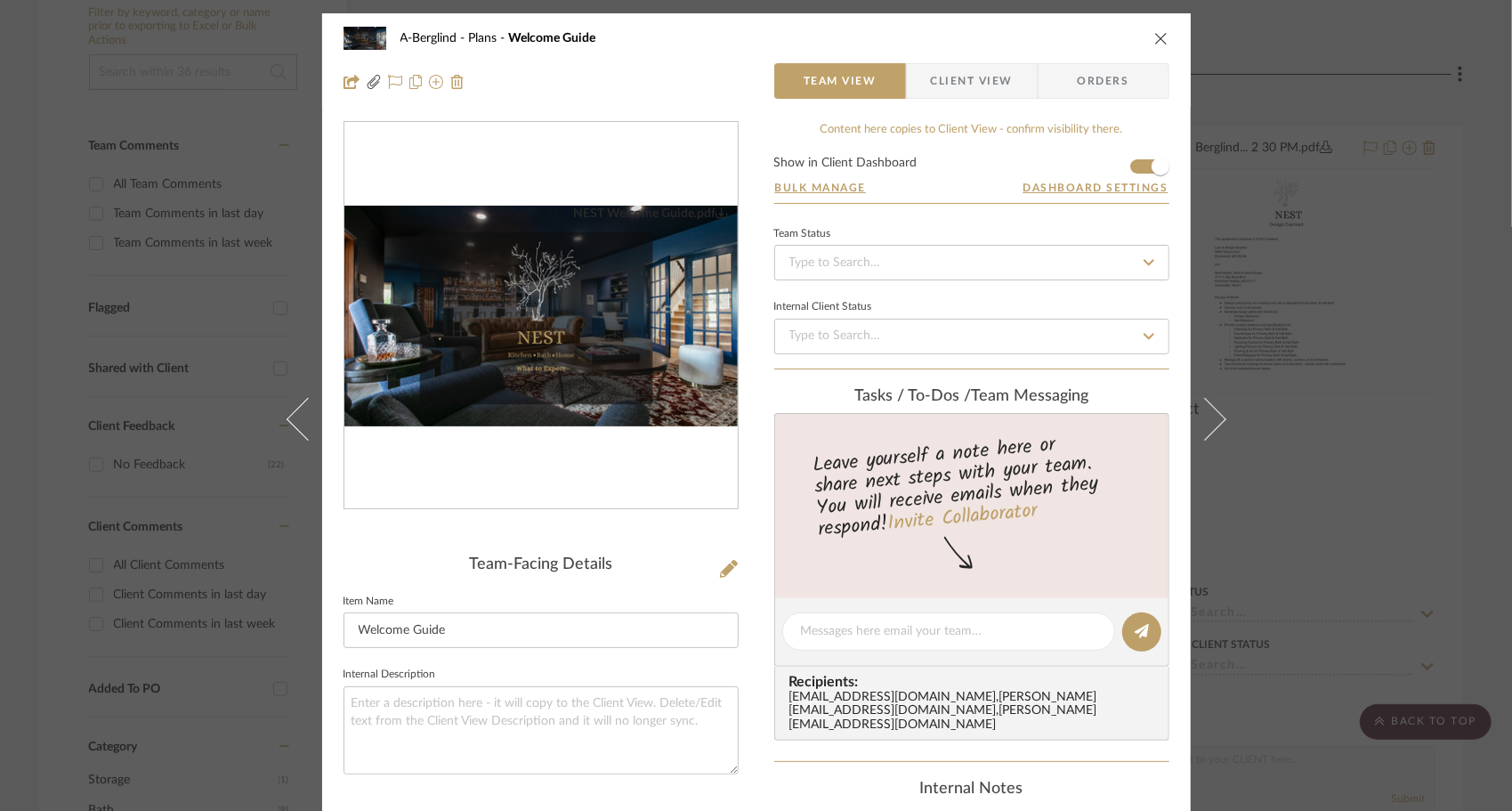
click at [1162, 40] on button "close" at bounding box center [1160, 38] width 16 height 16
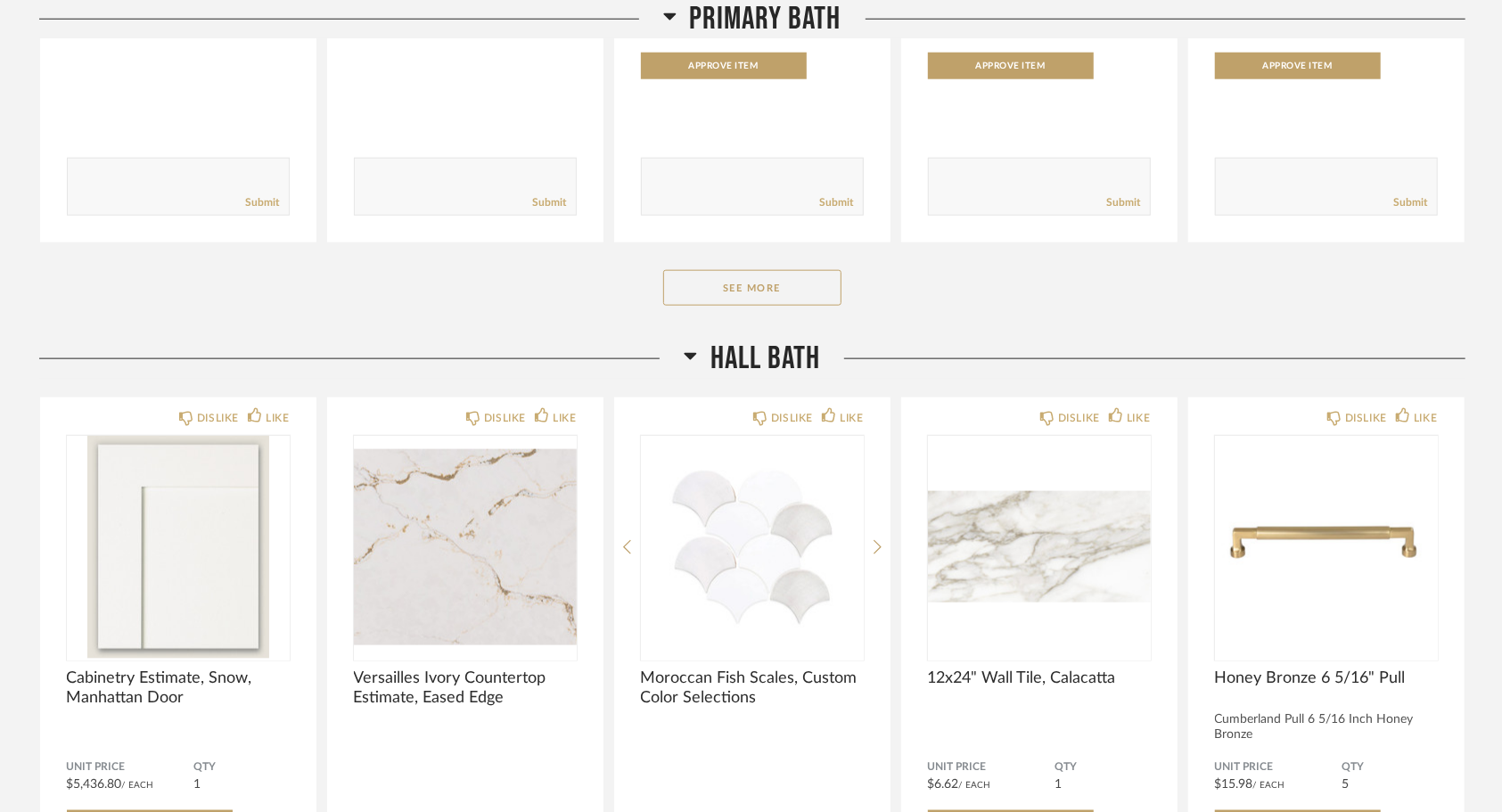
scroll to position [1294, 0]
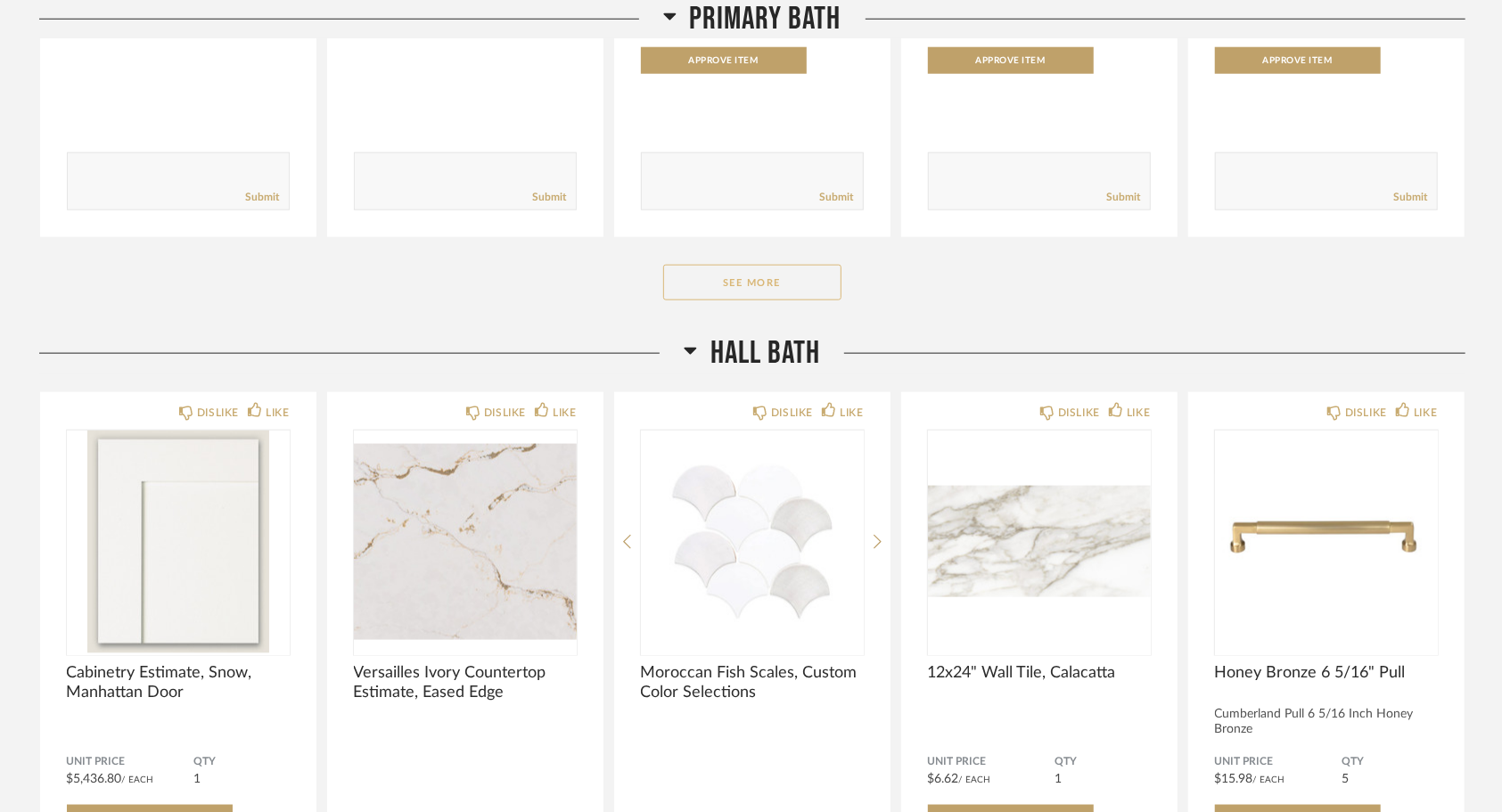
click at [807, 284] on button "See More" at bounding box center [752, 283] width 178 height 36
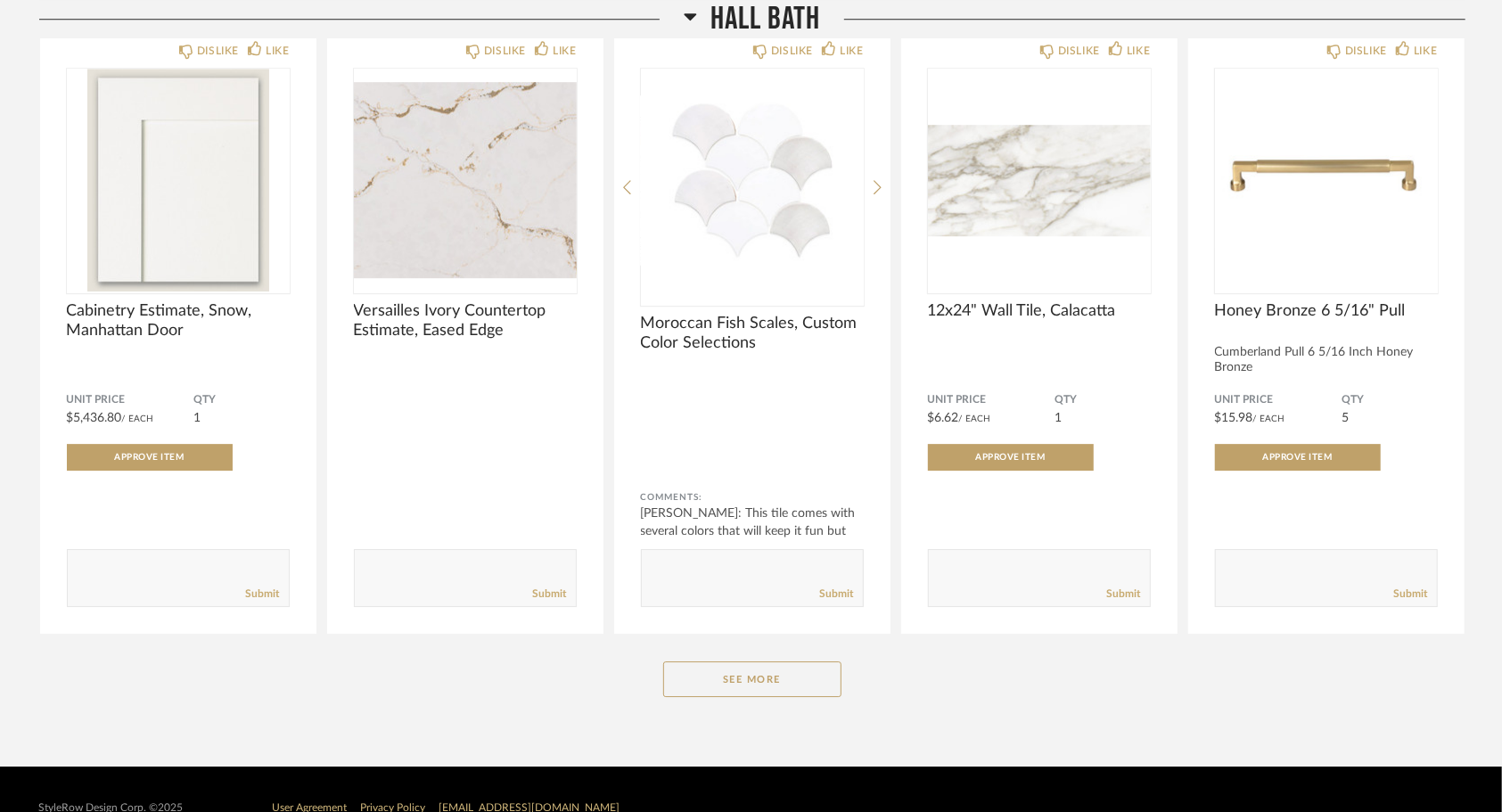
scroll to position [3453, 0]
click at [737, 675] on button "See More" at bounding box center [752, 679] width 178 height 36
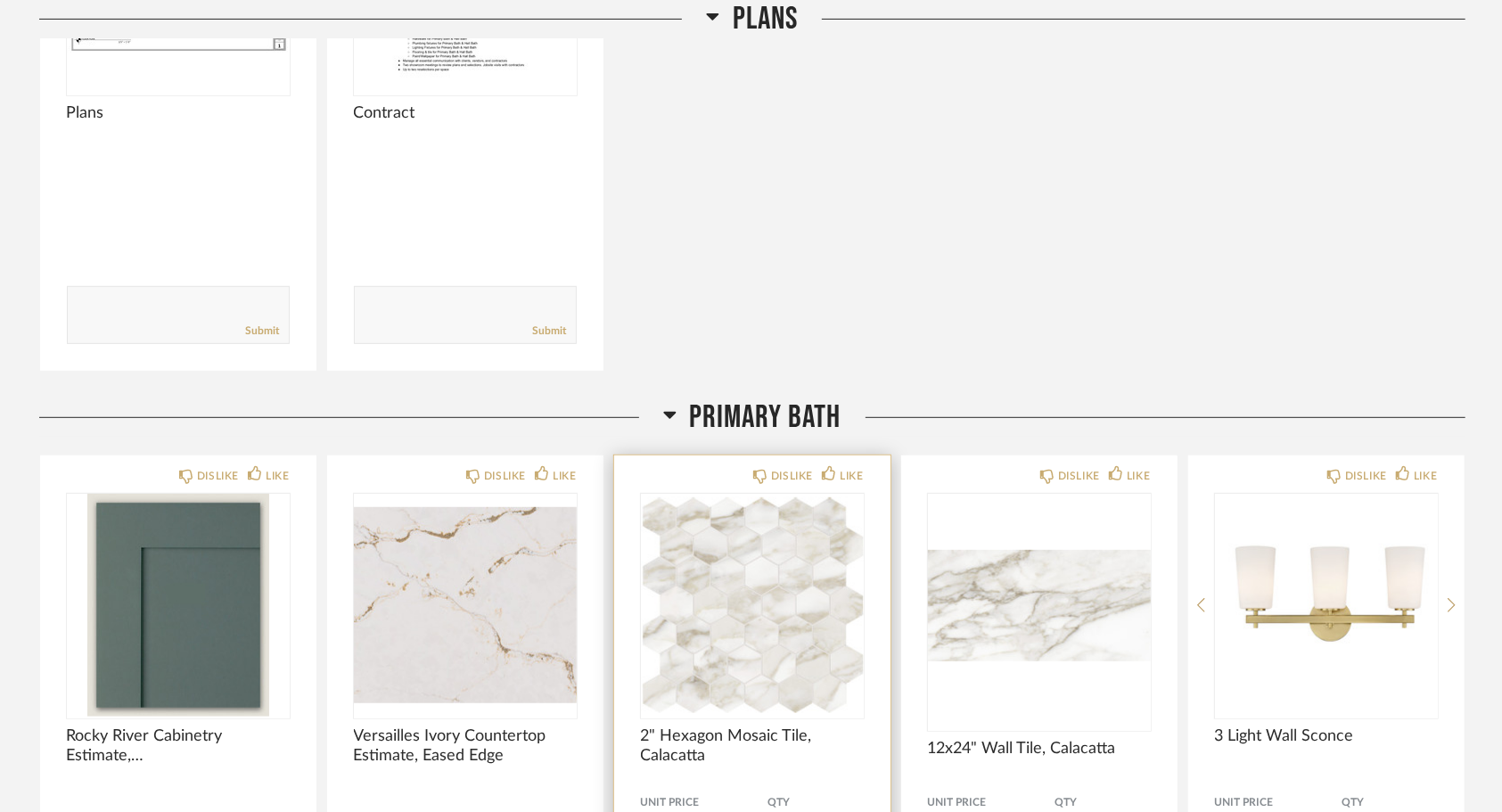
scroll to position [495, 0]
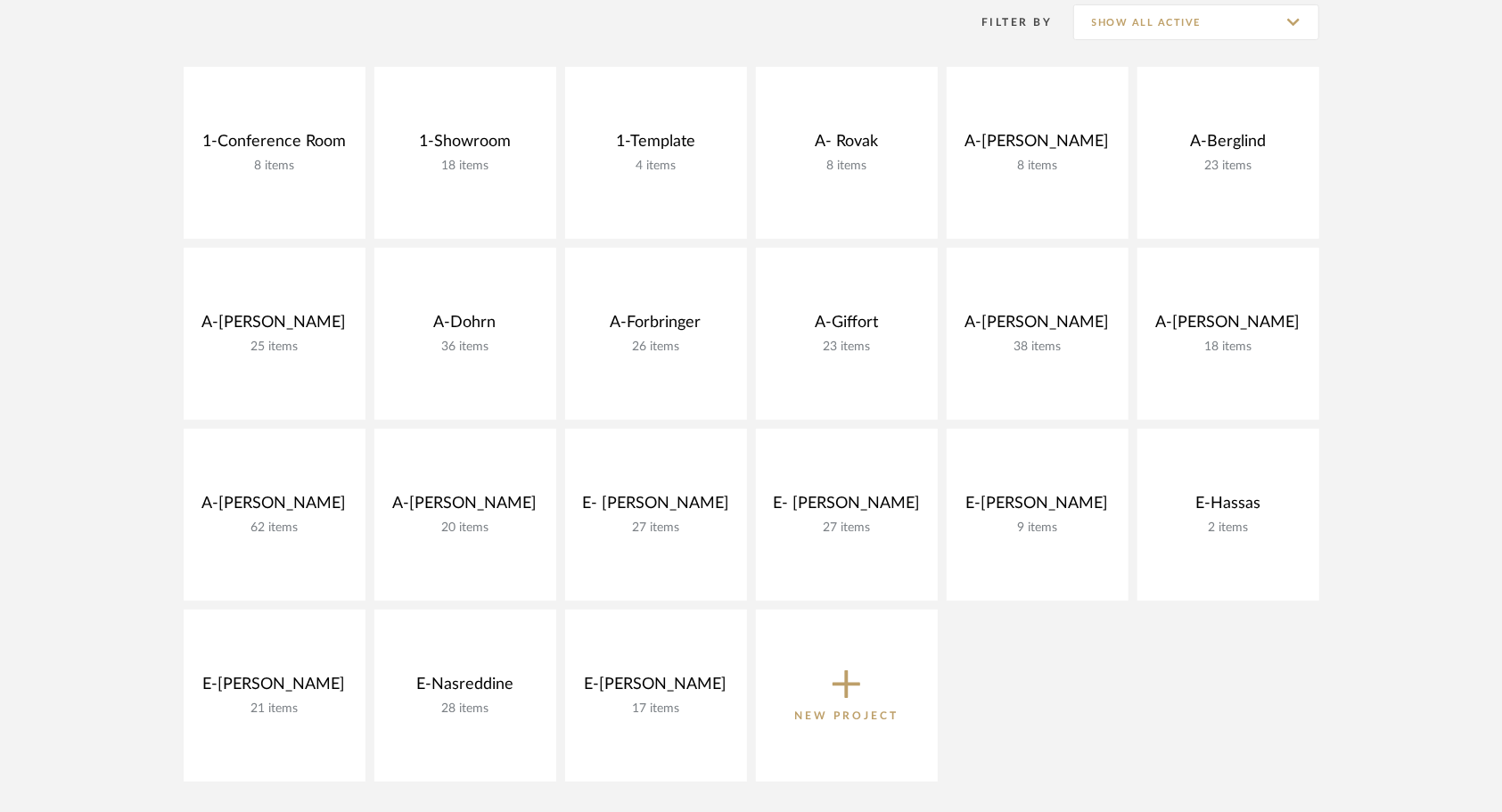
scroll to position [376, 0]
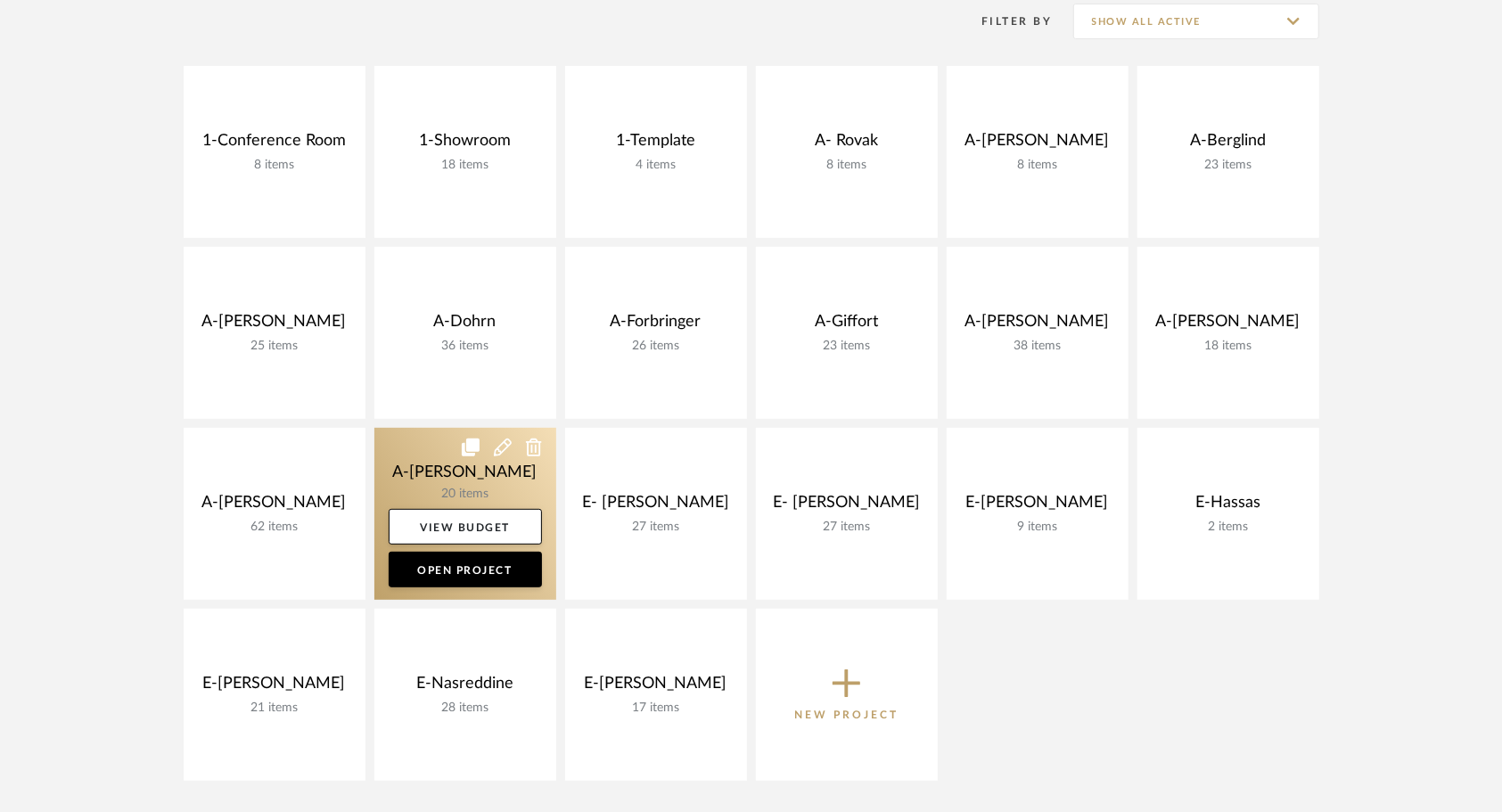
click at [405, 489] on link at bounding box center [465, 513] width 182 height 172
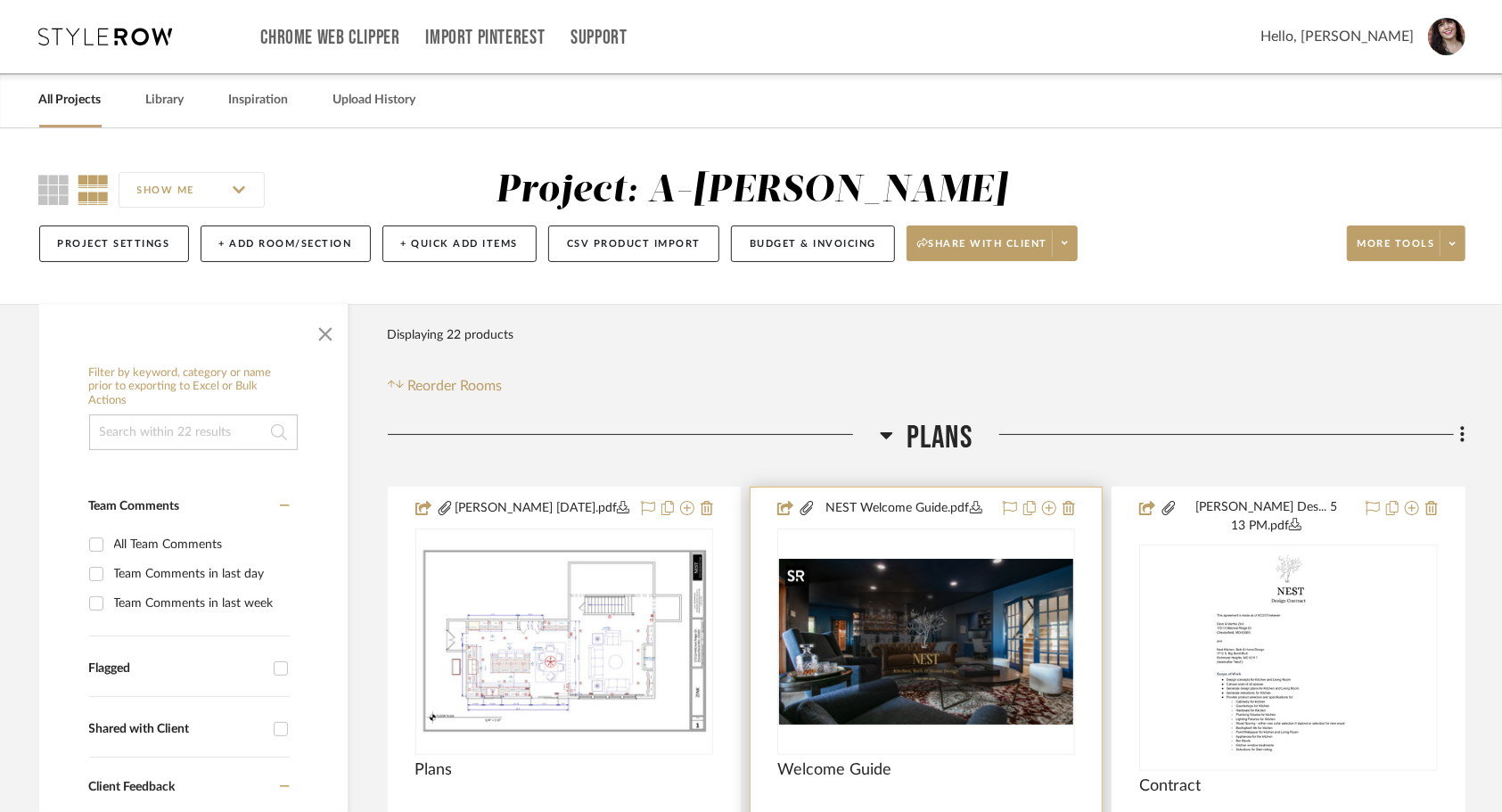
click at [0, 0] on img at bounding box center [0, 0] width 0 height 0
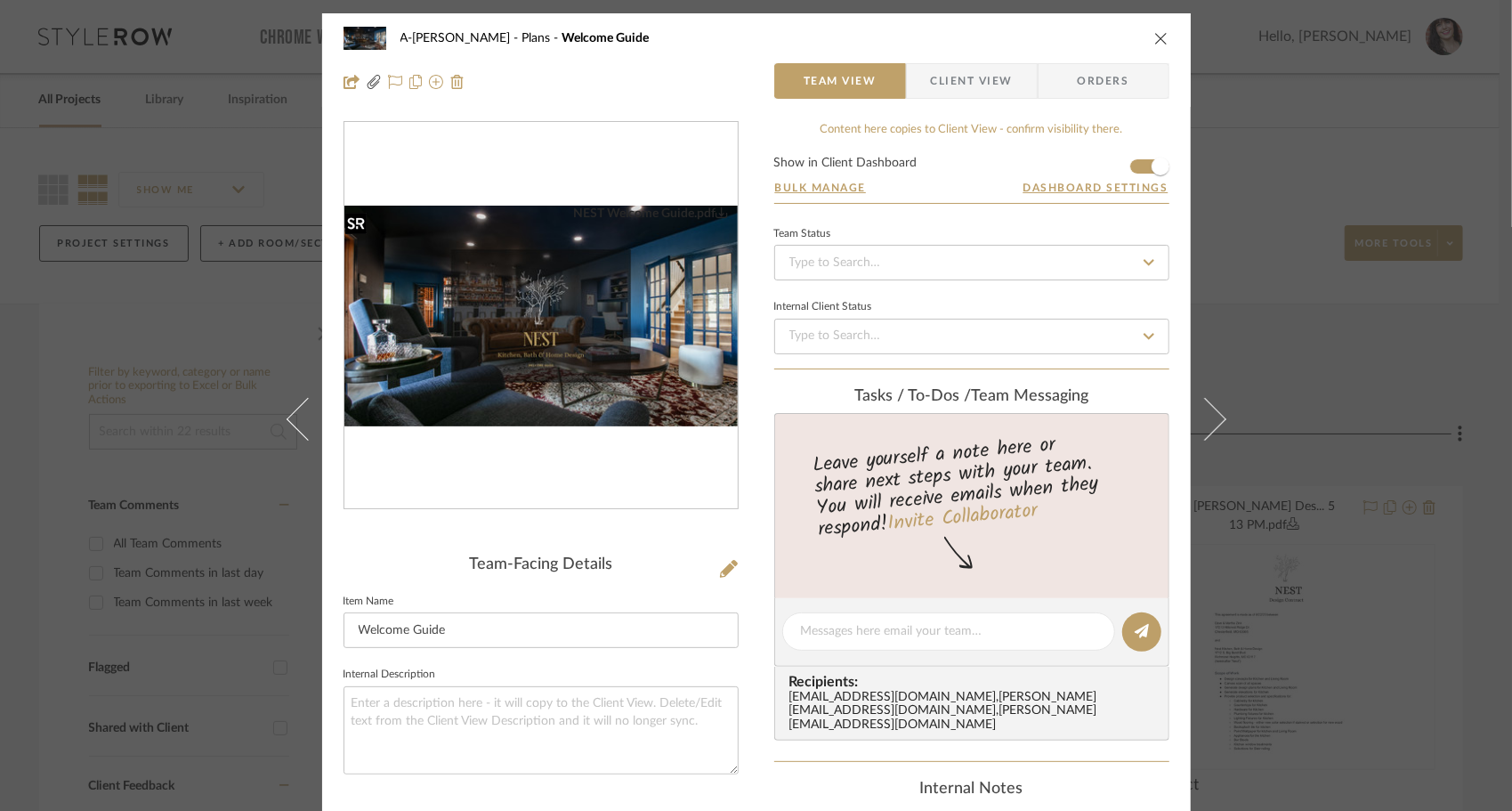
click at [615, 365] on img "0" at bounding box center [541, 317] width 393 height 222
click at [1158, 40] on icon "close" at bounding box center [1160, 38] width 14 height 14
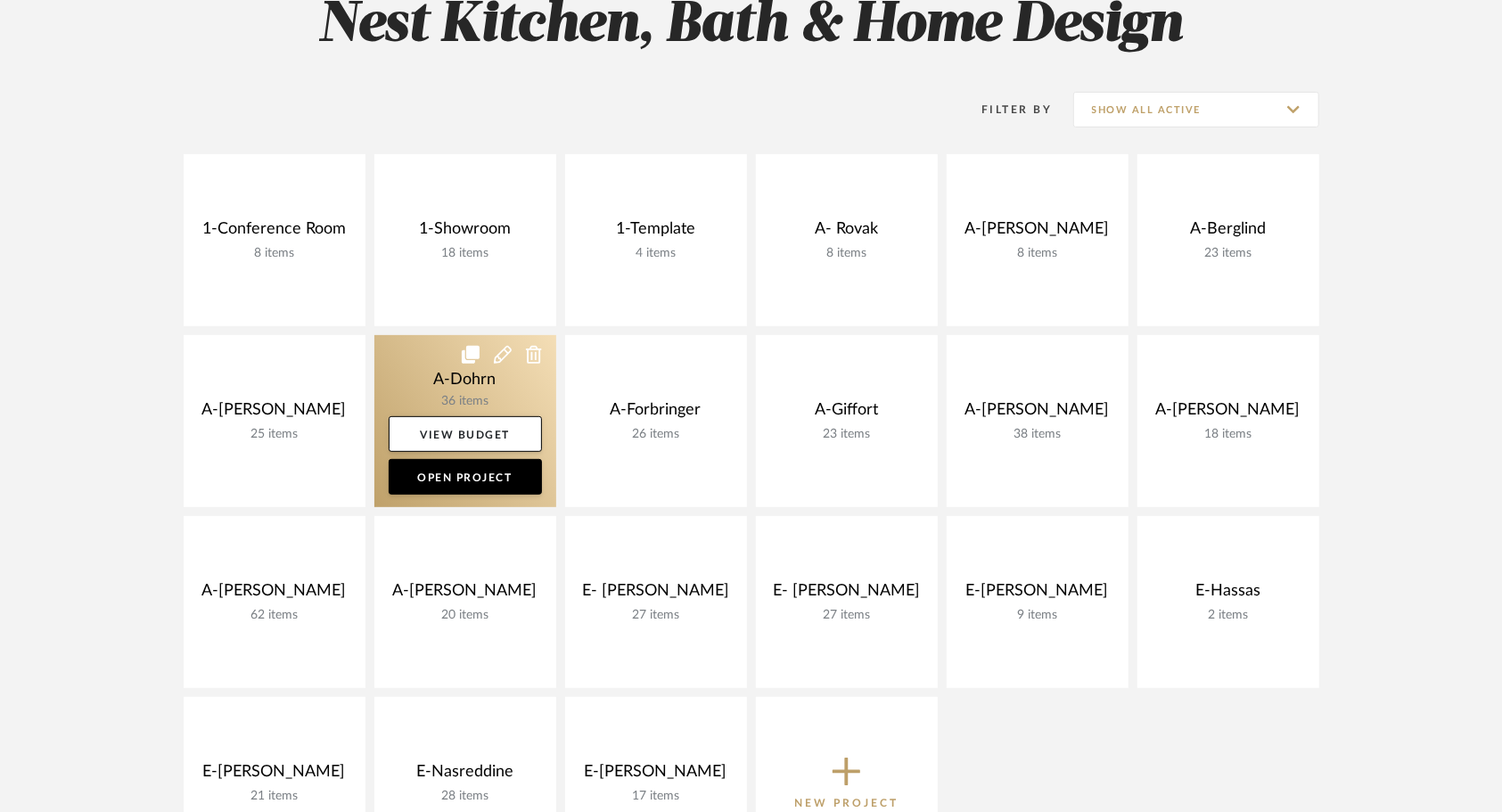
scroll to position [376, 0]
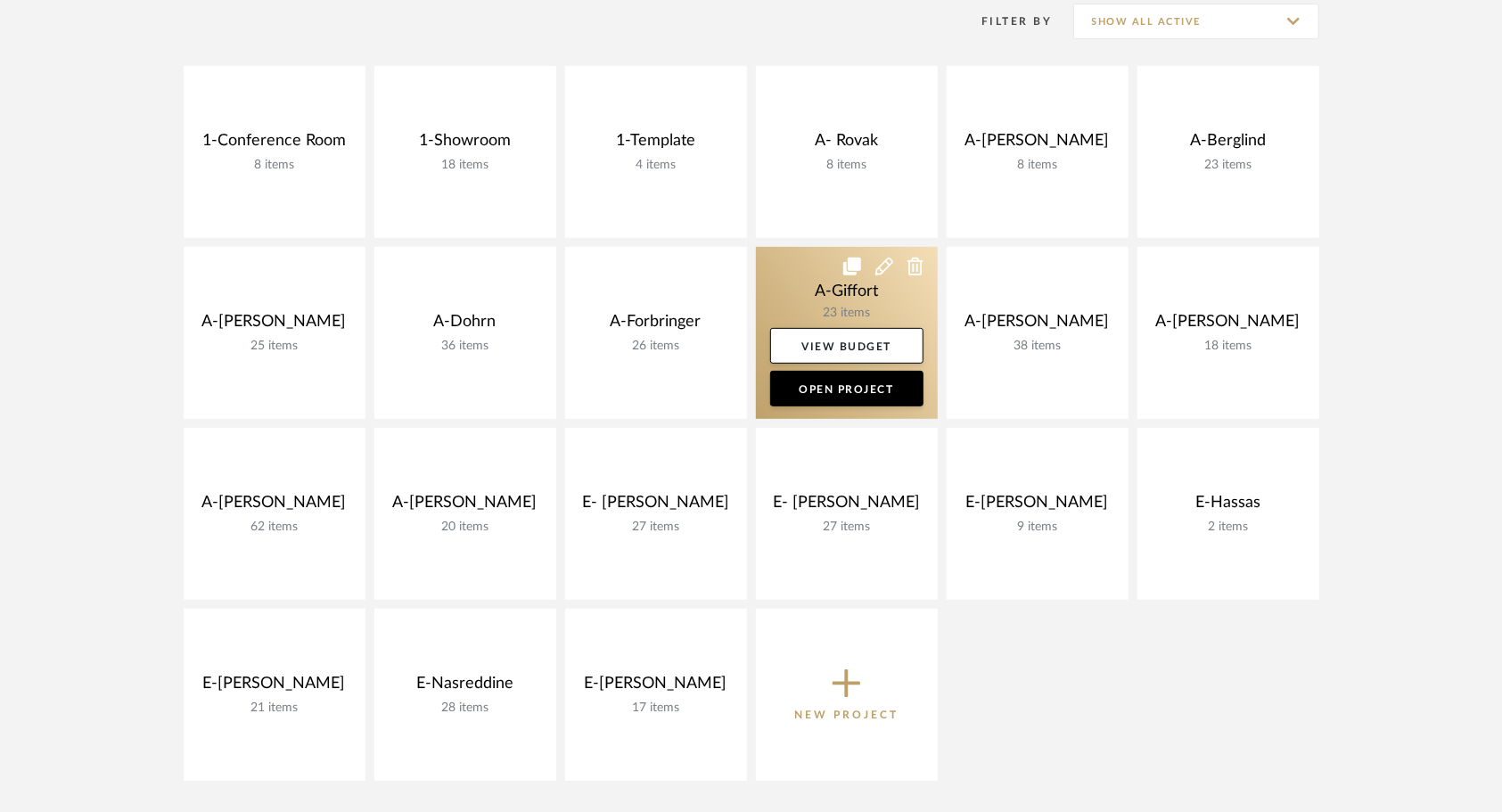
click at [797, 294] on link at bounding box center [846, 333] width 182 height 172
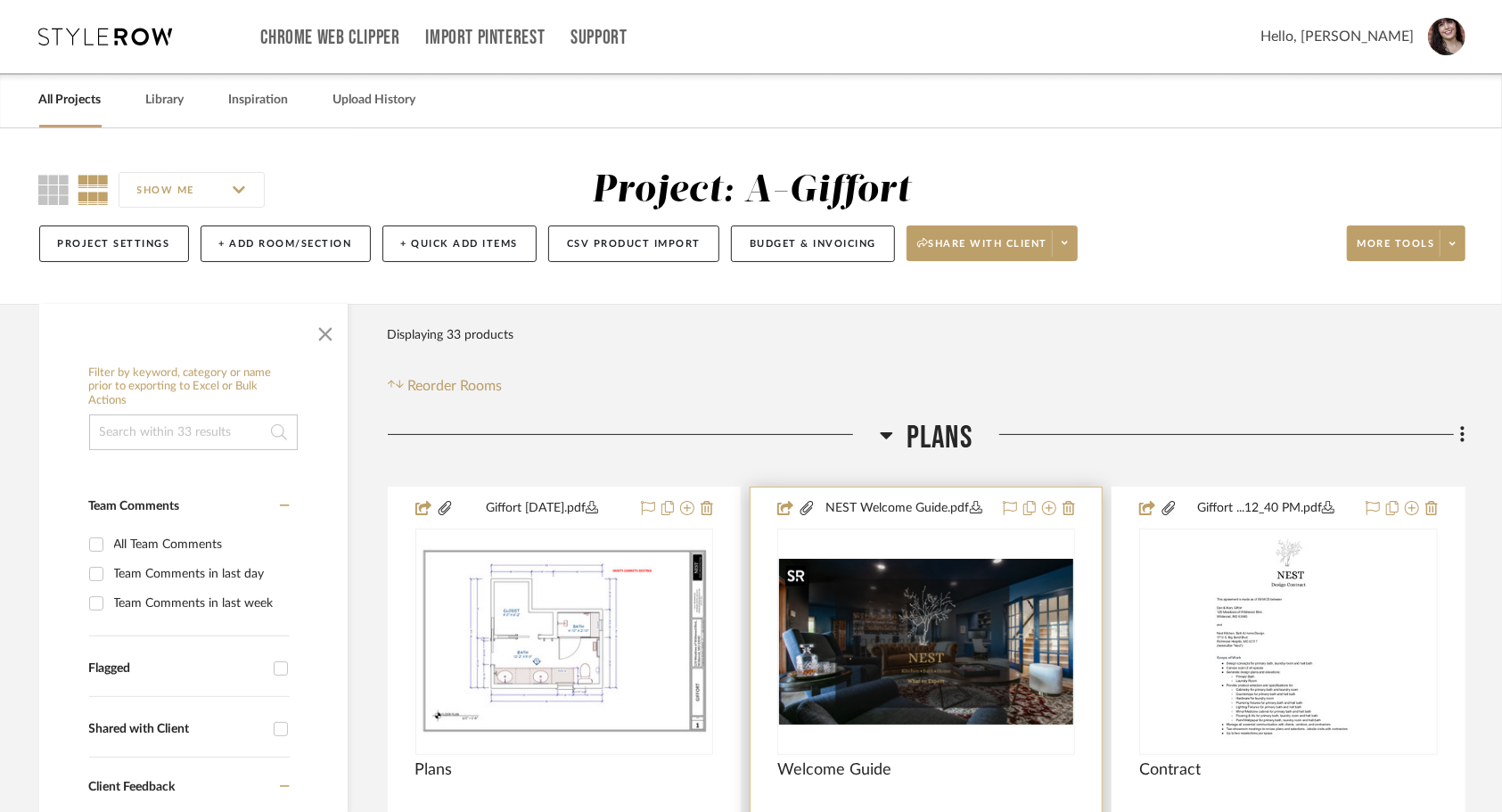
click at [0, 0] on img at bounding box center [0, 0] width 0 height 0
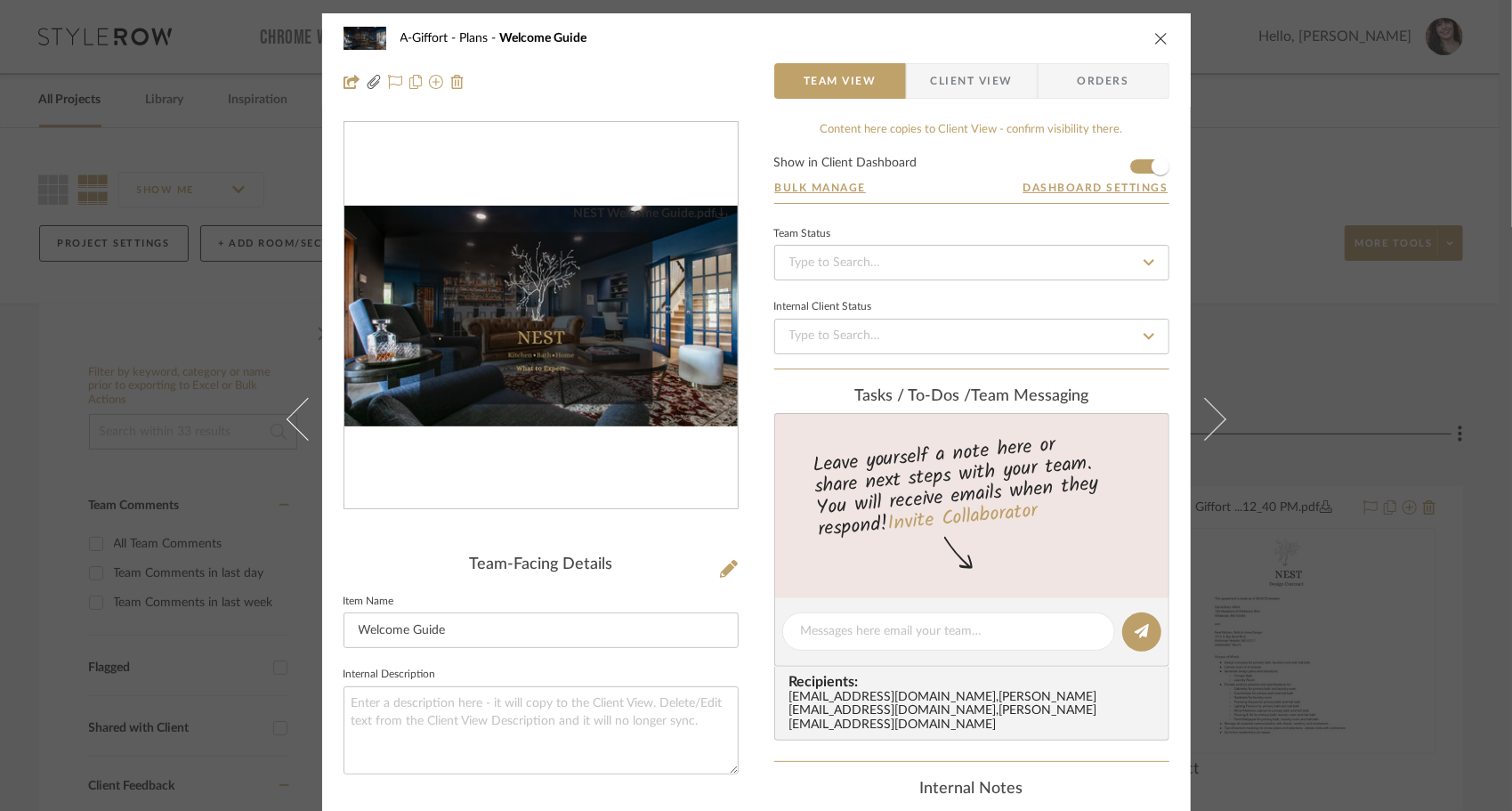
click at [616, 446] on div "NEST Welcome Guide.pdf" at bounding box center [541, 316] width 393 height 389
click at [598, 408] on img "0" at bounding box center [541, 317] width 393 height 222
